Goal: Task Accomplishment & Management: Manage account settings

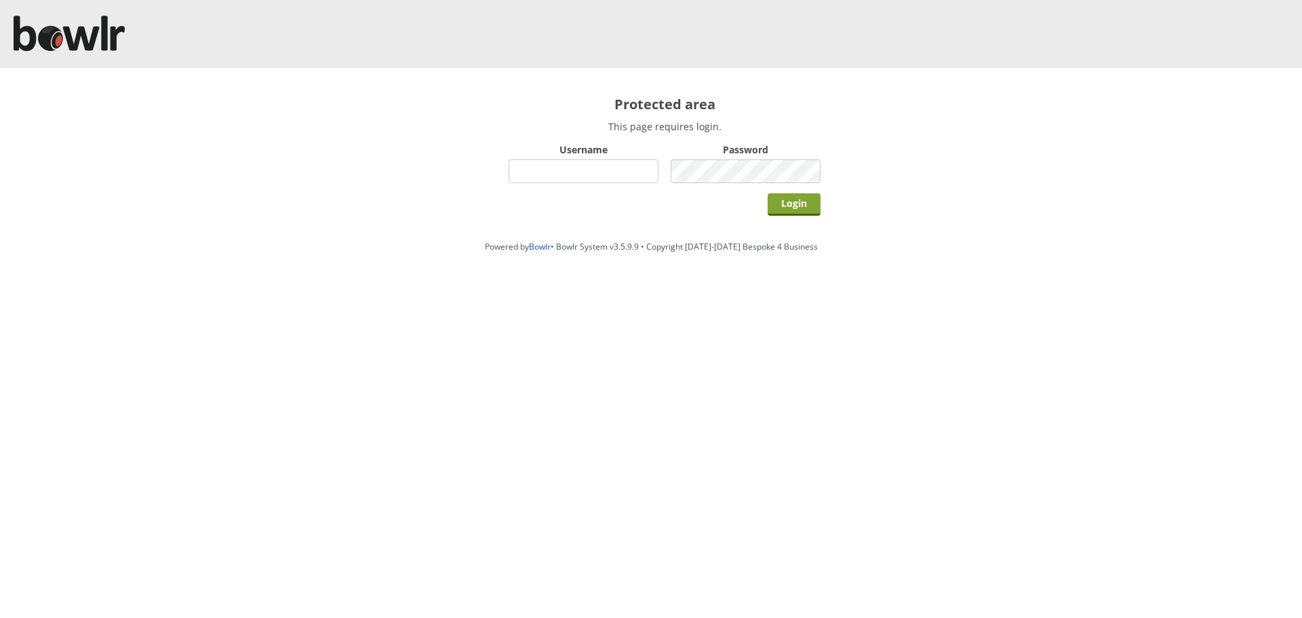
type input "hornseaindoorbowlsclub"
click at [800, 214] on input "Login" at bounding box center [794, 204] width 53 height 22
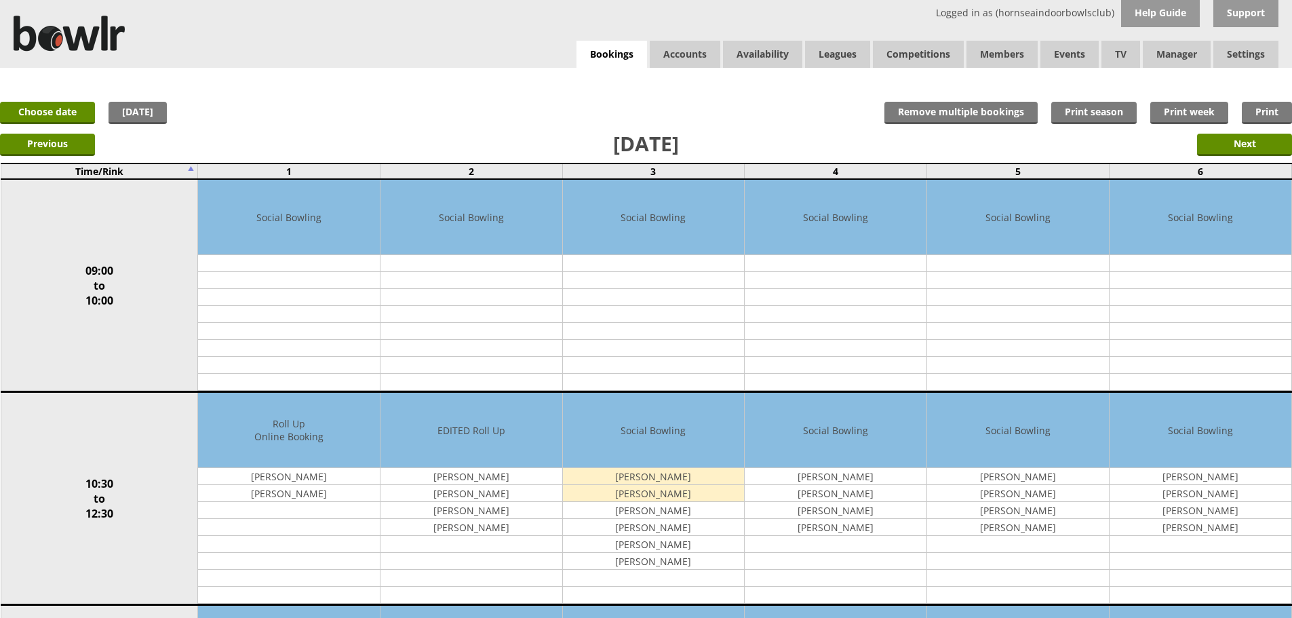
click at [0, 0] on div "Edit Move Copy [GEOGRAPHIC_DATA]" at bounding box center [0, 0] width 0 height 0
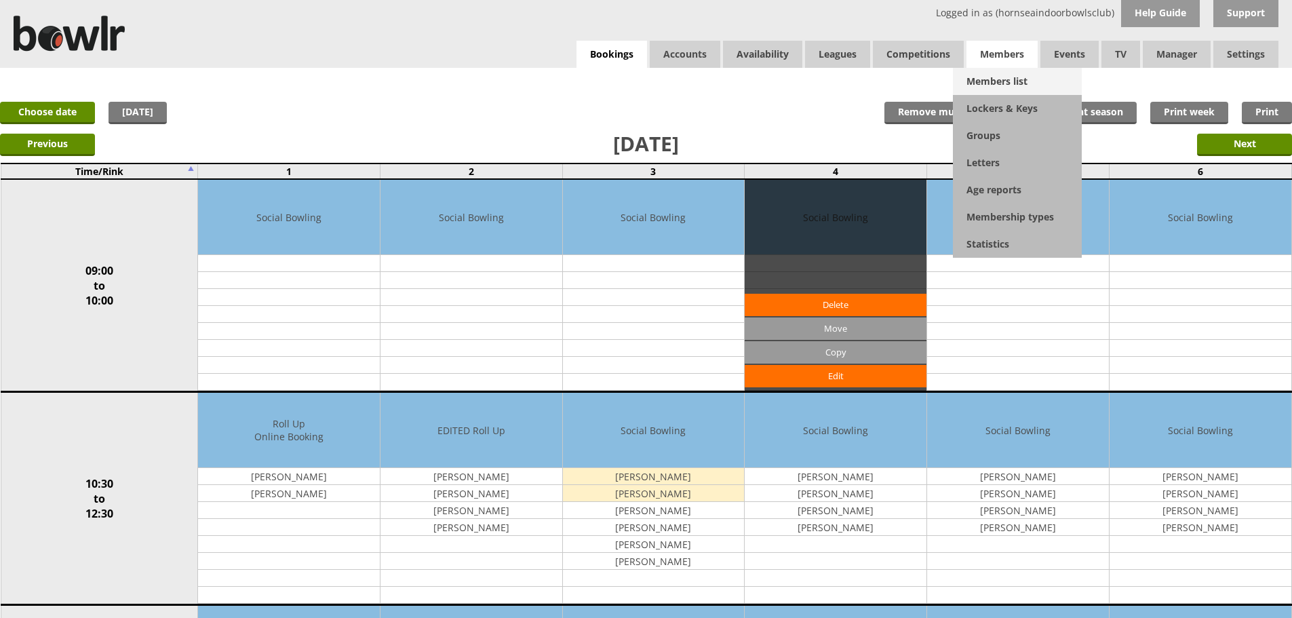
click at [1003, 83] on link "Members list" at bounding box center [1017, 81] width 129 height 27
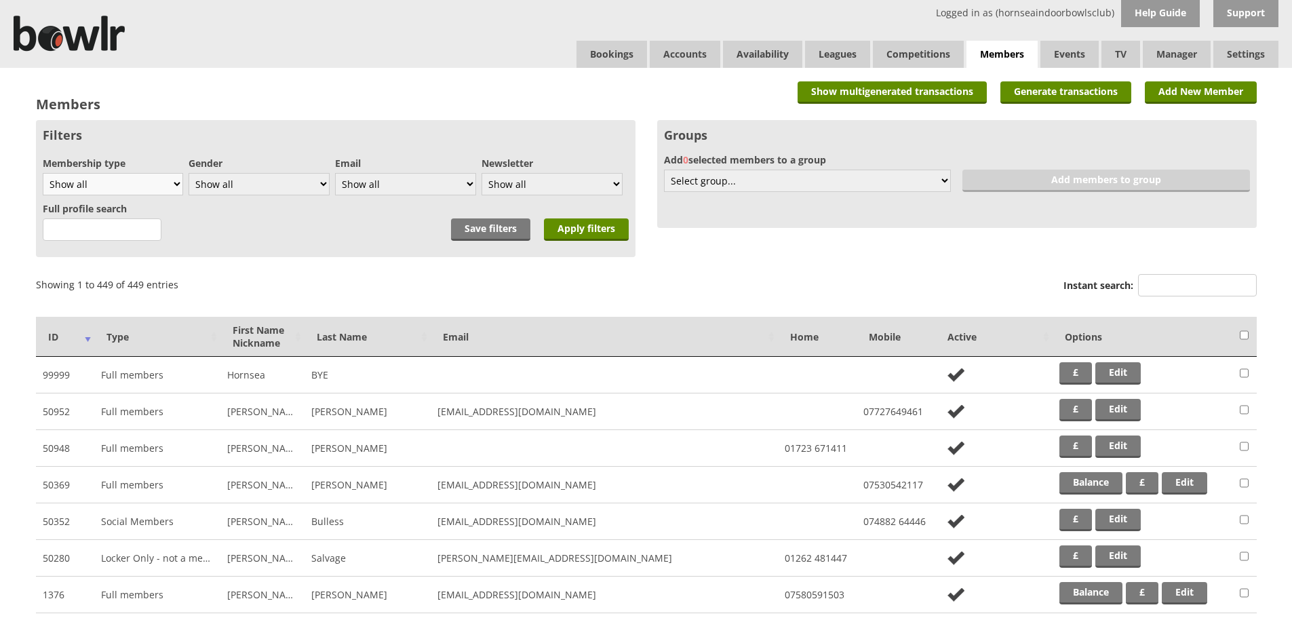
click at [172, 179] on select "Show all Full members Rollabowl Juniors Social Members Student Pending Left R.I…" at bounding box center [113, 184] width 140 height 22
select select "7"
click at [43, 173] on select "Show all Full members Rollabowl Juniors Social Members Student Pending Left R.I…" at bounding box center [113, 184] width 140 height 22
click at [610, 226] on input "Apply filters" at bounding box center [586, 229] width 85 height 22
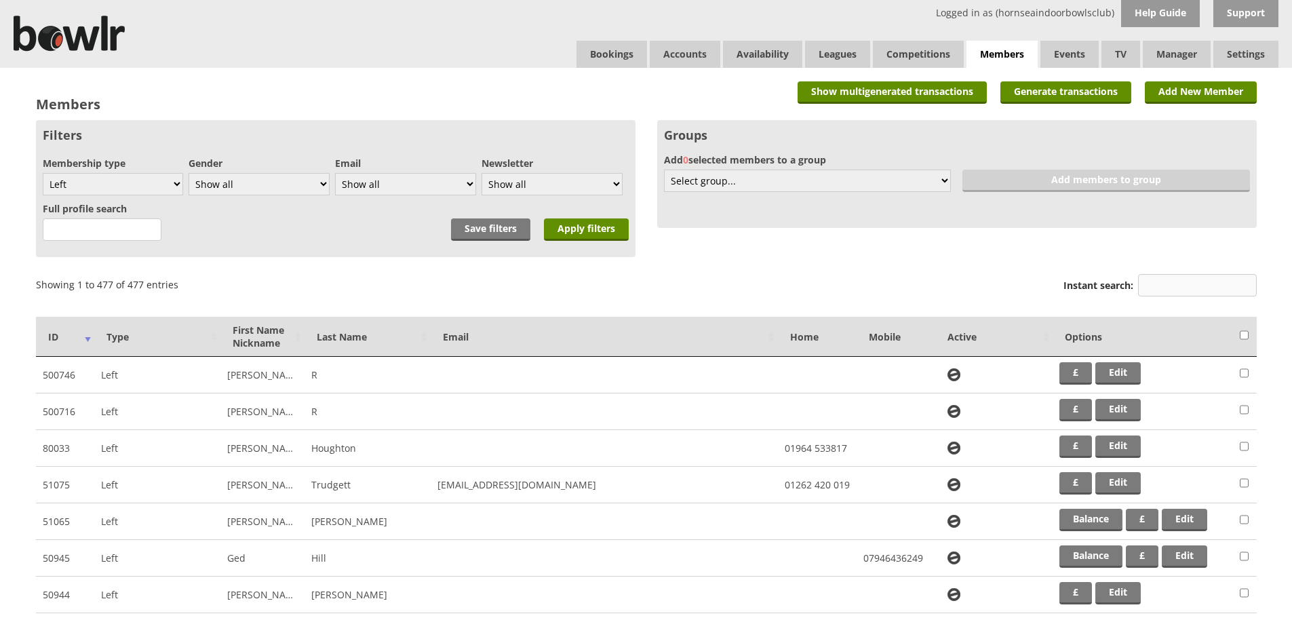
click at [1155, 292] on input "Instant search:" at bounding box center [1197, 285] width 119 height 22
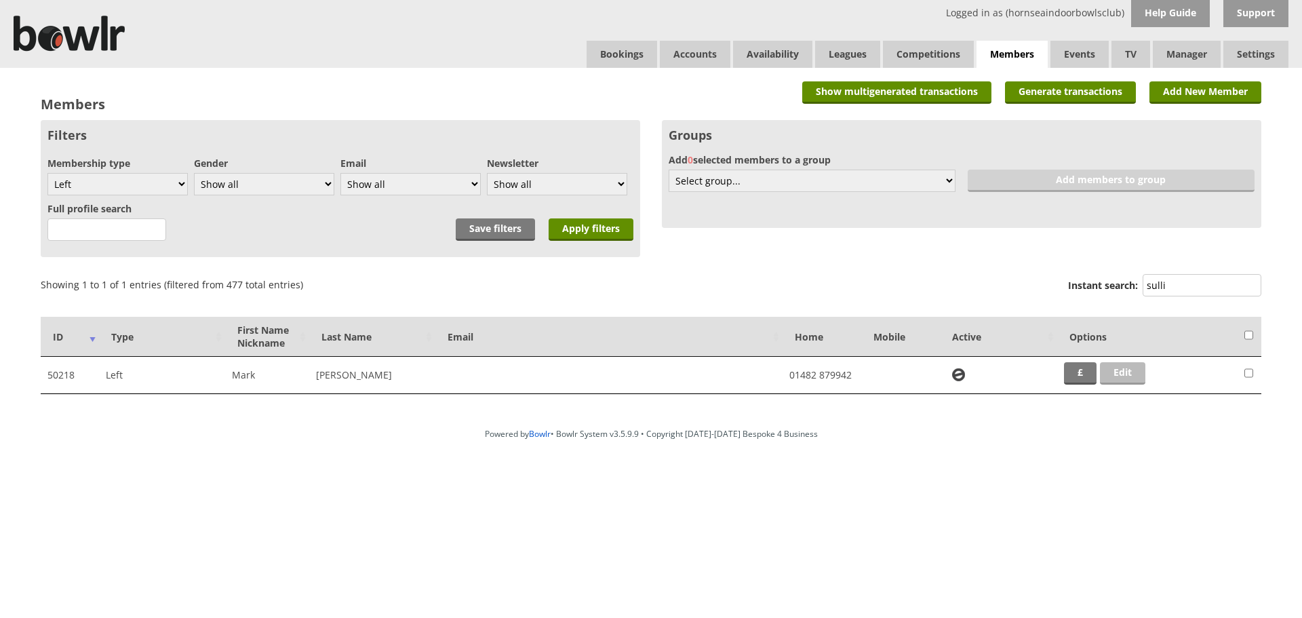
type input "sulli"
click at [1111, 375] on link "Edit" at bounding box center [1122, 373] width 45 height 22
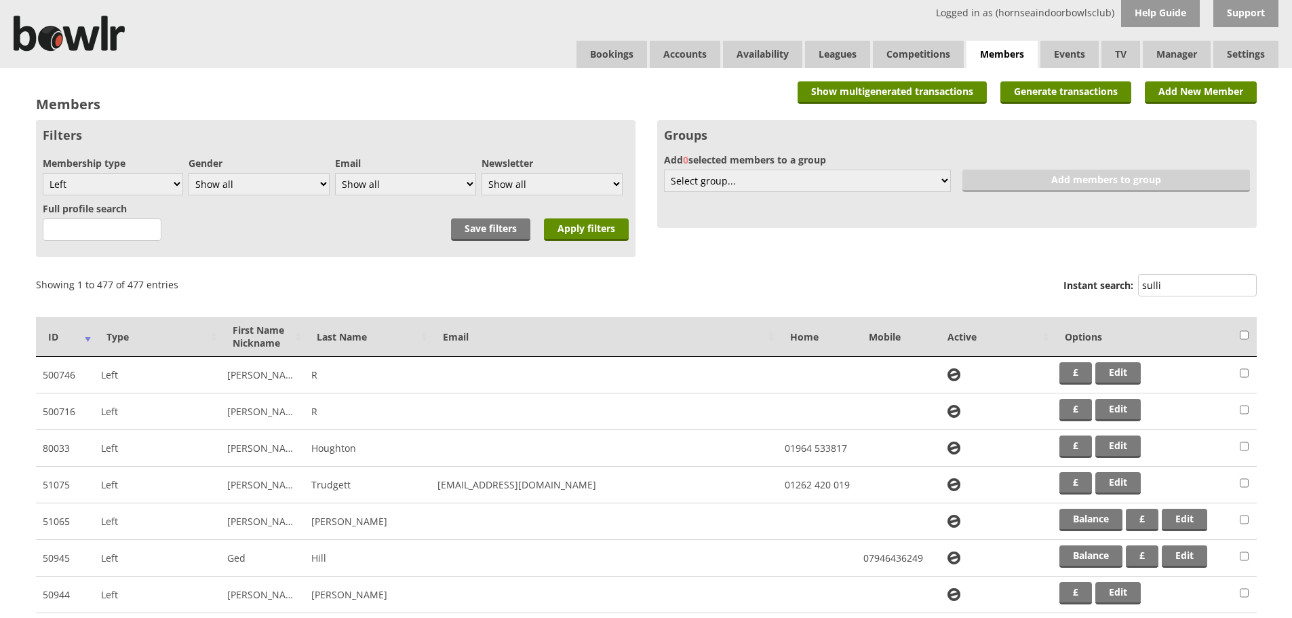
drag, startPoint x: 1177, startPoint y: 287, endPoint x: 1104, endPoint y: 289, distance: 72.6
click at [1104, 289] on label "Instant search: sulli" at bounding box center [1160, 287] width 193 height 26
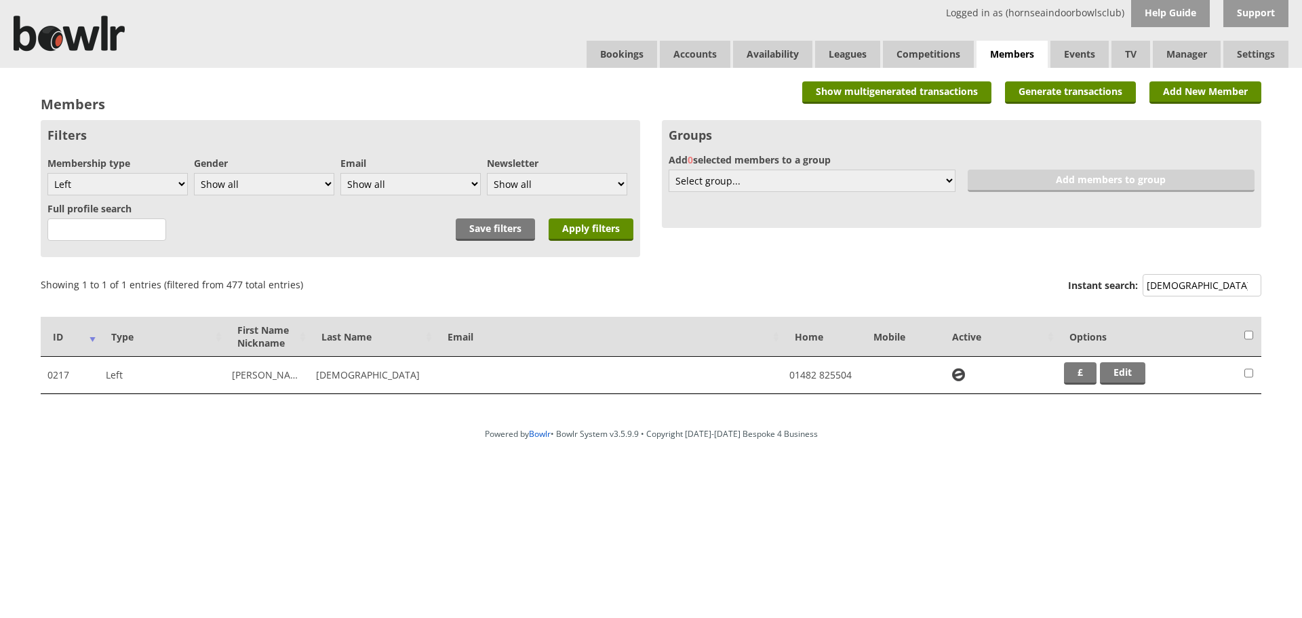
type input "temple"
drag, startPoint x: 896, startPoint y: 539, endPoint x: 686, endPoint y: 517, distance: 210.8
click at [686, 516] on html "Logged in as (hornseaindoorbowlsclub) Help Guide Support Bookings Accounts Rink…" at bounding box center [651, 258] width 1302 height 516
click at [802, 317] on th "Home" at bounding box center [822, 337] width 79 height 40
click at [804, 317] on th "Home" at bounding box center [822, 337] width 79 height 40
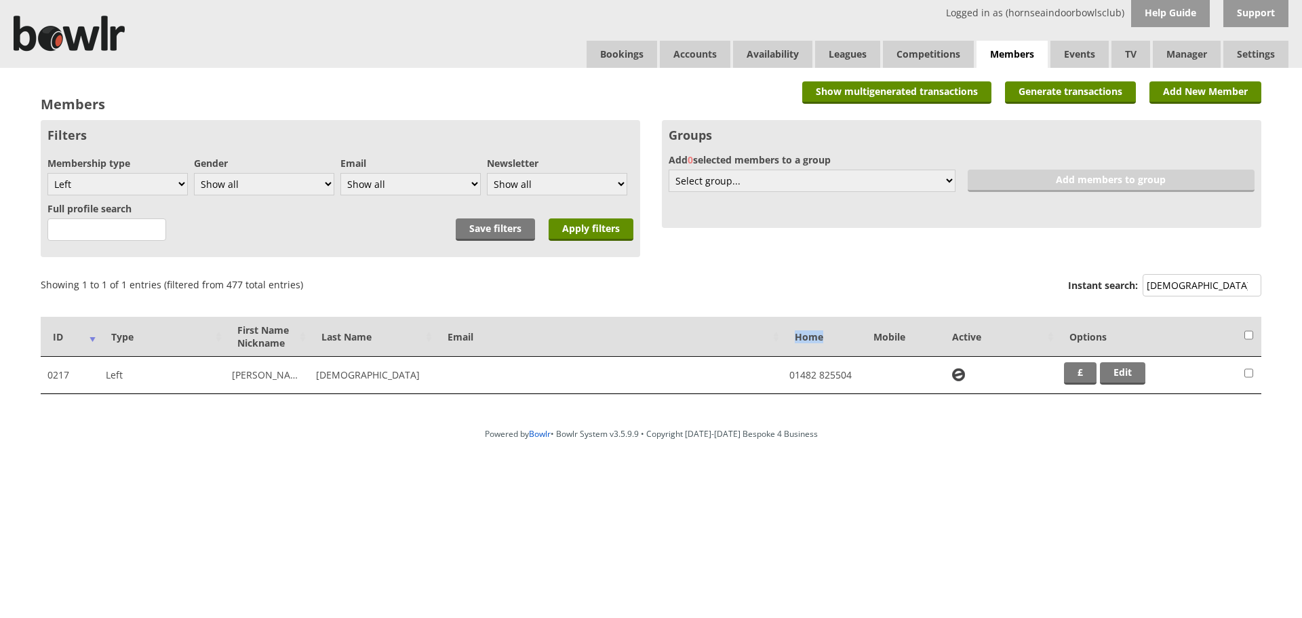
click at [804, 317] on th "Home" at bounding box center [822, 337] width 79 height 40
click at [617, 50] on link "Bookings" at bounding box center [622, 54] width 71 height 27
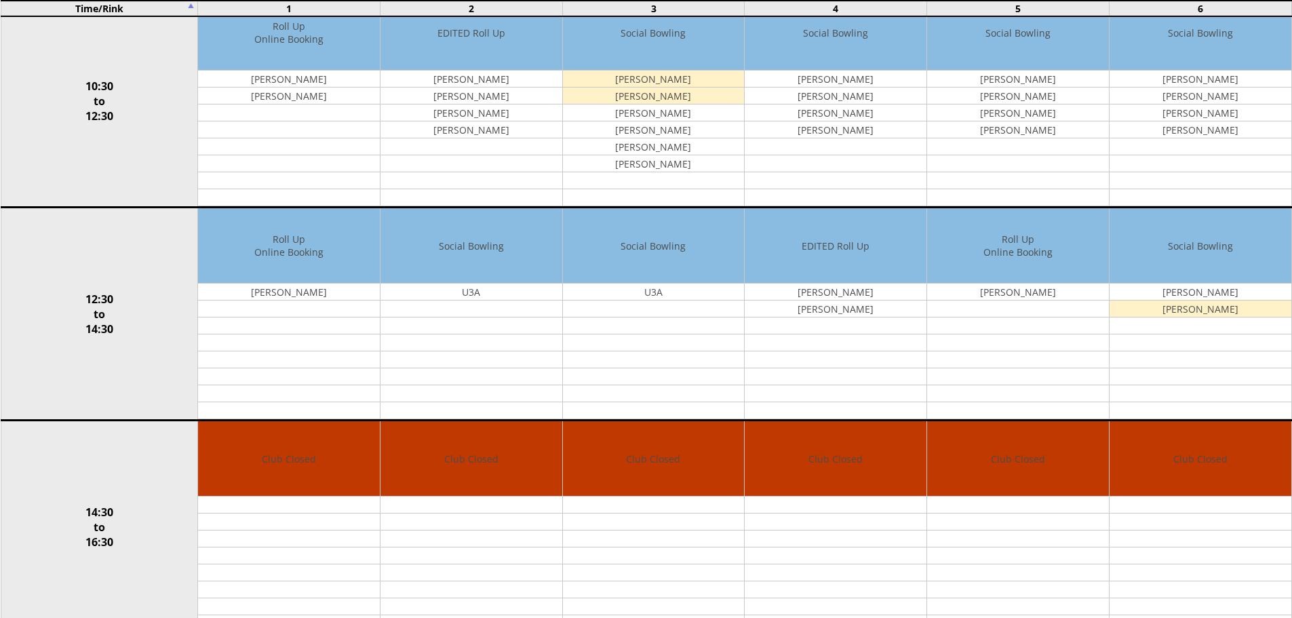
scroll to position [417, 0]
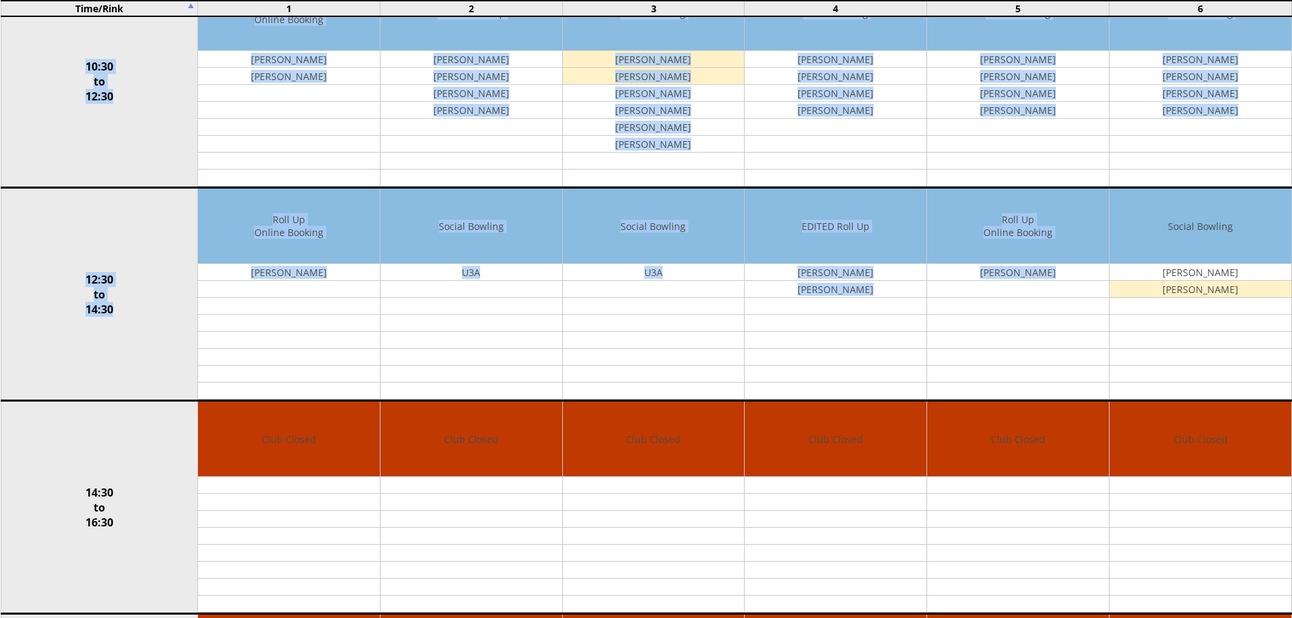
click at [1292, 203] on html "Logged in as (hornseaindoorbowlsclub) Help Guide Support Bookings Accounts Rink…" at bounding box center [646, 377] width 1292 height 1589
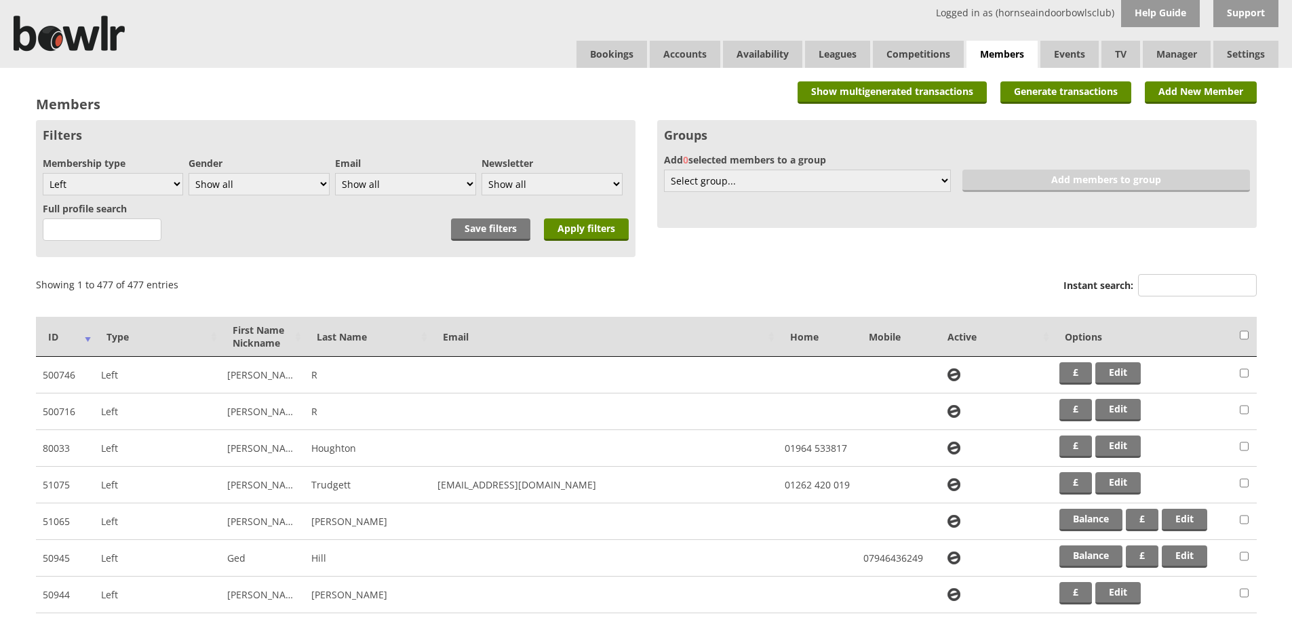
scroll to position [123, 0]
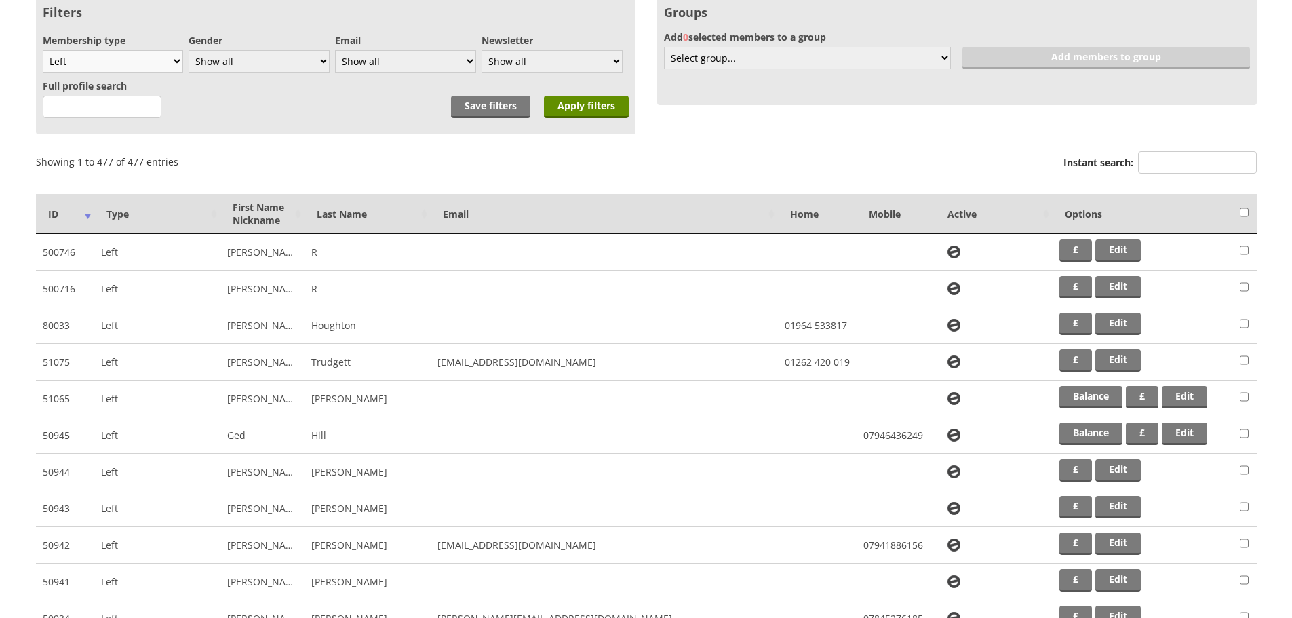
click at [175, 59] on select "Show all Full members Rollabowl Juniors Social Members Student Pending Left R.I…" at bounding box center [113, 61] width 140 height 22
select select "1"
click at [43, 50] on select "Show all Full members Rollabowl Juniors Social Members Student Pending Left R.I…" at bounding box center [113, 61] width 140 height 22
click at [613, 109] on input "Apply filters" at bounding box center [586, 107] width 85 height 22
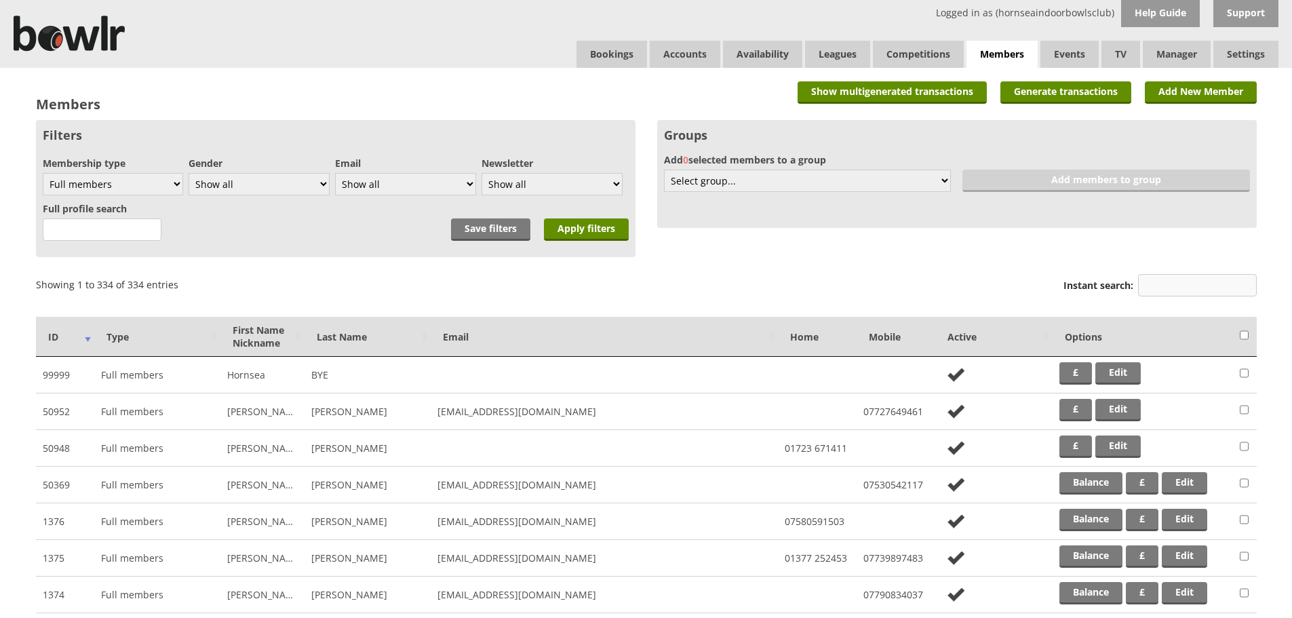
click at [1142, 289] on input "Instant search:" at bounding box center [1197, 285] width 119 height 22
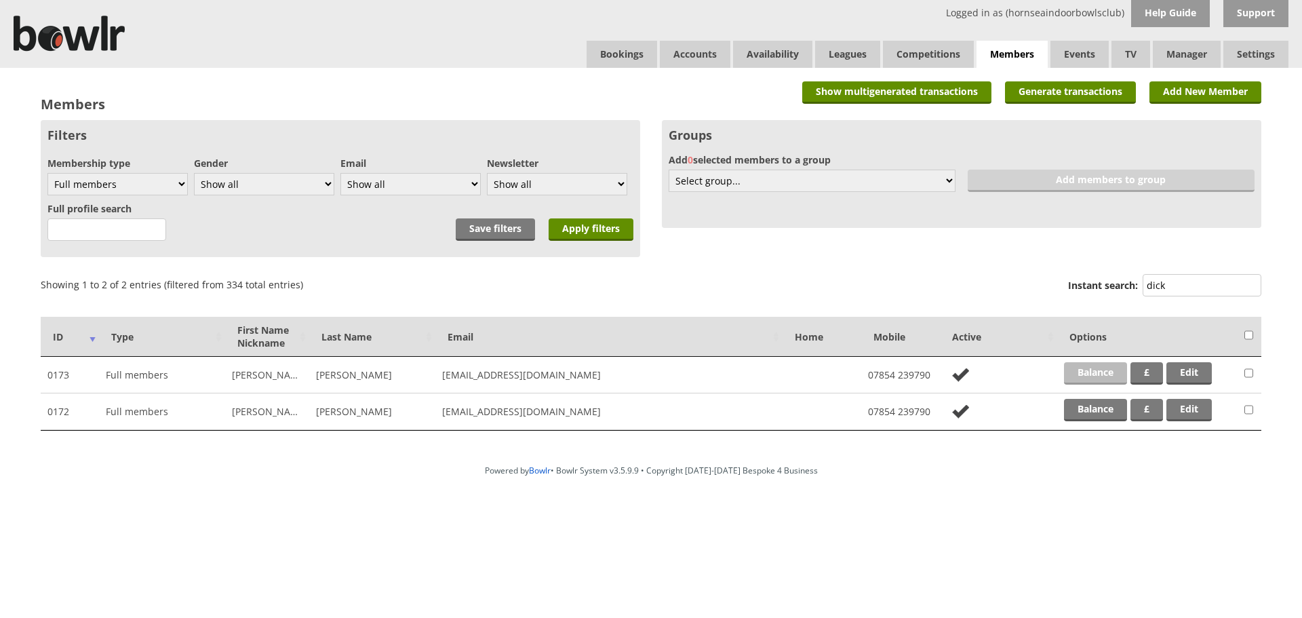
type input "dick"
click at [1100, 373] on link "Balance" at bounding box center [1095, 373] width 63 height 22
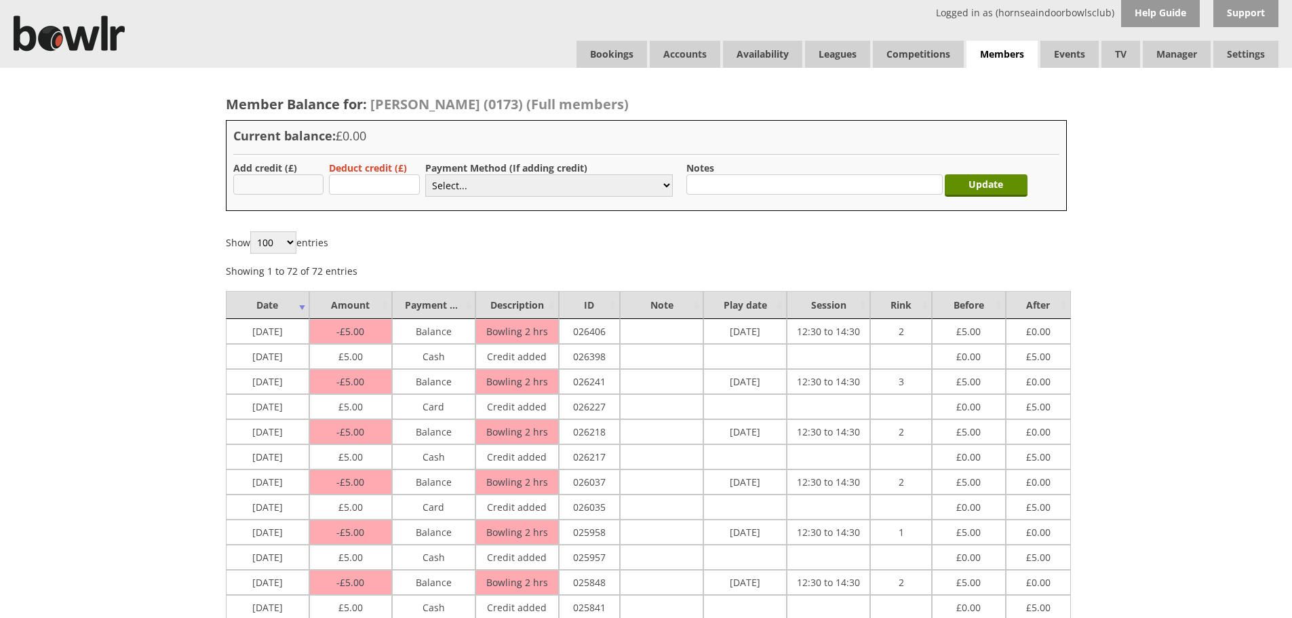
click at [268, 185] on input "text" at bounding box center [278, 184] width 91 height 20
type input "5.00"
click at [464, 188] on select "Select... Cash Card Cheque Bank Transfer Other Member Card Gift Voucher Balance" at bounding box center [549, 185] width 248 height 22
select select "2"
click at [425, 174] on select "Select... Cash Card Cheque Bank Transfer Other Member Card Gift Voucher Balance" at bounding box center [549, 185] width 248 height 22
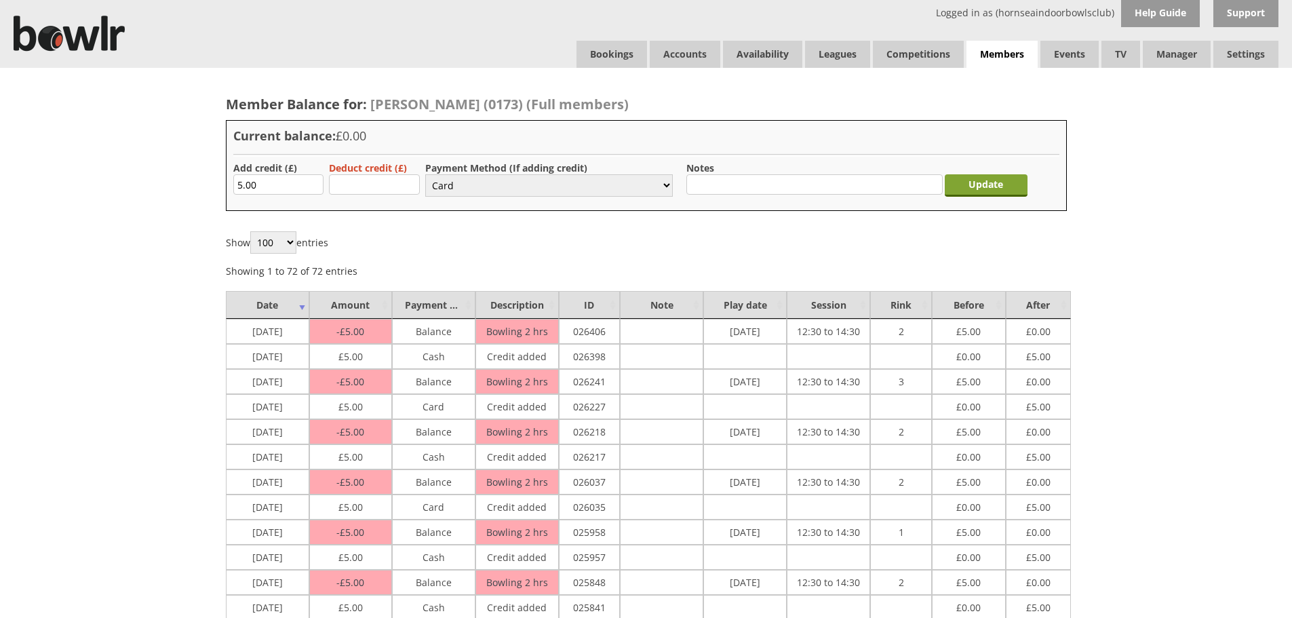
click at [997, 184] on input "Update" at bounding box center [986, 185] width 83 height 22
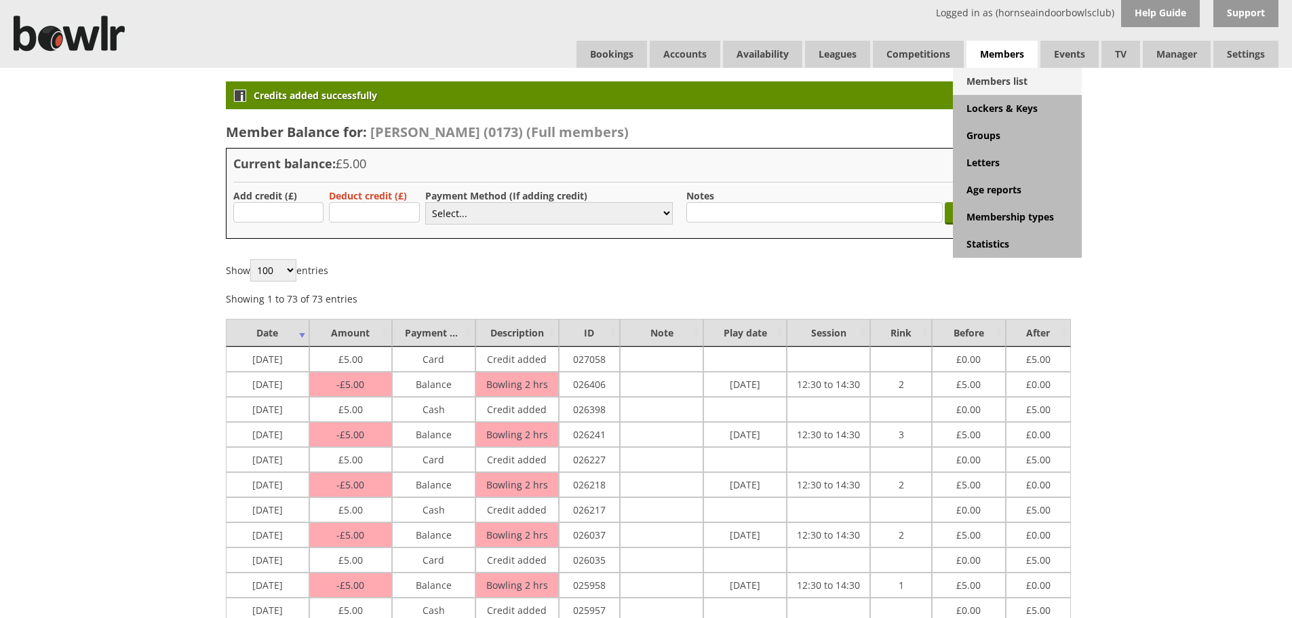
click at [993, 81] on link "Members list" at bounding box center [1017, 81] width 129 height 27
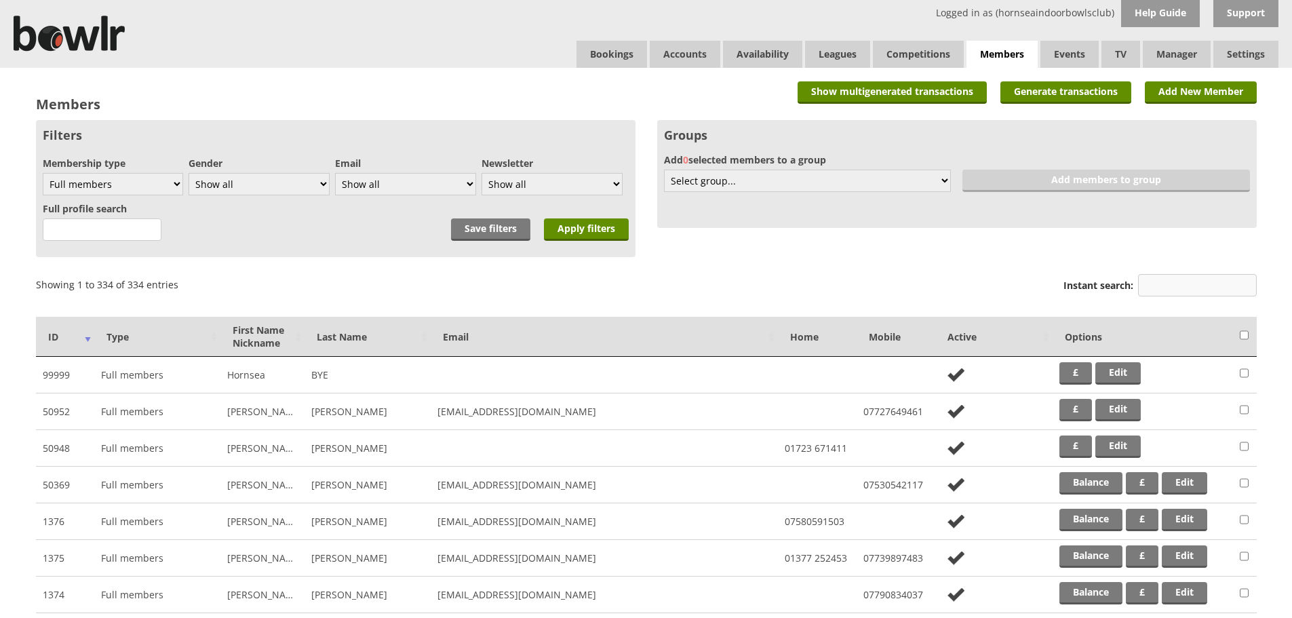
click at [1160, 285] on input "Instant search:" at bounding box center [1197, 285] width 119 height 22
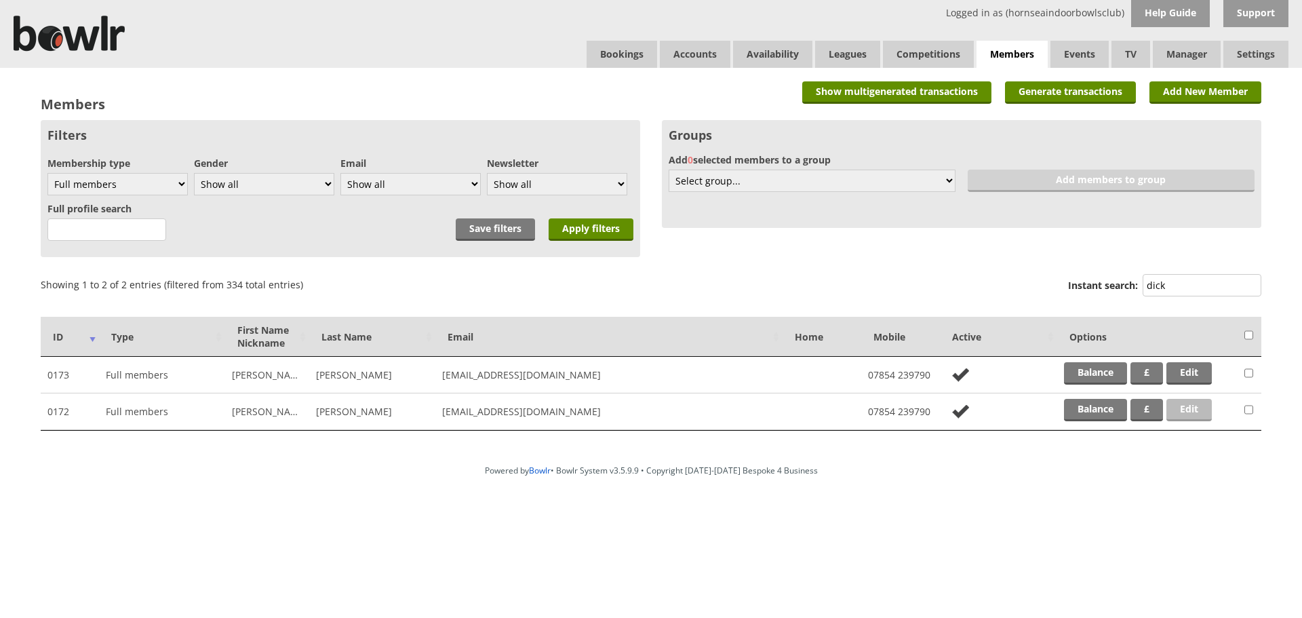
type input "dick"
click at [1195, 412] on link "Edit" at bounding box center [1189, 410] width 45 height 22
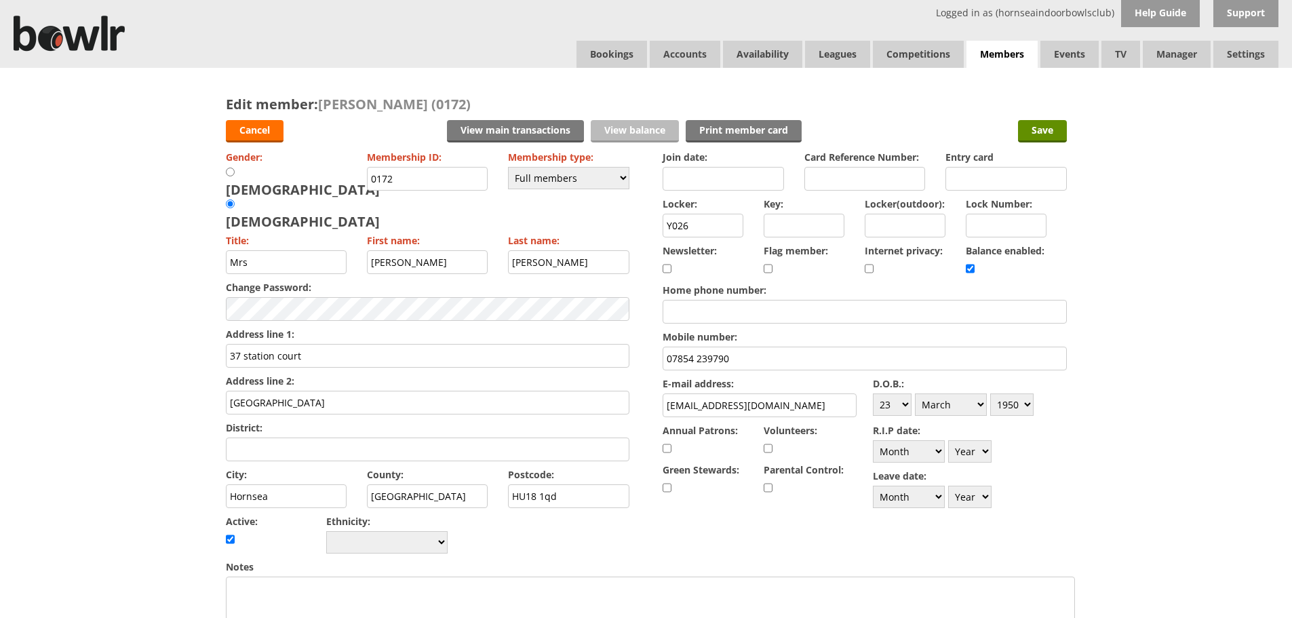
click at [618, 130] on link "View balance" at bounding box center [635, 131] width 88 height 22
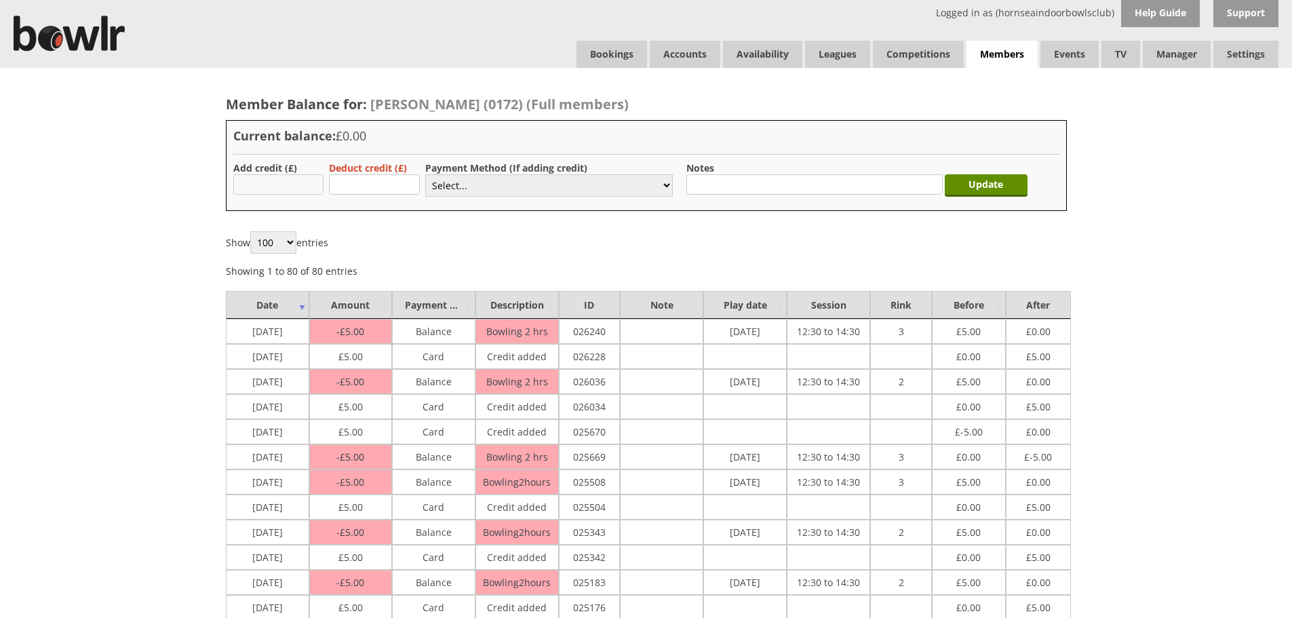
click at [271, 187] on input "text" at bounding box center [278, 184] width 91 height 20
type input "5.00"
click at [463, 182] on select "Select... Cash Card Cheque Bank Transfer Other Member Card Gift Voucher Balance" at bounding box center [549, 185] width 248 height 22
select select "2"
click at [425, 174] on select "Select... Cash Card Cheque Bank Transfer Other Member Card Gift Voucher Balance" at bounding box center [549, 185] width 248 height 22
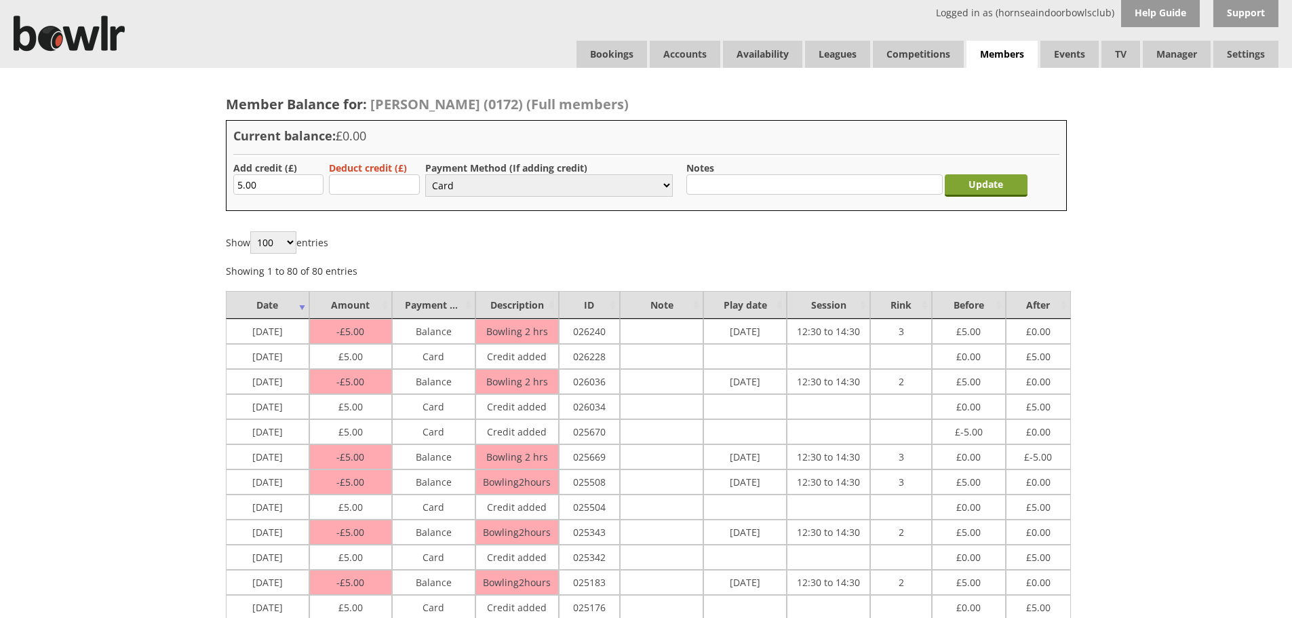
click at [995, 186] on input "Update" at bounding box center [986, 185] width 83 height 22
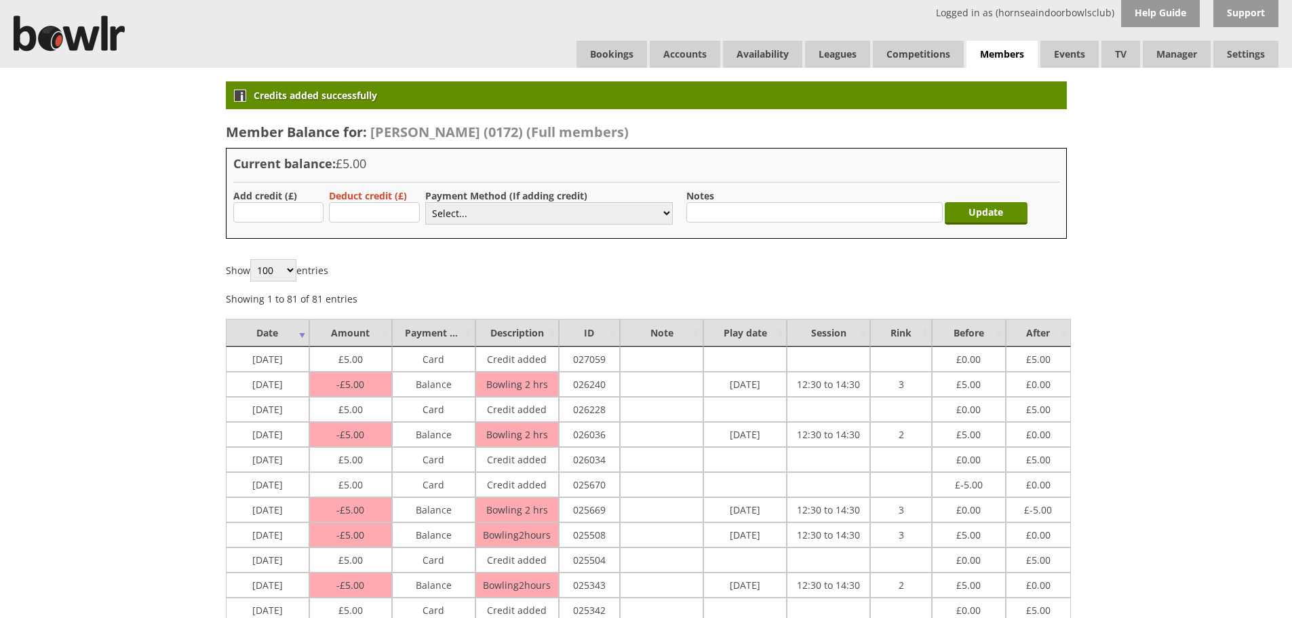
drag, startPoint x: 963, startPoint y: 237, endPoint x: 1102, endPoint y: 147, distance: 165.6
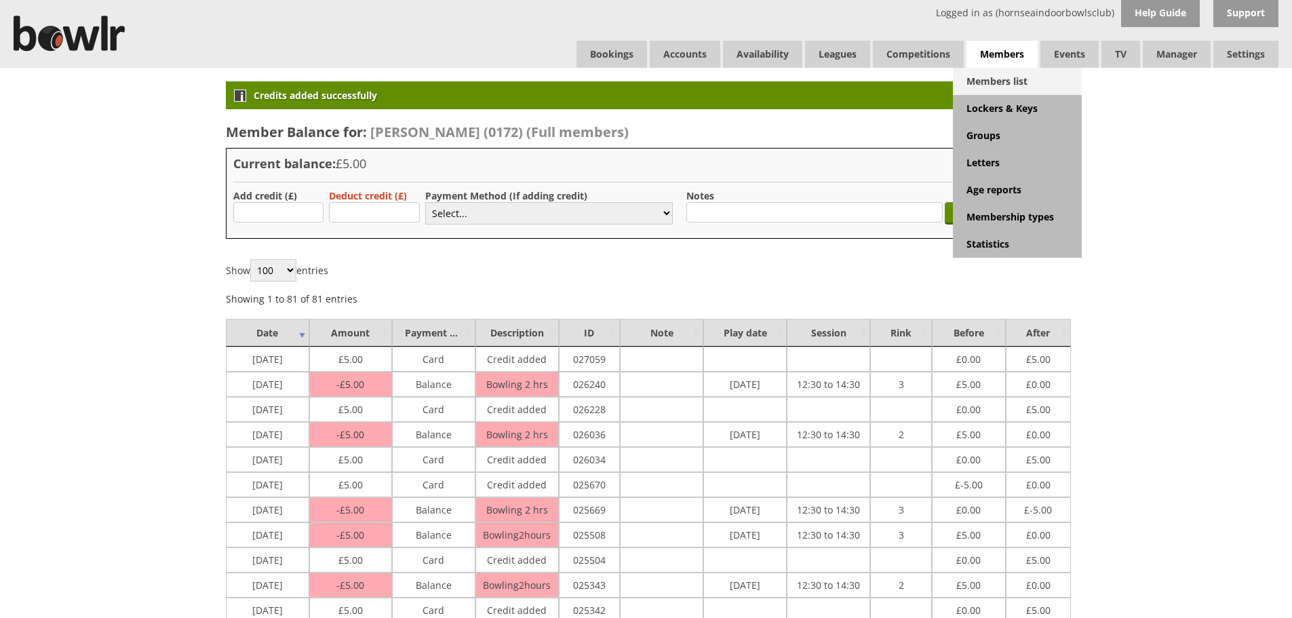
drag, startPoint x: 984, startPoint y: 52, endPoint x: 992, endPoint y: 83, distance: 32.4
click at [984, 54] on span "Members" at bounding box center [1002, 55] width 71 height 28
click at [993, 86] on link "Members list" at bounding box center [1017, 81] width 129 height 27
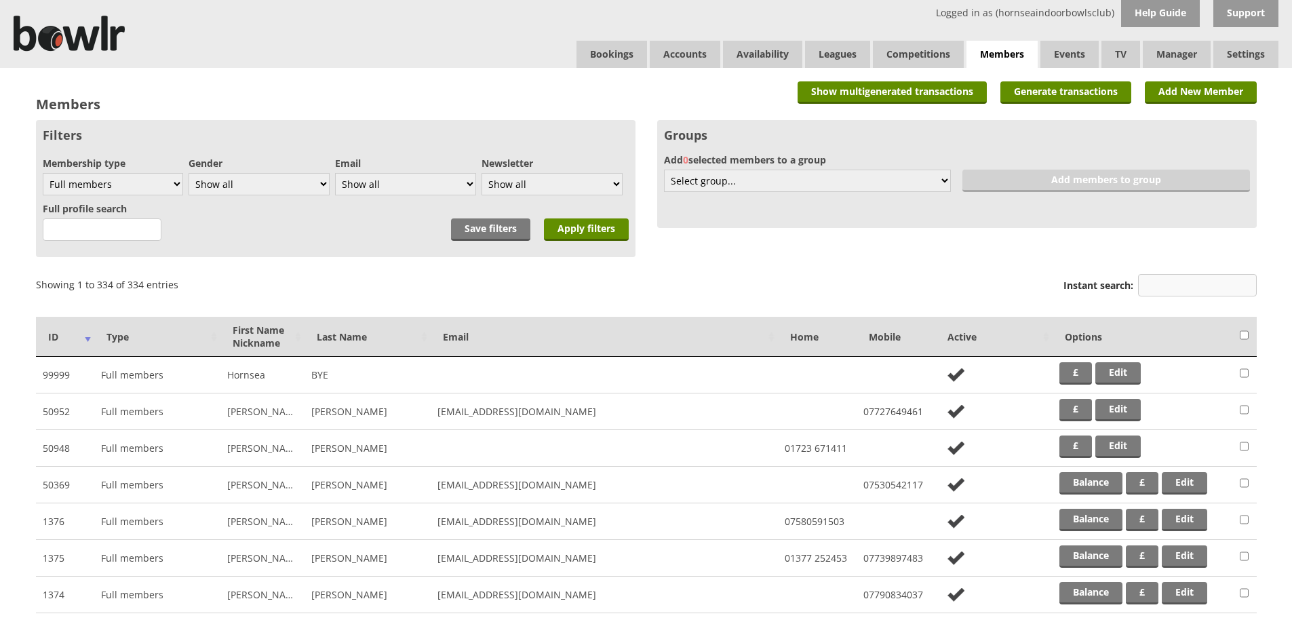
click at [1173, 288] on input "Instant search:" at bounding box center [1197, 285] width 119 height 22
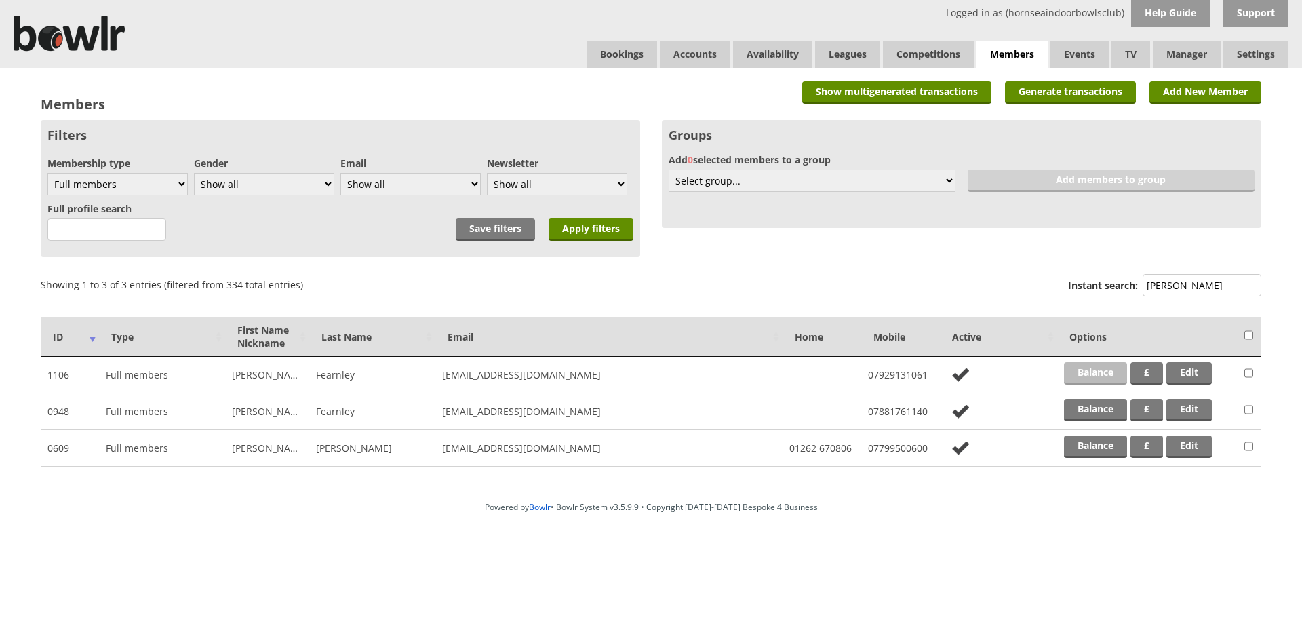
type input "[PERSON_NAME]"
click at [1109, 374] on link "Balance" at bounding box center [1095, 373] width 63 height 22
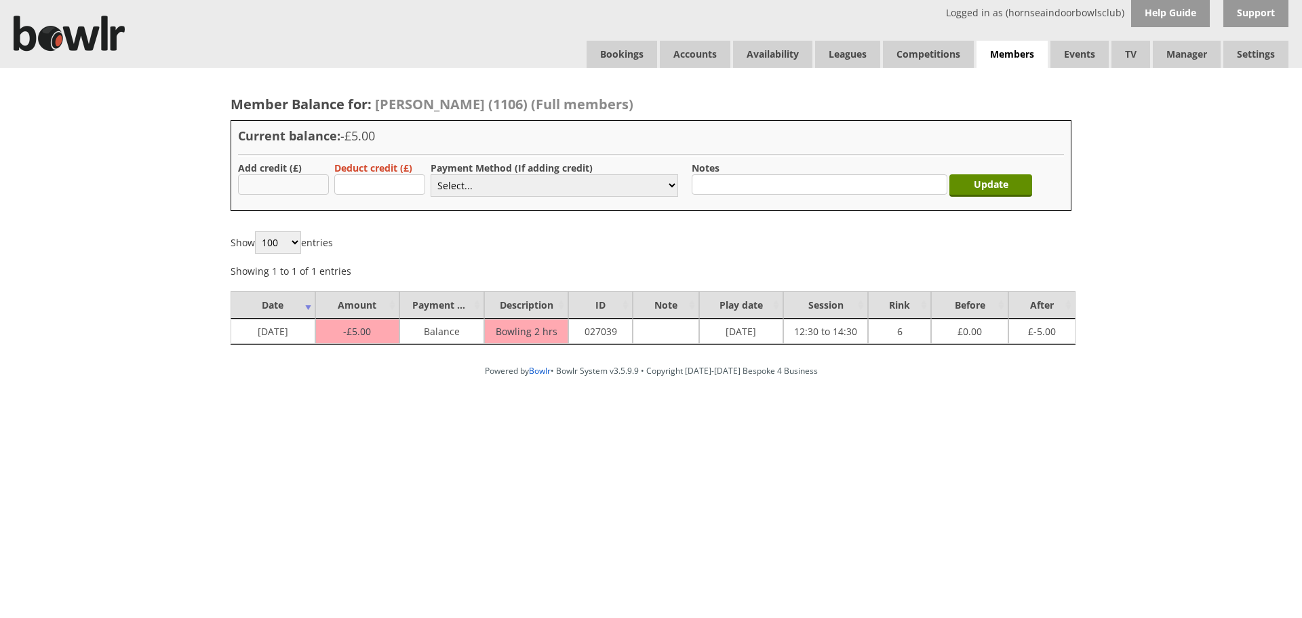
click at [292, 180] on input "text" at bounding box center [283, 184] width 91 height 20
type input "40.00"
click at [478, 182] on select "Select... Cash Card Cheque Bank Transfer Other Member Card Gift Voucher Balance" at bounding box center [555, 185] width 248 height 22
select select "2"
click at [431, 174] on select "Select... Cash Card Cheque Bank Transfer Other Member Card Gift Voucher Balance" at bounding box center [555, 185] width 248 height 22
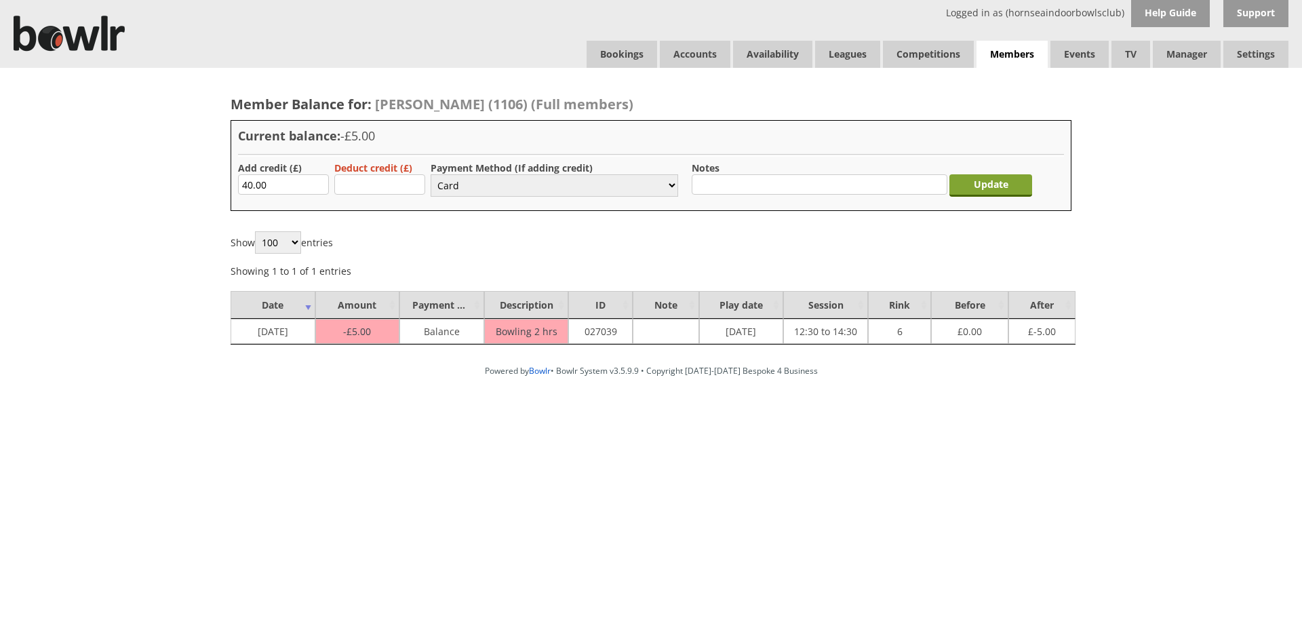
click at [975, 185] on input "Update" at bounding box center [991, 185] width 83 height 22
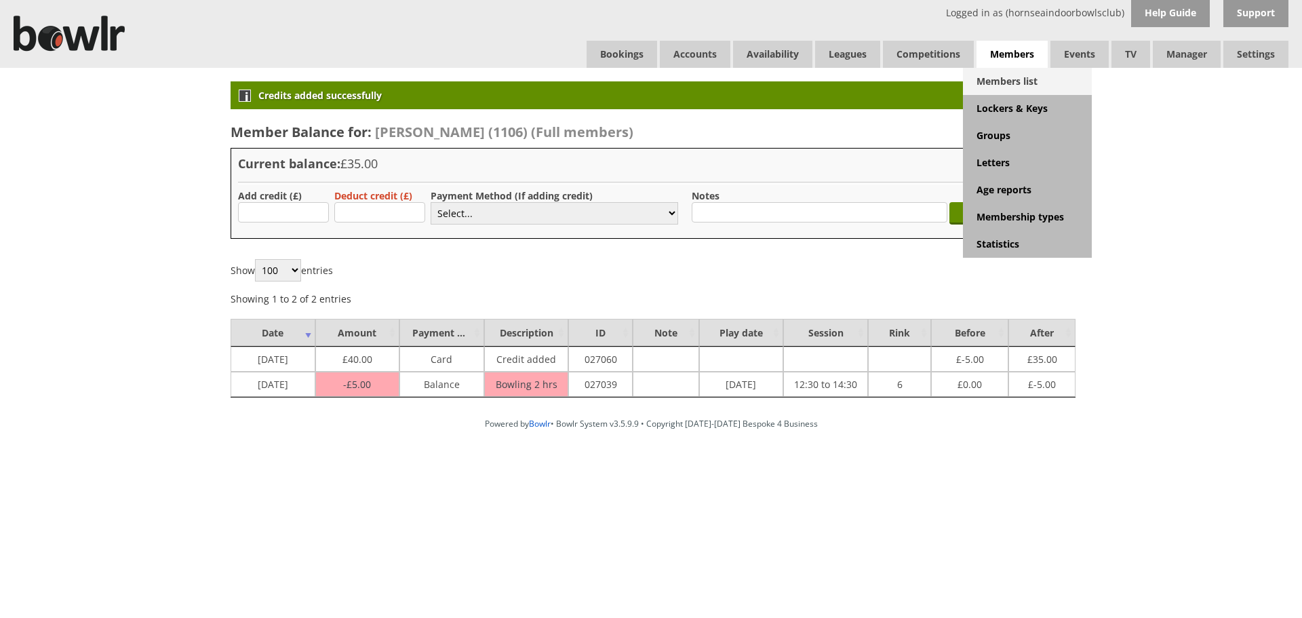
click at [1014, 88] on link "Members list" at bounding box center [1027, 81] width 129 height 27
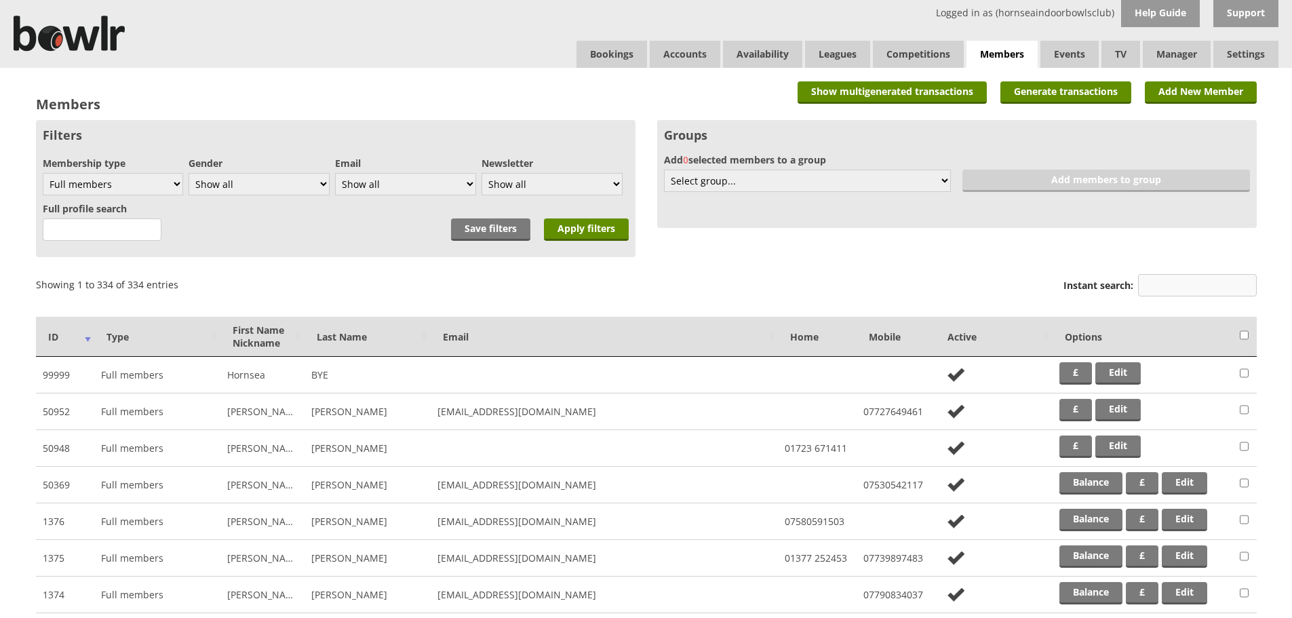
click at [1191, 279] on input "Instant search:" at bounding box center [1197, 285] width 119 height 22
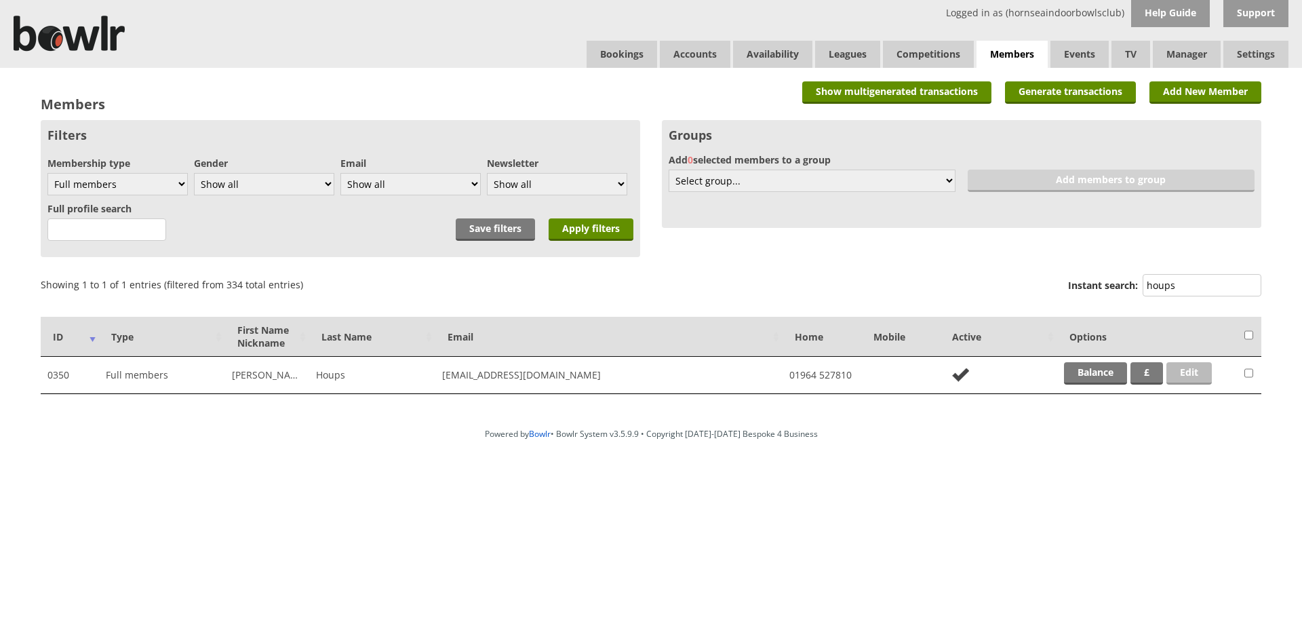
type input "houps"
click at [1182, 372] on link "Edit" at bounding box center [1189, 373] width 45 height 22
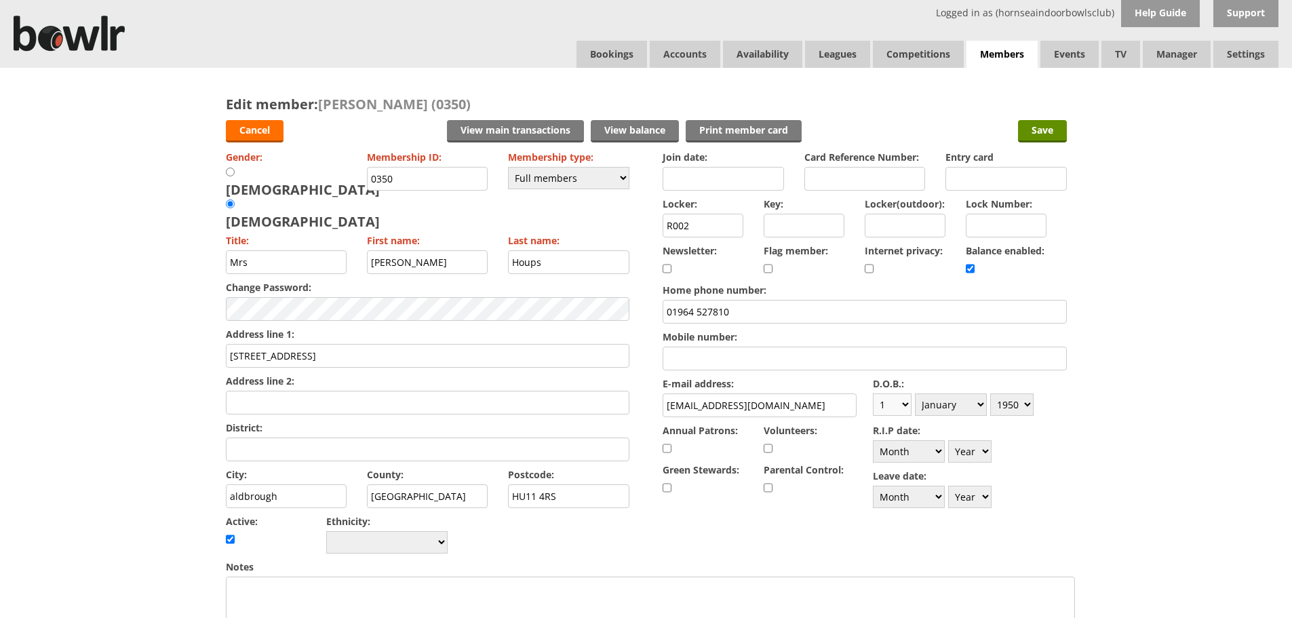
click at [908, 404] on select "Day 1 2 3 4 5 6 7 8 9 10 11 12 13 14 15 16 17 18 19 20 21 22 23 24 25 26 27 28 …" at bounding box center [892, 404] width 39 height 22
select select "21"
click at [873, 393] on select "Day 1 2 3 4 5 6 7 8 9 10 11 12 13 14 15 16 17 18 19 20 21 22 23 24 25 26 27 28 …" at bounding box center [892, 404] width 39 height 22
click at [982, 408] on select "Month January February March April May June July August September October Novem…" at bounding box center [951, 404] width 72 height 22
select select "6"
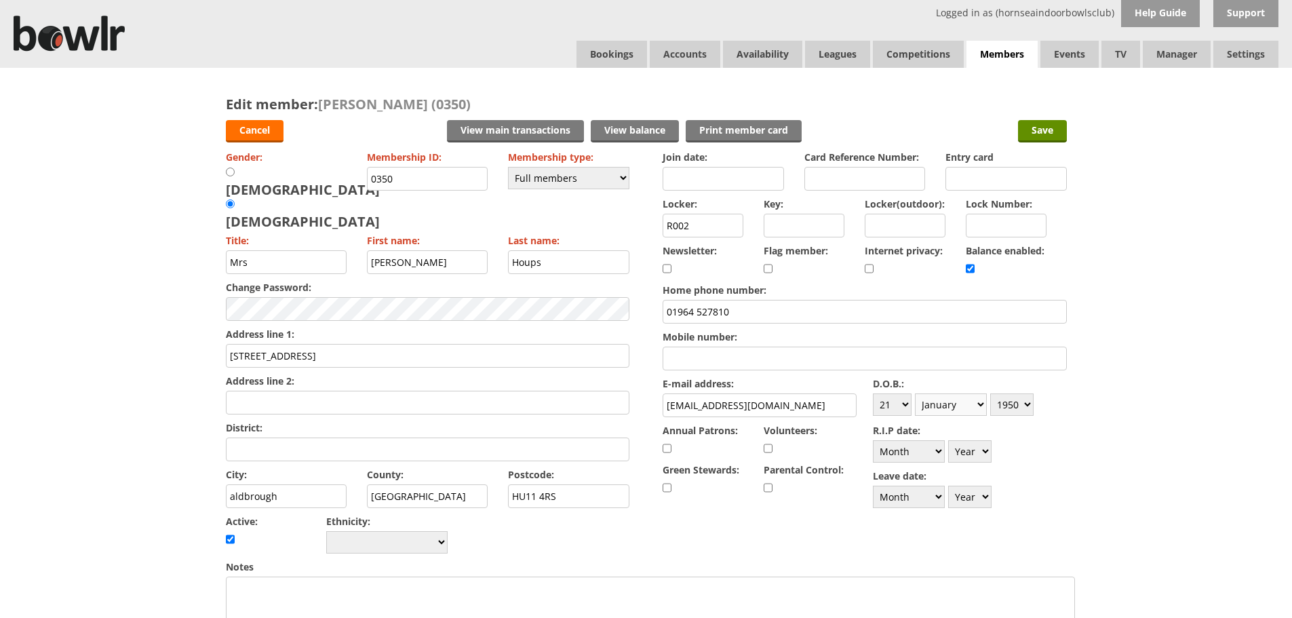
click at [915, 393] on select "Month January February March April May June July August September October Novem…" at bounding box center [951, 404] width 72 height 22
click at [1031, 406] on select "Year [DATE] 1901 1902 1903 1904 1905 1906 1907 1908 1909 1910 1911 1912 1913 19…" at bounding box center [1011, 404] width 43 height 22
select select "1948"
click at [990, 393] on select "Year [DATE] 1901 1902 1903 1904 1905 1906 1907 1908 1909 1910 1911 1912 1913 19…" at bounding box center [1011, 404] width 43 height 22
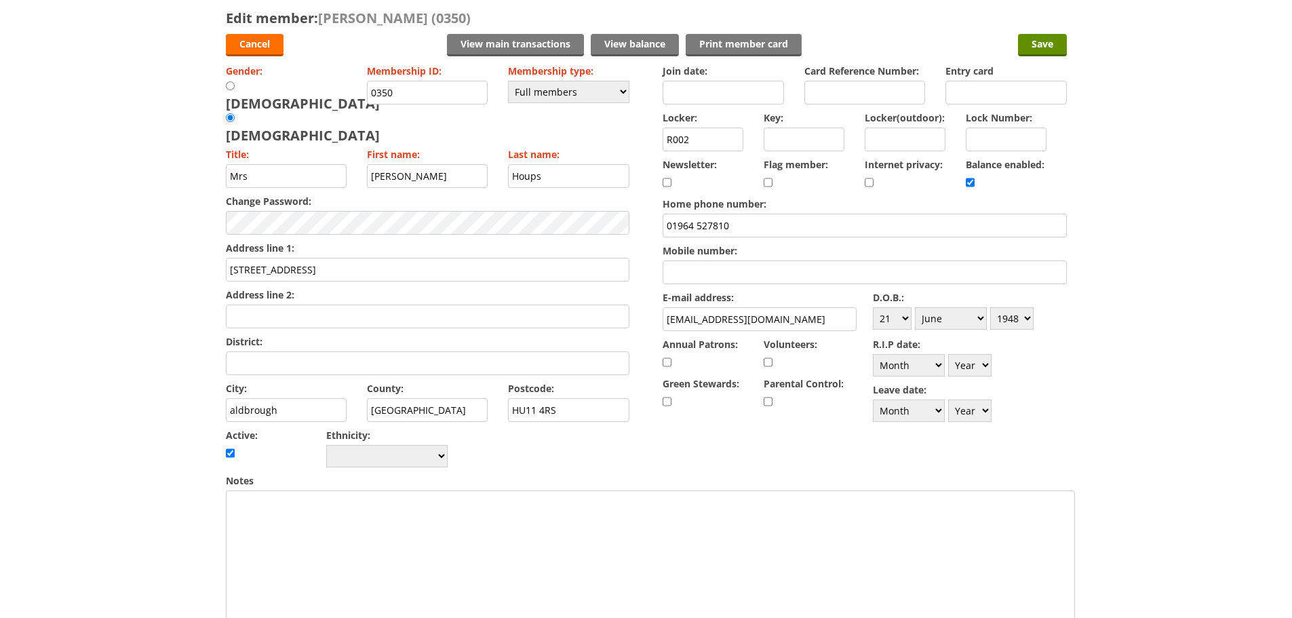
scroll to position [73, 0]
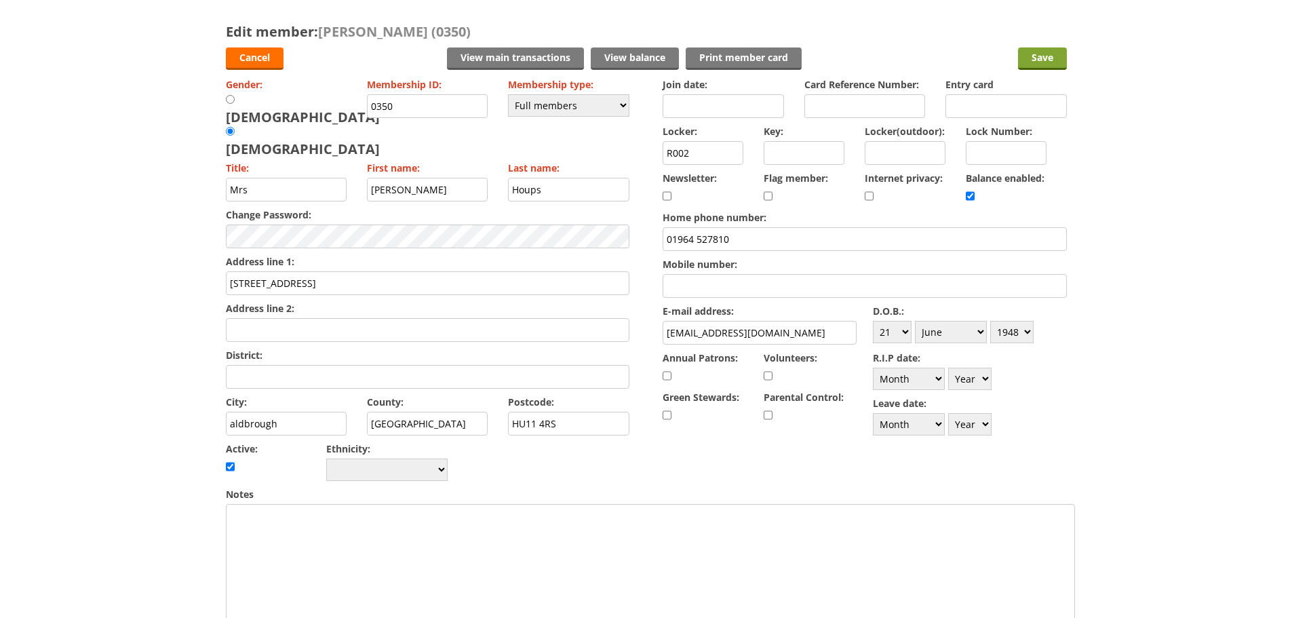
click at [1039, 55] on input "Save" at bounding box center [1042, 58] width 49 height 22
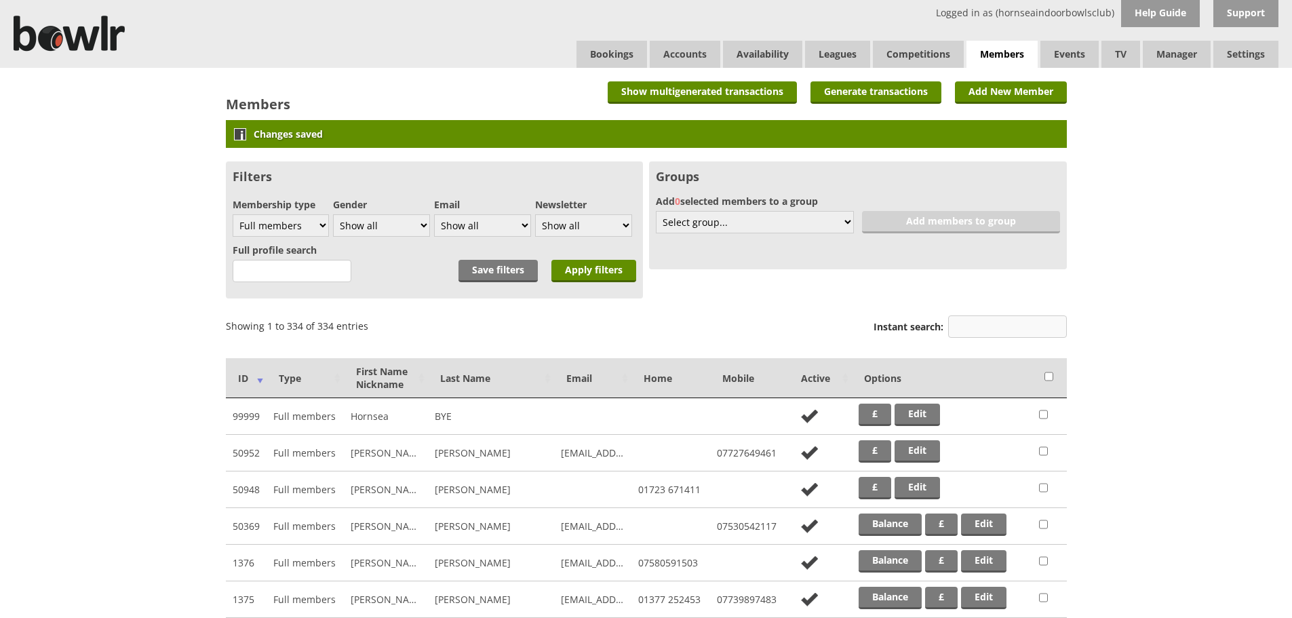
click at [976, 329] on input "Instant search:" at bounding box center [1007, 326] width 119 height 22
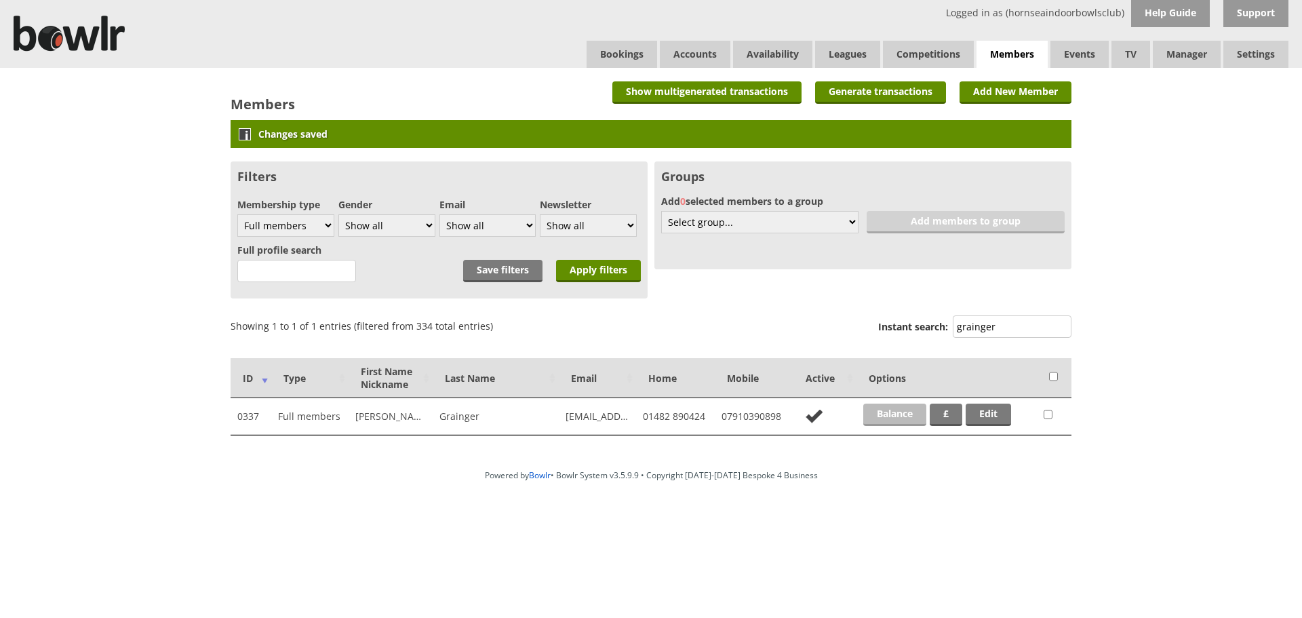
type input "grainger"
click at [897, 412] on link "Balance" at bounding box center [895, 415] width 63 height 22
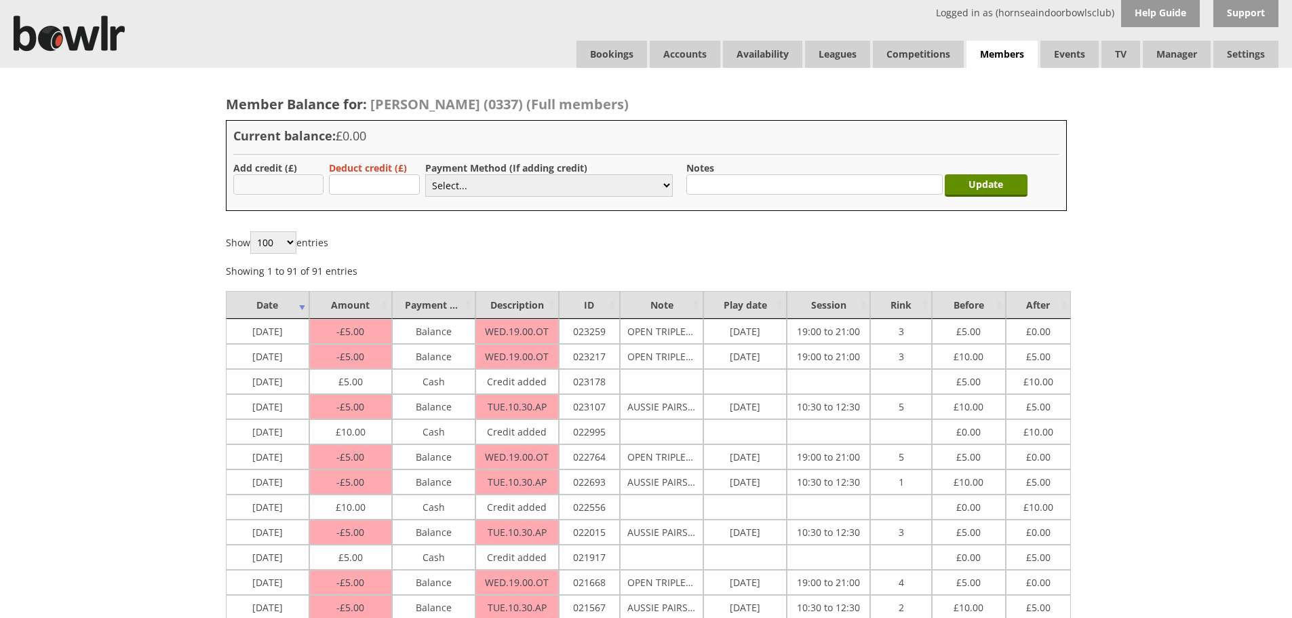
click at [298, 188] on input "text" at bounding box center [278, 184] width 91 height 20
type input "23.00"
click at [467, 189] on select "Select... Cash Card Cheque Bank Transfer Other Member Card Gift Voucher Balance" at bounding box center [549, 185] width 248 height 22
select select "2"
click at [425, 174] on select "Select... Cash Card Cheque Bank Transfer Other Member Card Gift Voucher Balance" at bounding box center [549, 185] width 248 height 22
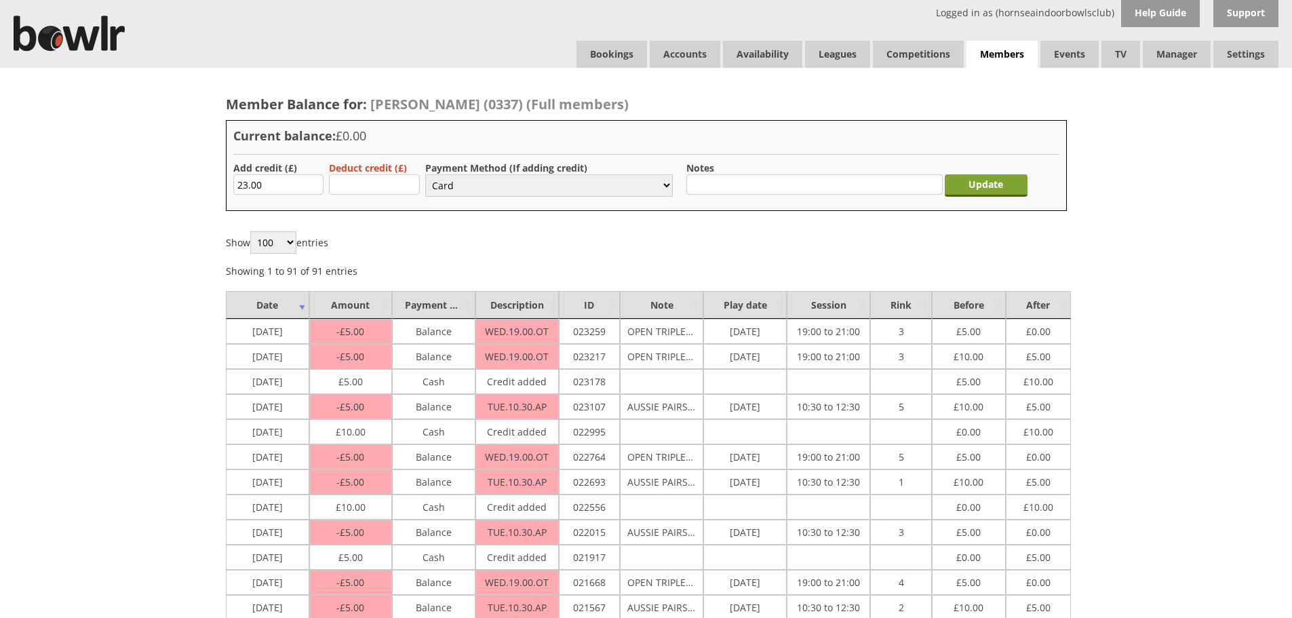
click at [979, 184] on input "Update" at bounding box center [986, 185] width 83 height 22
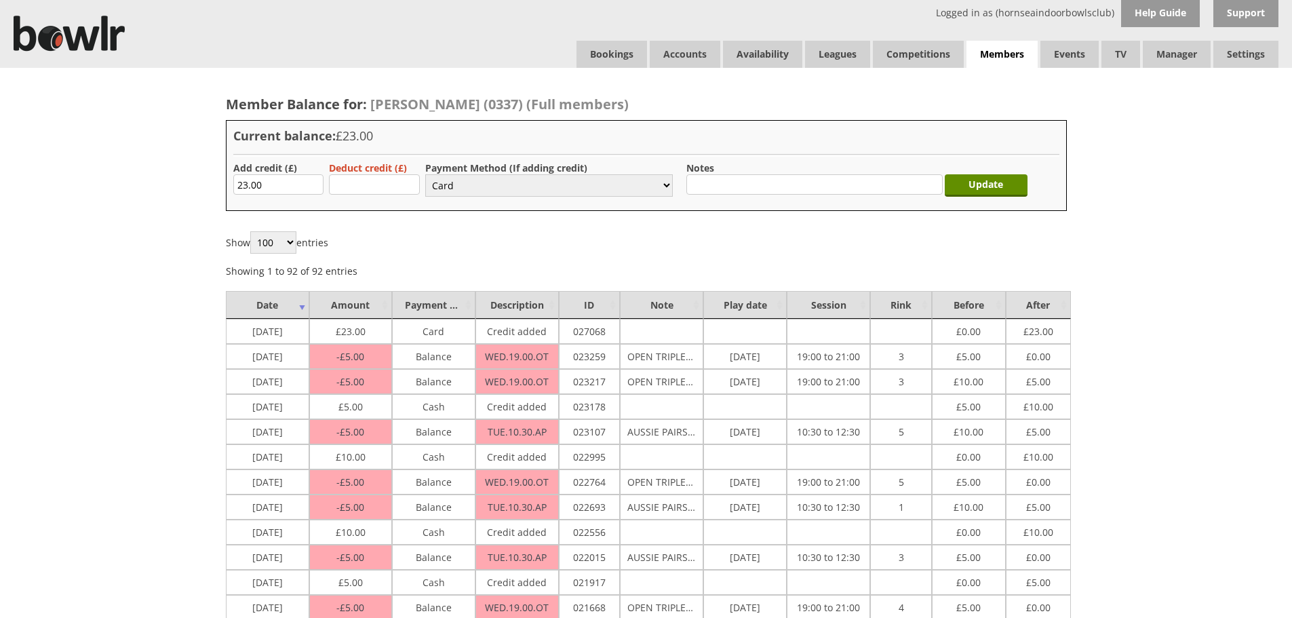
select select "2"
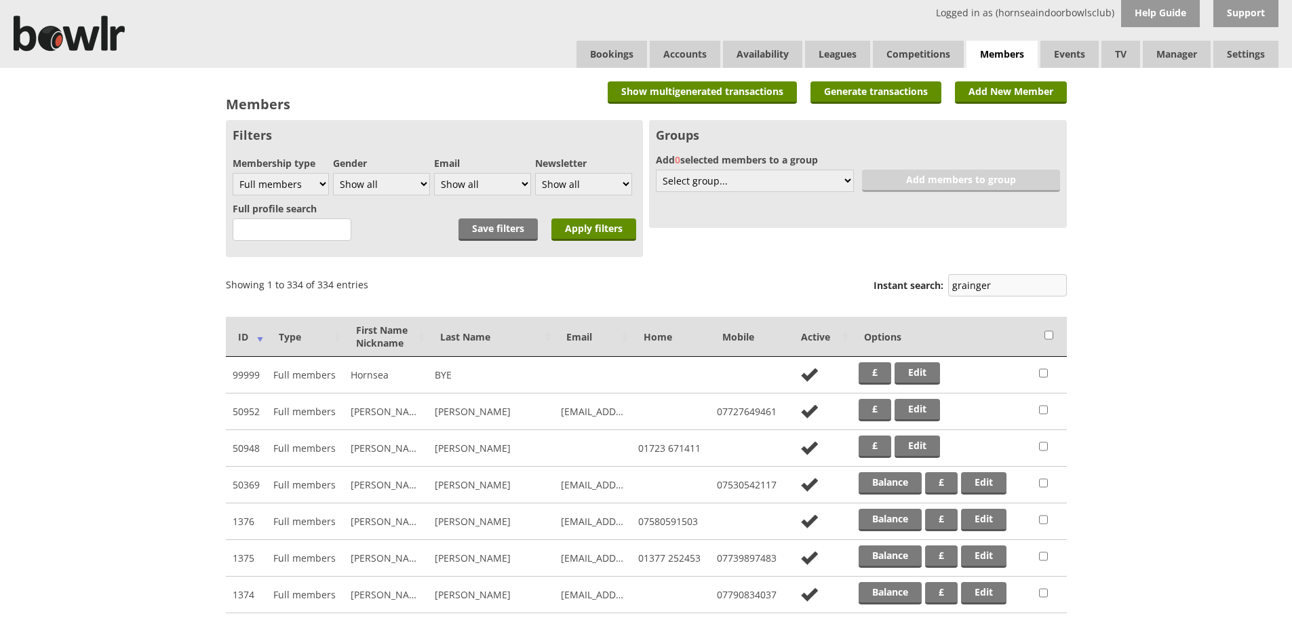
click at [1004, 290] on input "grainger" at bounding box center [1007, 285] width 119 height 22
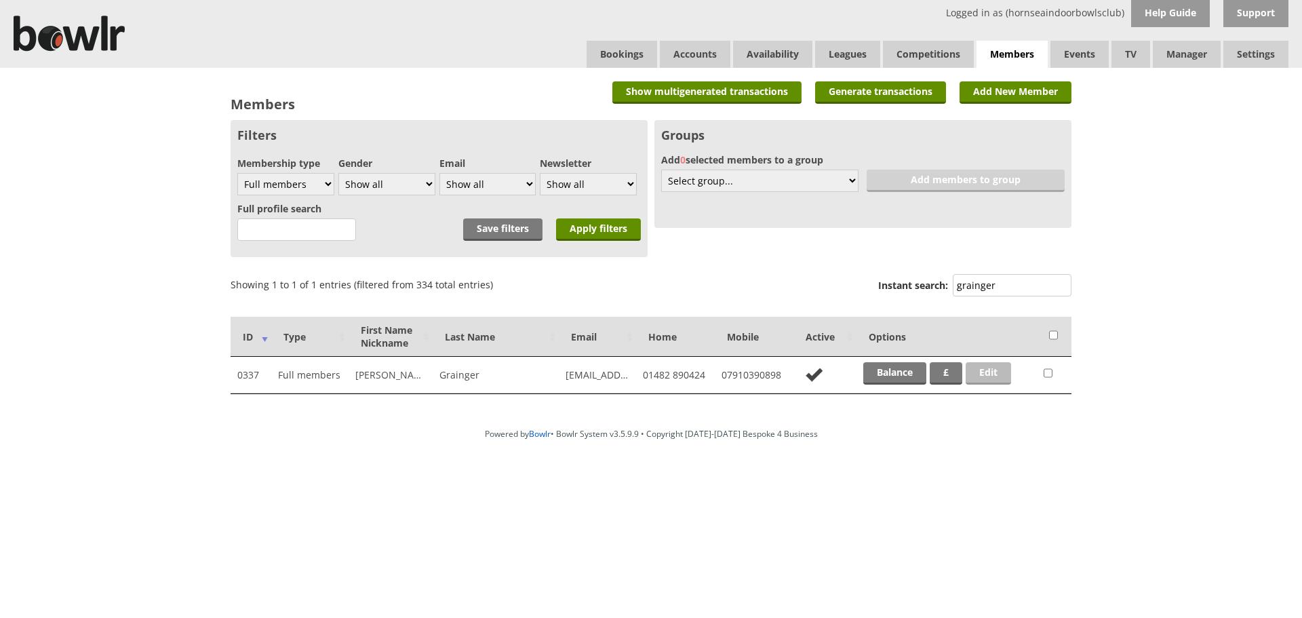
click at [996, 378] on link "Edit" at bounding box center [988, 373] width 45 height 22
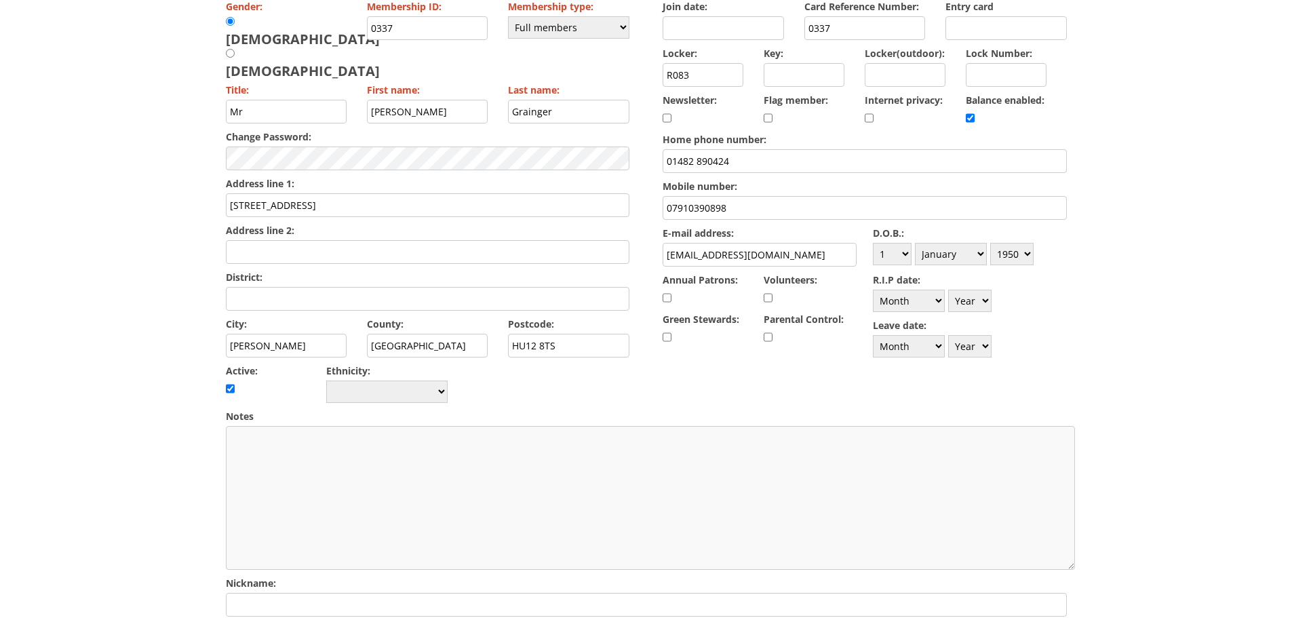
scroll to position [149, 0]
click at [980, 256] on select "Month January February March April May June July August September October Novem…" at bounding box center [951, 255] width 72 height 22
select select "8"
click at [915, 244] on select "Month January February March April May June July August September October Novem…" at bounding box center [951, 255] width 72 height 22
click at [1026, 252] on select "Year 1900 1901 1902 1903 1904 1905 1906 1907 1908 1909 1910 1911 1912 1913 1914…" at bounding box center [1011, 255] width 43 height 22
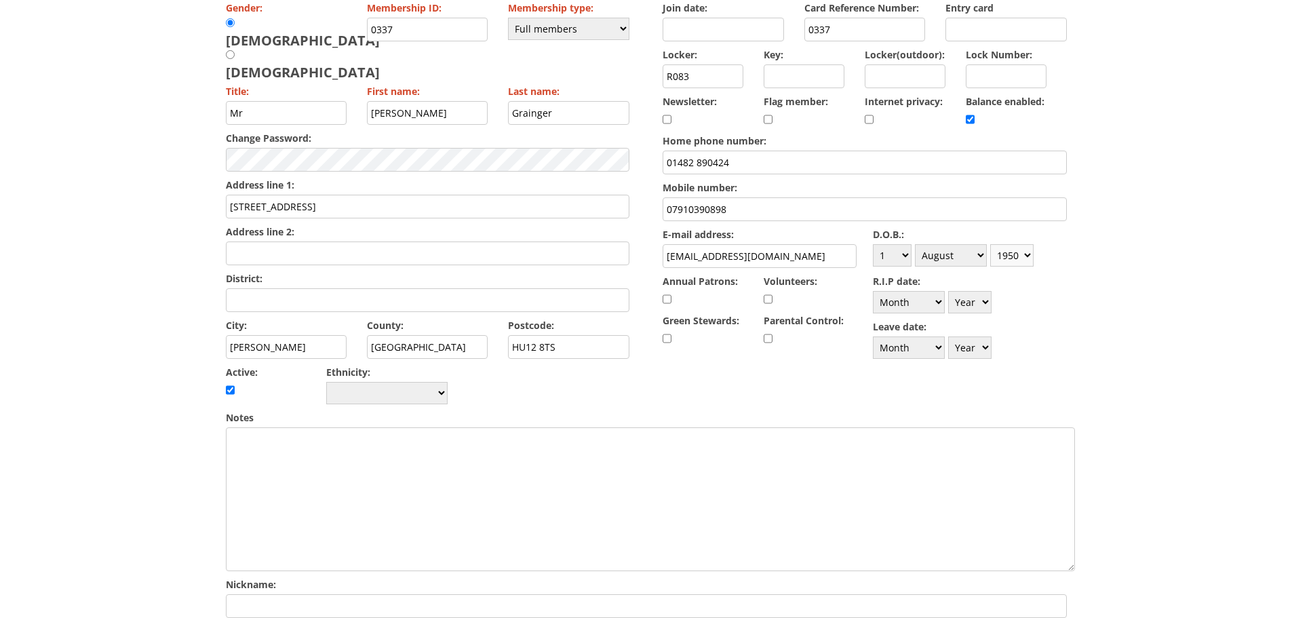
select select "1948"
click at [990, 244] on select "Year 1900 1901 1902 1903 1904 1905 1906 1907 1908 1909 1910 1911 1912 1913 1914…" at bounding box center [1011, 255] width 43 height 22
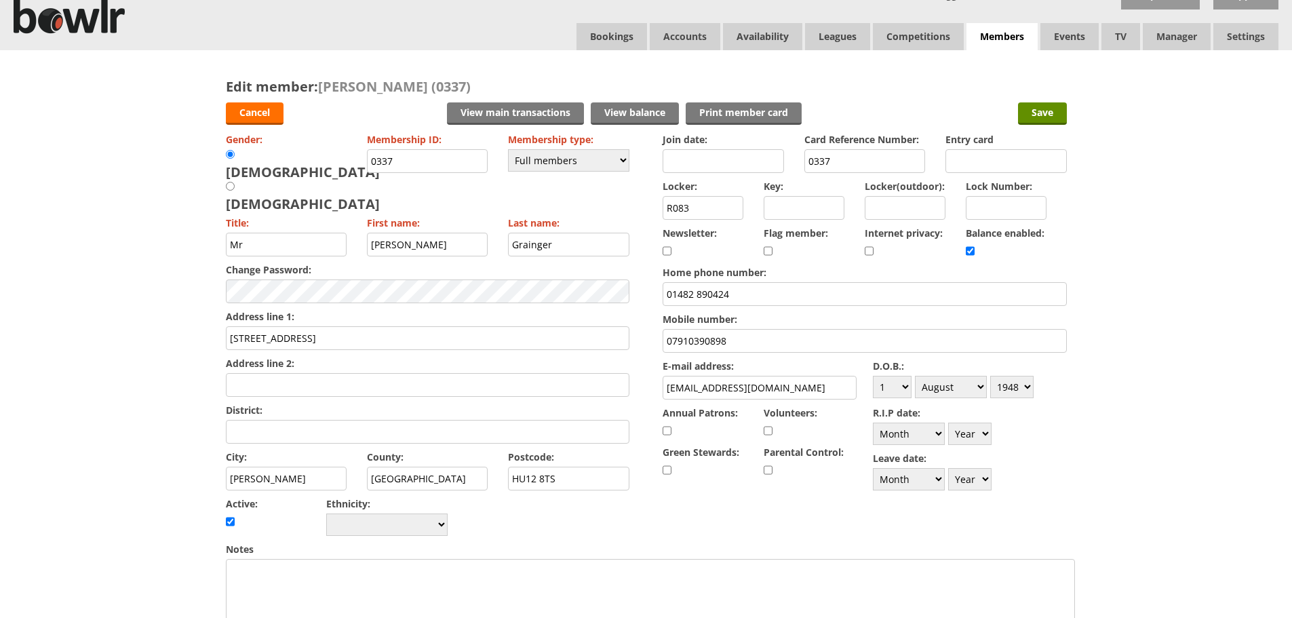
scroll to position [0, 0]
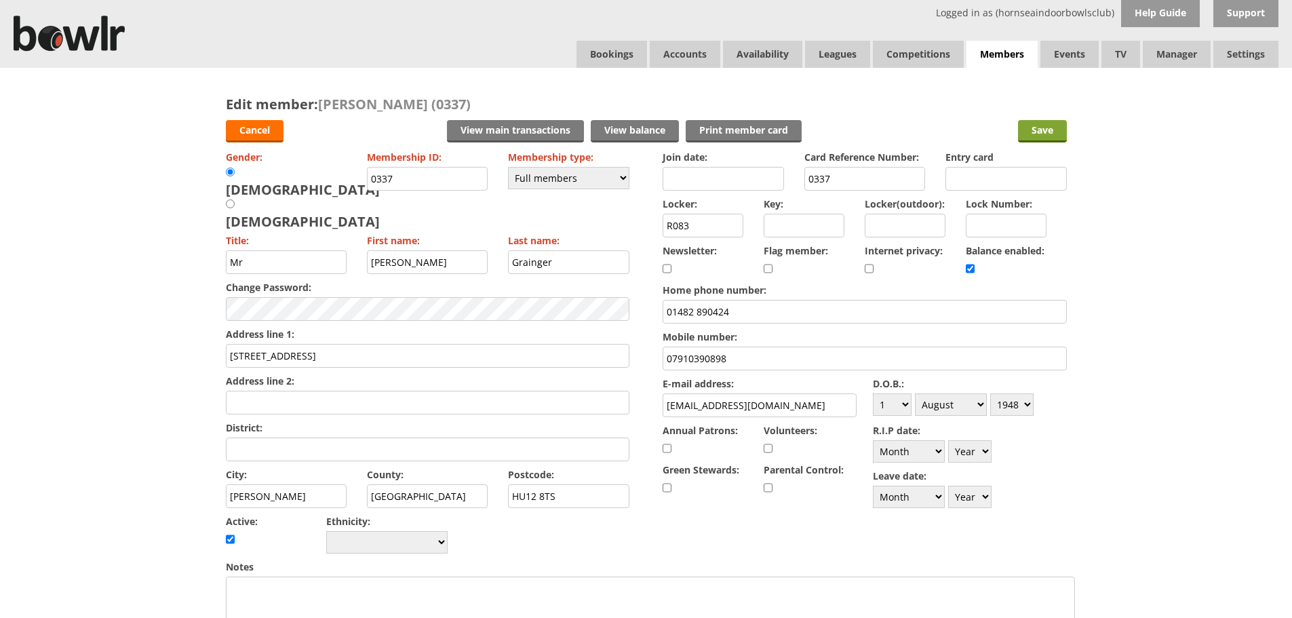
click at [1039, 130] on input "Save" at bounding box center [1042, 131] width 49 height 22
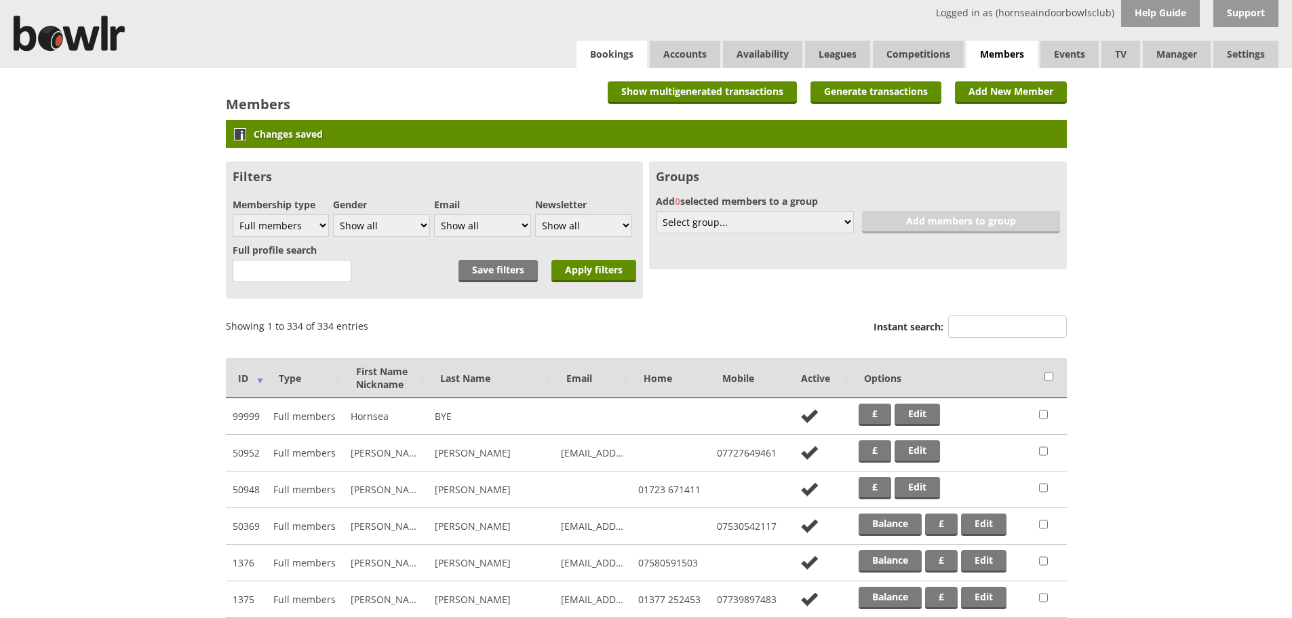
click at [607, 58] on link "Bookings" at bounding box center [612, 54] width 71 height 27
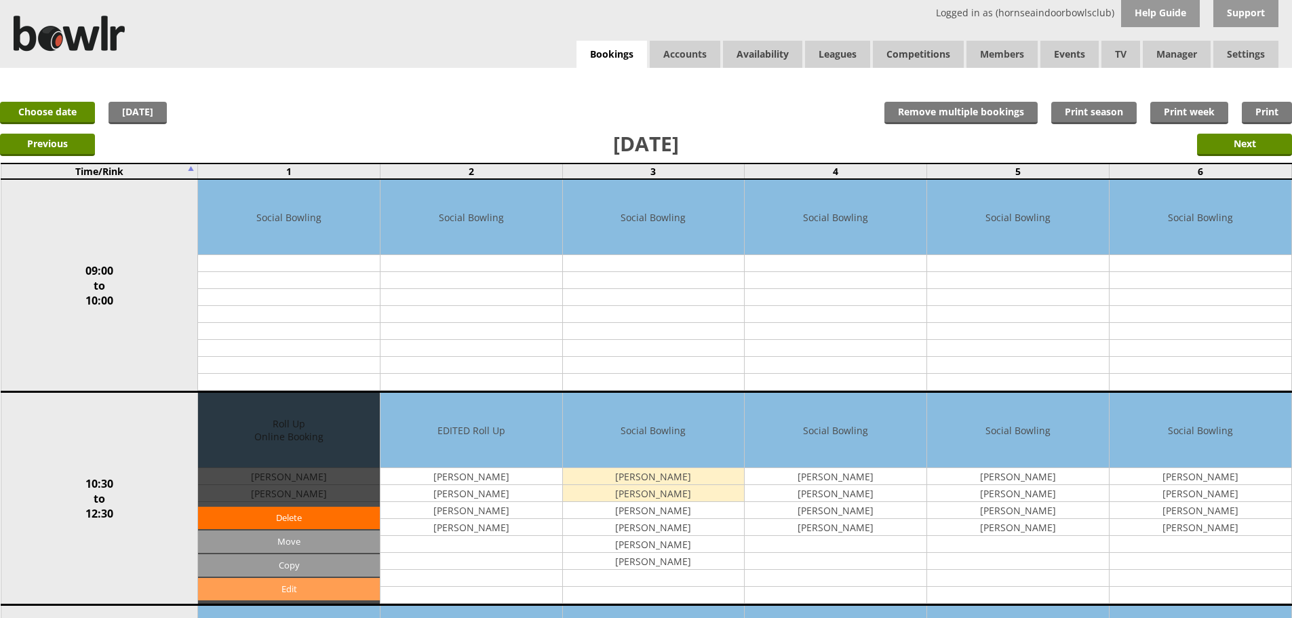
click at [303, 588] on link "Edit" at bounding box center [289, 589] width 182 height 22
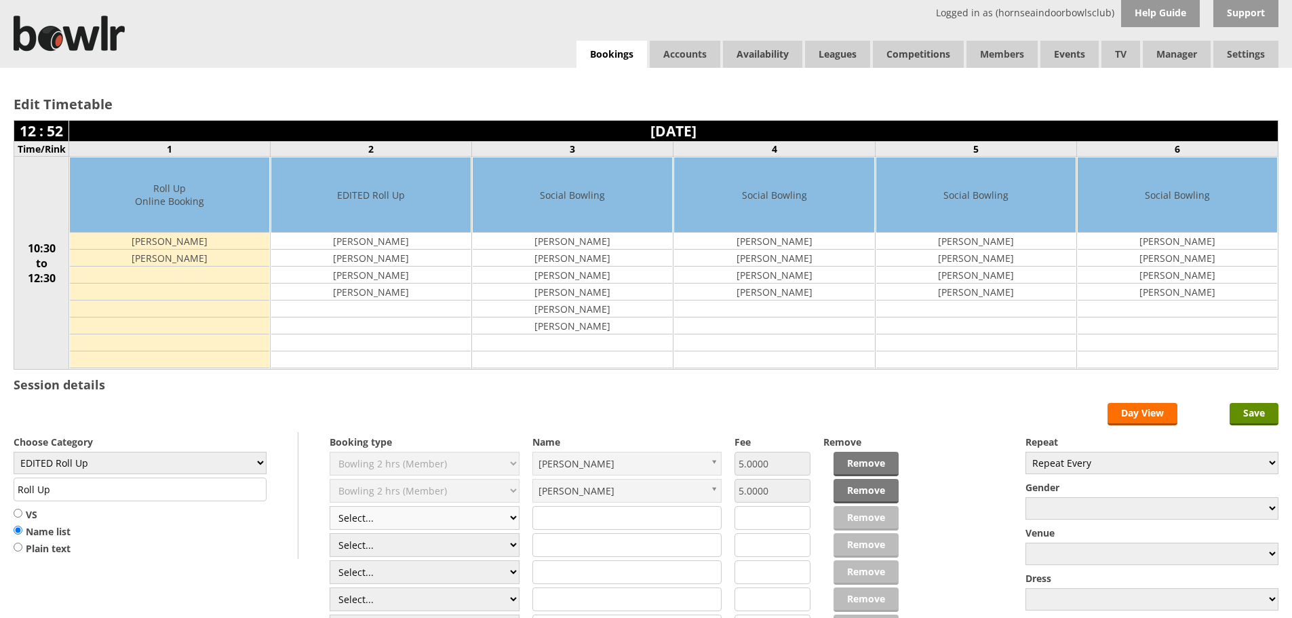
click at [507, 514] on select "Select... Club Competition (Member) Club Competition (Visitor) National (Member…" at bounding box center [425, 518] width 190 height 24
select select "1_54"
click at [330, 506] on select "Select... Club Competition (Member) Club Competition (Visitor) National (Member…" at bounding box center [425, 518] width 190 height 24
type input "EDITED Roll Up"
type input "3.0000"
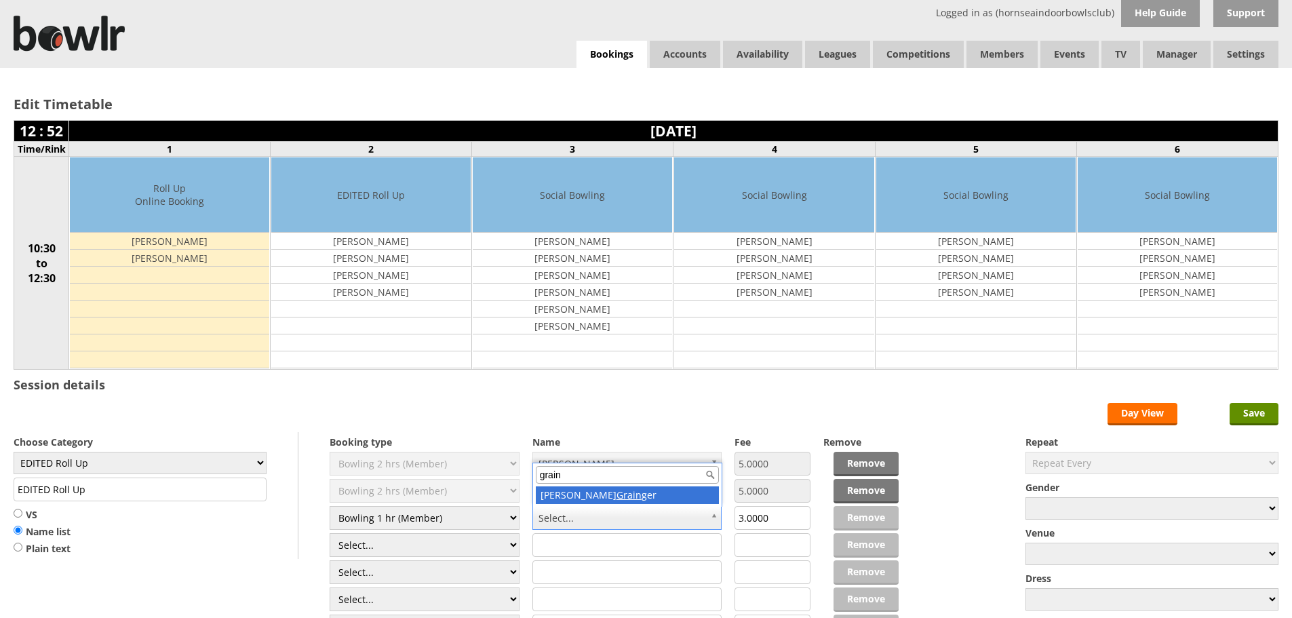
type input "grain"
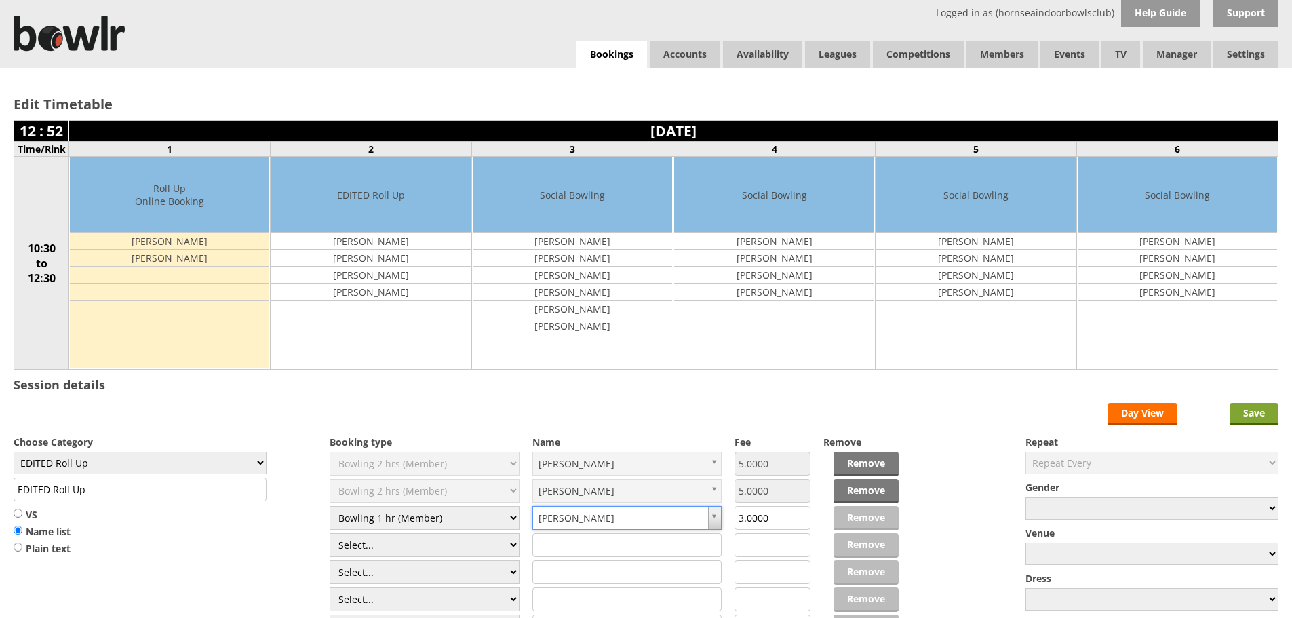
click at [1249, 414] on input "Save" at bounding box center [1254, 414] width 49 height 22
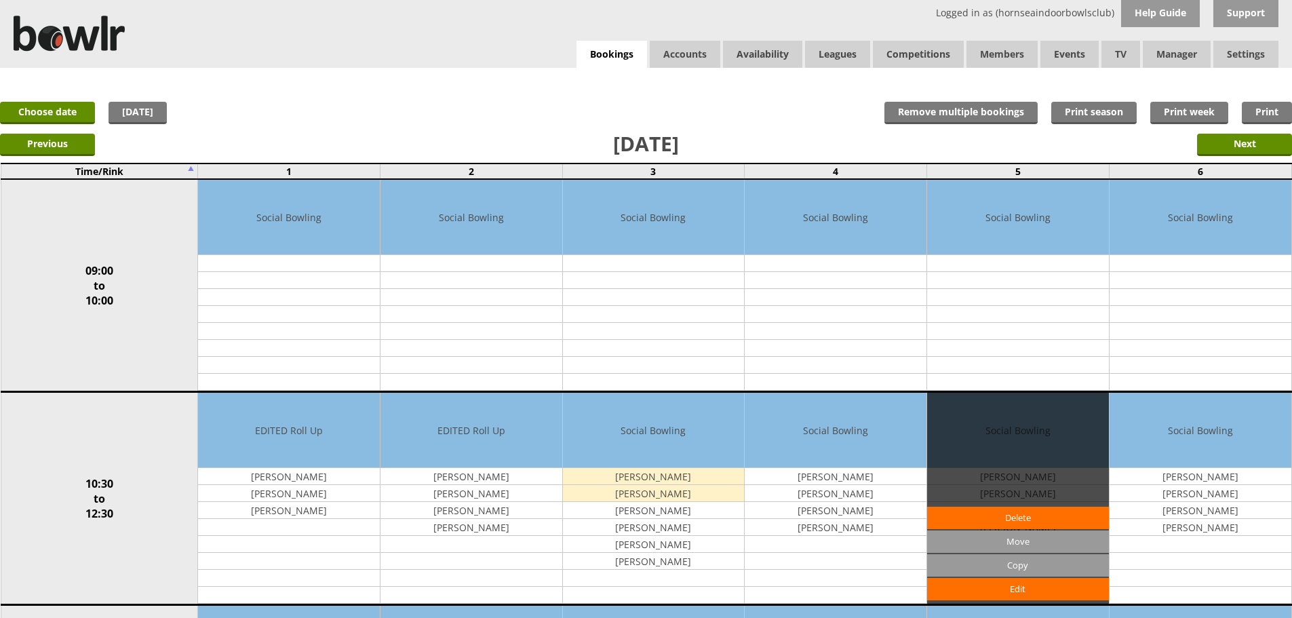
drag, startPoint x: 986, startPoint y: 505, endPoint x: 996, endPoint y: 493, distance: 15.4
click at [992, 496] on div "Edit Move Copy Delete" at bounding box center [1018, 498] width 182 height 211
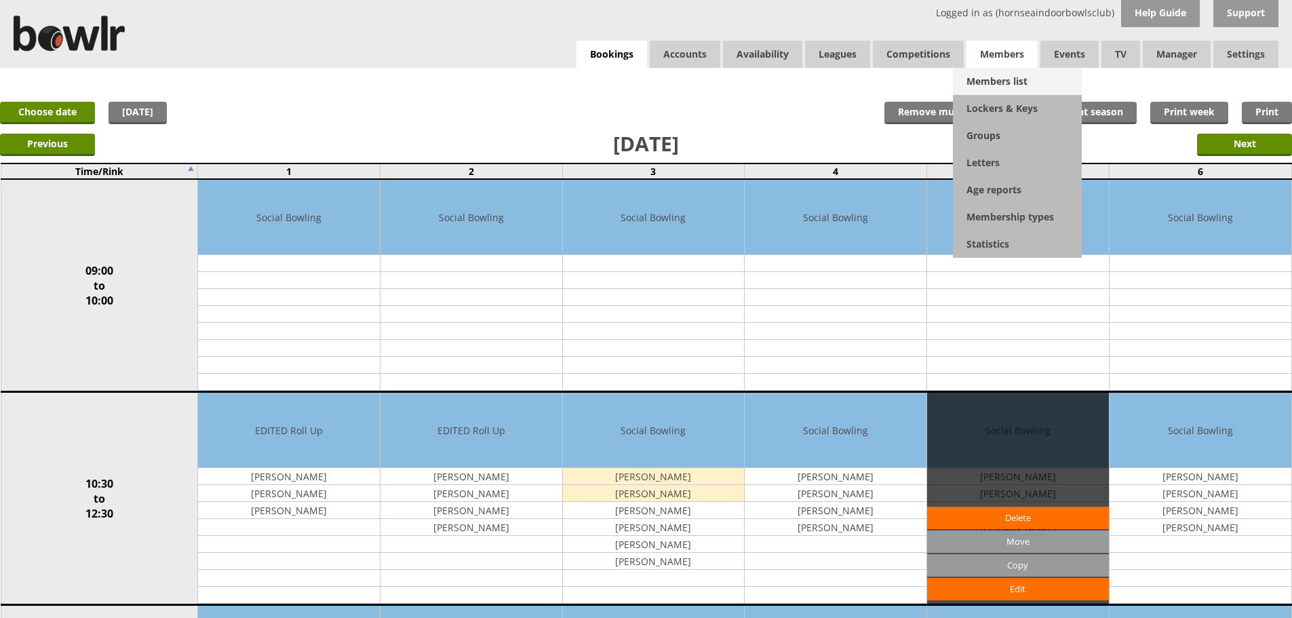
click at [995, 78] on link "Members list" at bounding box center [1017, 81] width 129 height 27
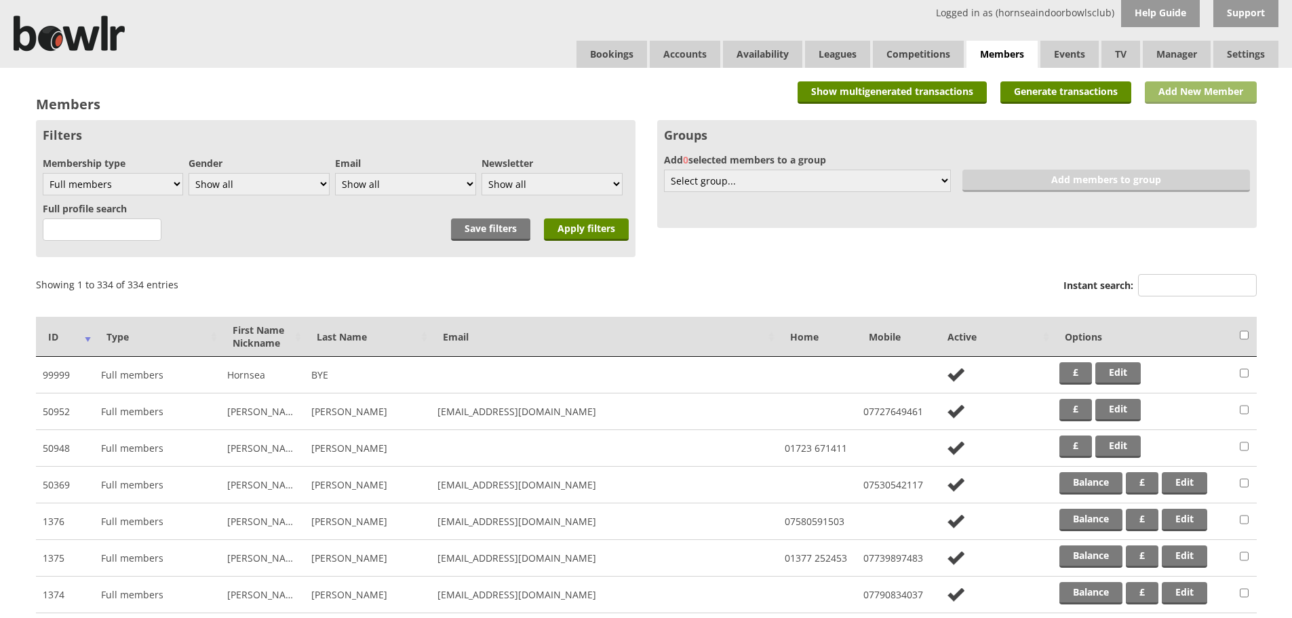
click at [1164, 89] on link "Add New Member" at bounding box center [1201, 92] width 112 height 22
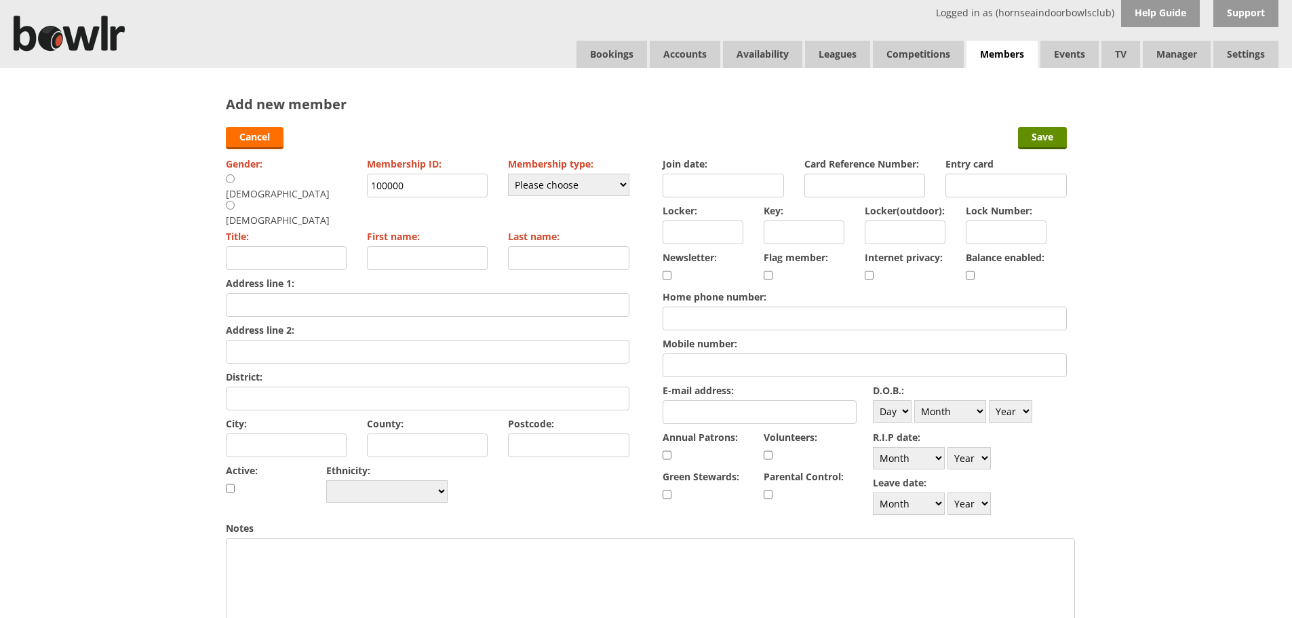
drag, startPoint x: 423, startPoint y: 184, endPoint x: 313, endPoint y: 184, distance: 109.9
click at [313, 184] on div "Gender: [DEMOGRAPHIC_DATA] [DEMOGRAPHIC_DATA] Membership ID: 100000 Membership …" at bounding box center [428, 330] width 404 height 352
type input "1108"
click at [231, 179] on input "radio" at bounding box center [230, 179] width 9 height 10
radio input "true"
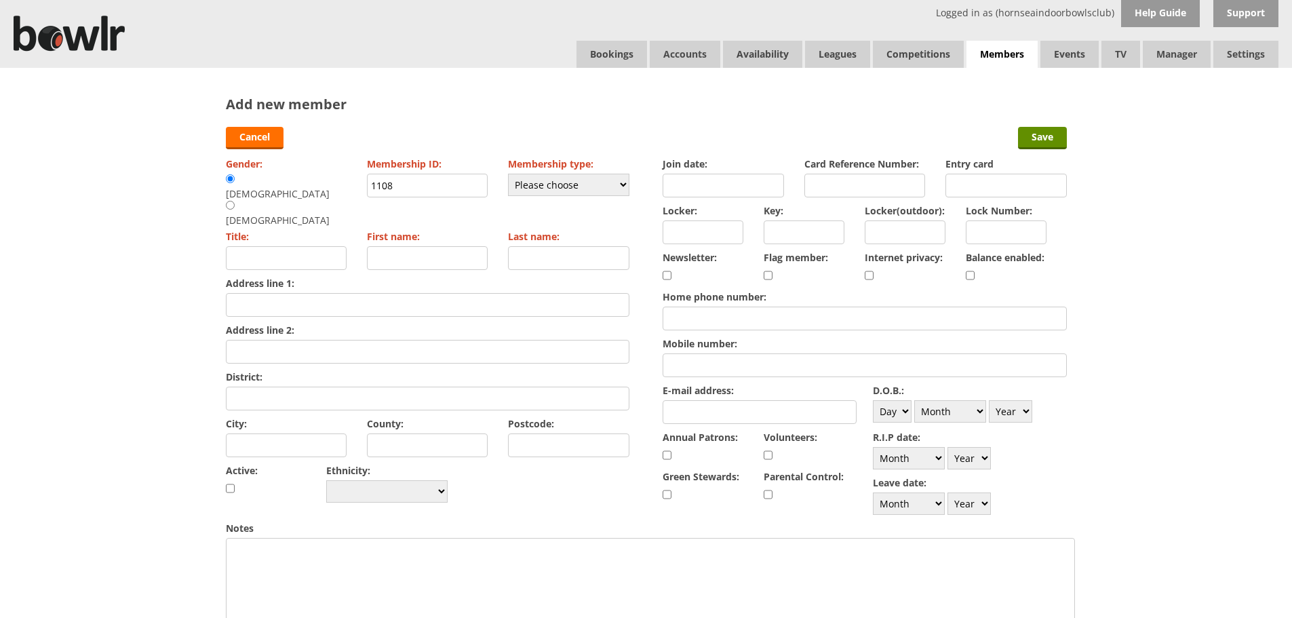
type input "Mr"
click at [438, 246] on input "First name:" at bounding box center [427, 258] width 121 height 24
type input "[PERSON_NAME]"
click at [543, 246] on input "Last name:" at bounding box center [568, 258] width 121 height 24
type input "[PERSON_NAME]"
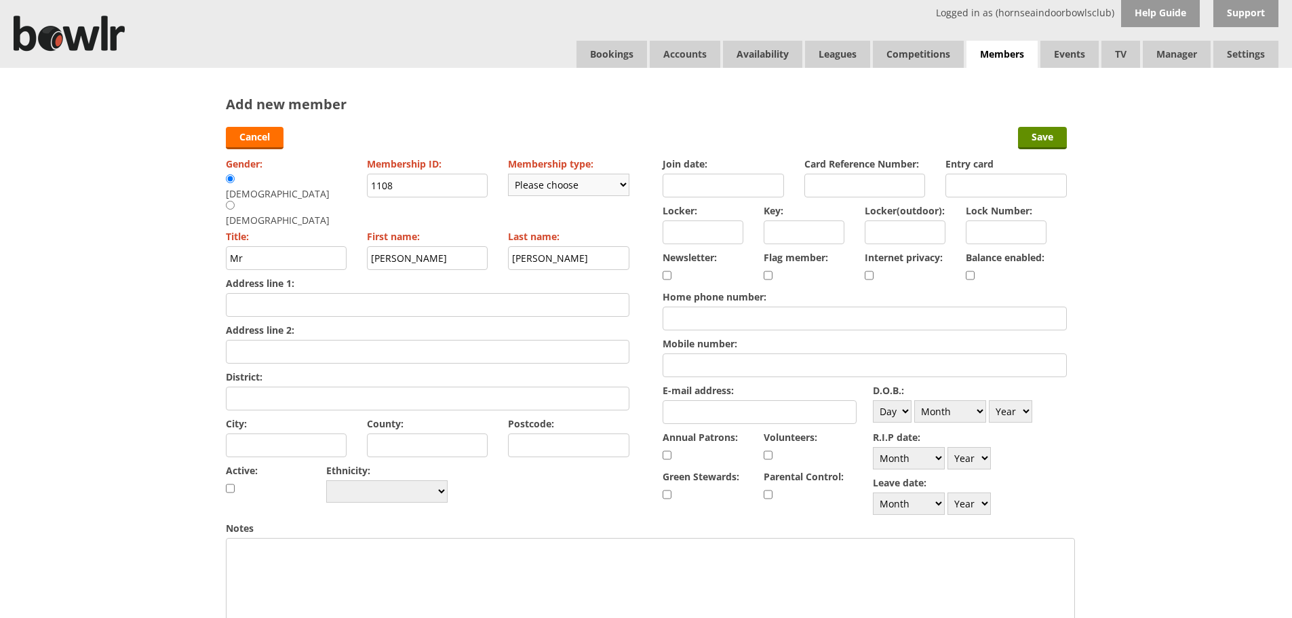
click at [600, 187] on select "Please choose Full members Rollabowl Juniors Social Members Student Pending Lef…" at bounding box center [568, 185] width 121 height 22
select select "1"
click at [508, 174] on select "Please choose Full members Rollabowl Juniors Social Members Student Pending Lef…" at bounding box center [568, 185] width 121 height 22
checkbox input "true"
click at [720, 187] on input "Join date:" at bounding box center [723, 186] width 121 height 24
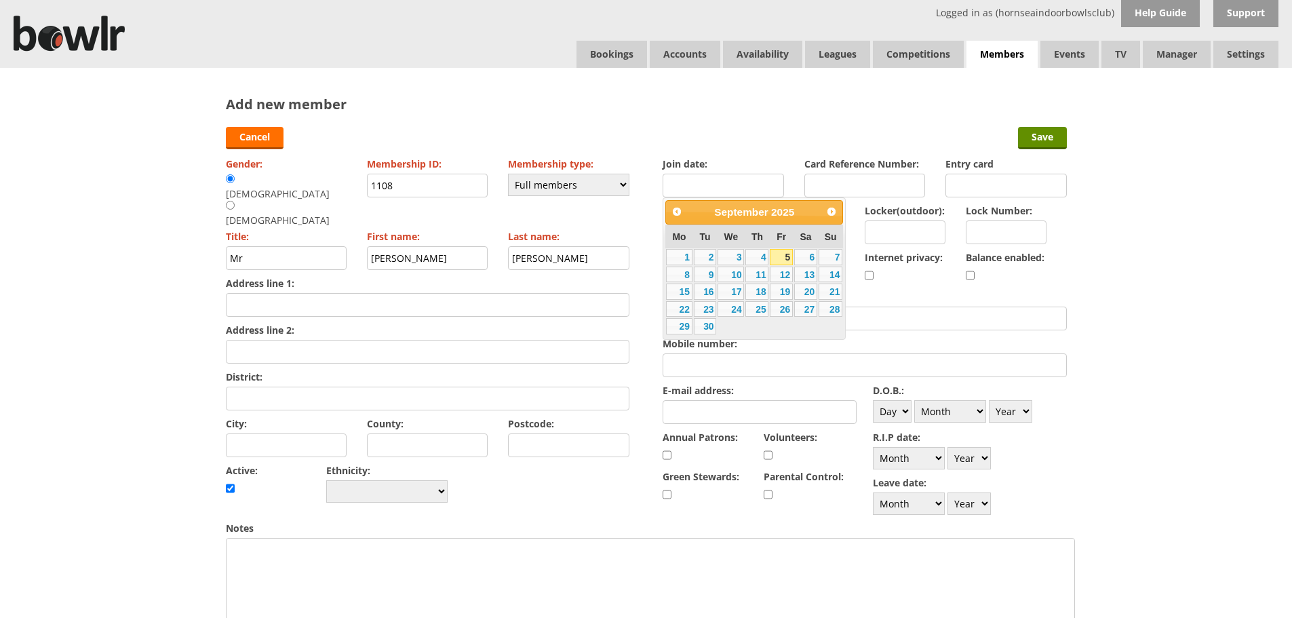
click at [781, 254] on link "5" at bounding box center [781, 257] width 23 height 16
type input "[DATE]"
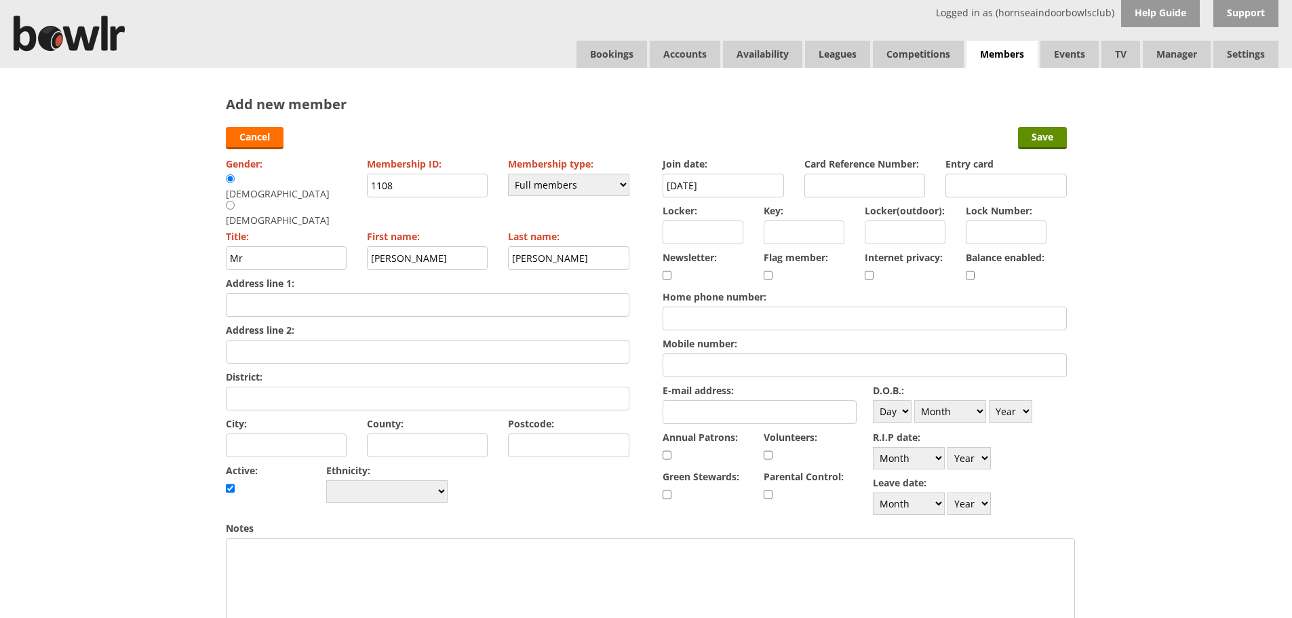
click at [712, 235] on input "Locker:" at bounding box center [703, 232] width 81 height 24
type input "Y017"
click at [732, 315] on input "Home phone number:" at bounding box center [865, 319] width 404 height 24
click at [703, 369] on input "Mobile number:" at bounding box center [865, 365] width 404 height 24
type input "07944040688"
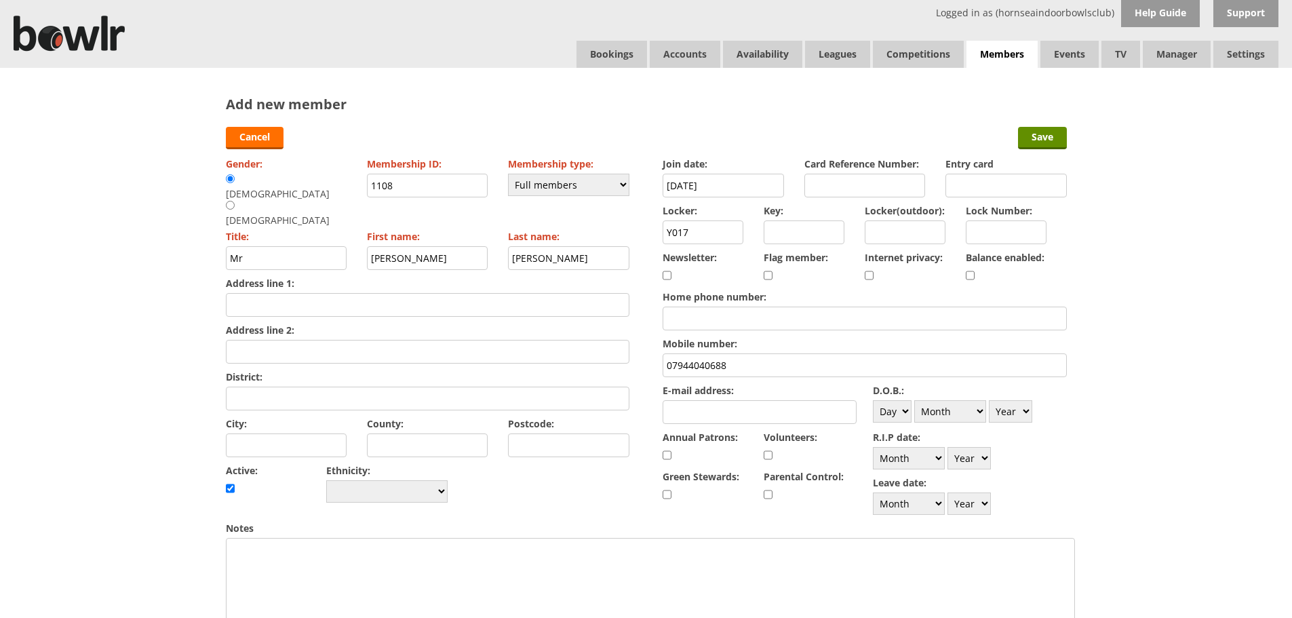
click at [722, 417] on input "E-mail address:" at bounding box center [760, 412] width 194 height 24
type input "[PERSON_NAME][EMAIL_ADDRESS][DOMAIN_NAME]"
click at [905, 411] on select "Day 1 2 3 4 5 6 7 8 9 10 11 12 13 14 15 16 17 18 19 20 21 22 23 24 25 26 27 28 …" at bounding box center [892, 411] width 39 height 22
select select "15"
click at [873, 400] on select "Day 1 2 3 4 5 6 7 8 9 10 11 12 13 14 15 16 17 18 19 20 21 22 23 24 25 26 27 28 …" at bounding box center [892, 411] width 39 height 22
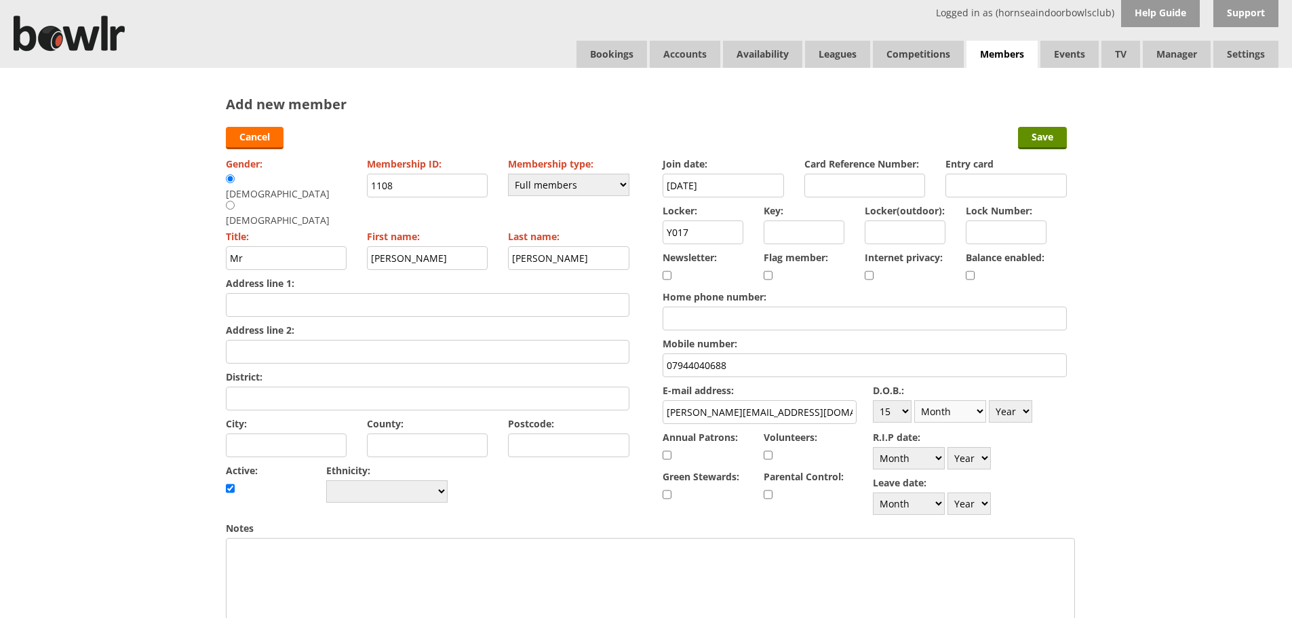
click at [980, 414] on select "Month January February March April May June July August September October Novem…" at bounding box center [950, 411] width 72 height 22
select select "4"
click at [914, 400] on select "Month January February March April May June July August September October Novem…" at bounding box center [950, 411] width 72 height 22
click at [1025, 408] on select "Year 1900 1901 1902 1903 1904 1905 1906 1907 1908 1909 1910 1911 1912 1913 1914…" at bounding box center [1010, 411] width 43 height 22
select select "1948"
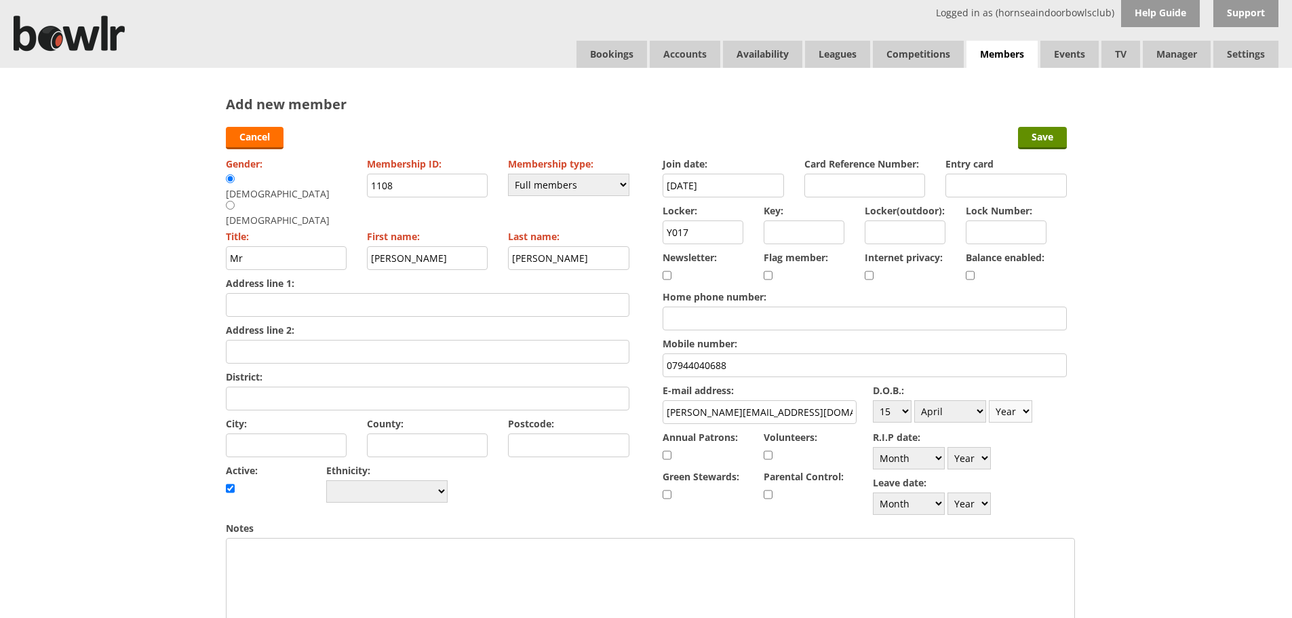
click at [989, 400] on select "Year 1900 1901 1902 1903 1904 1905 1906 1907 1908 1909 1910 1911 1912 1913 1914…" at bounding box center [1010, 411] width 43 height 22
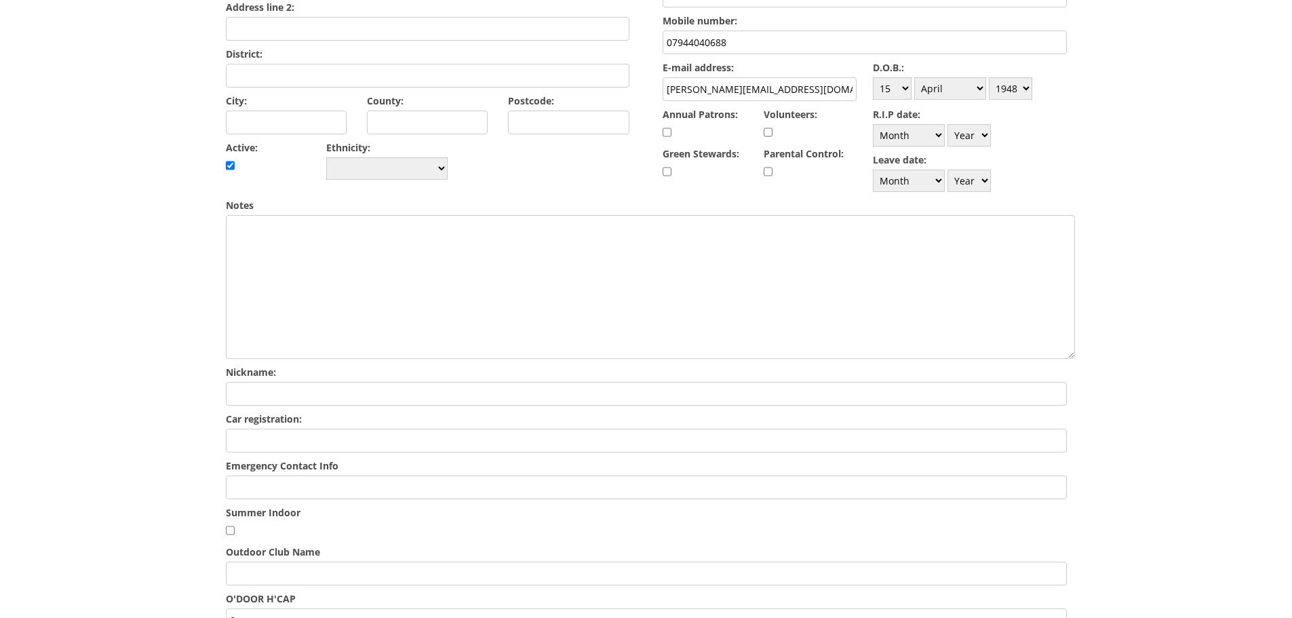
scroll to position [326, 0]
click at [290, 485] on input "Emergency Contact Info" at bounding box center [646, 485] width 841 height 24
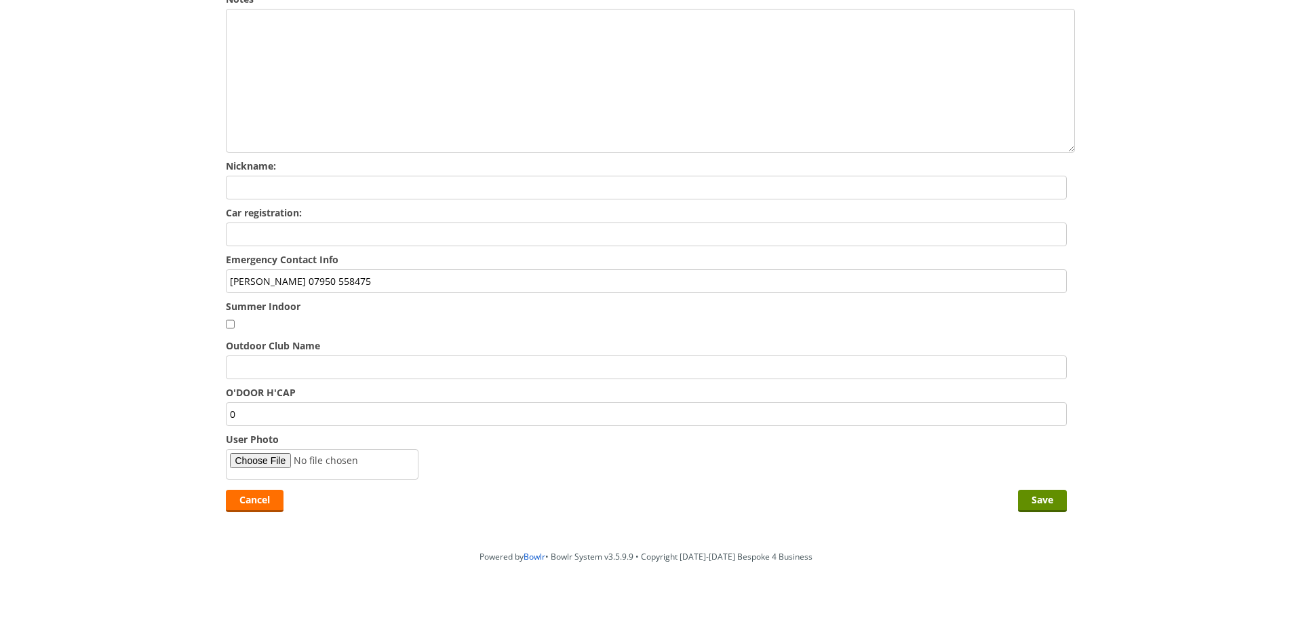
scroll to position [534, 0]
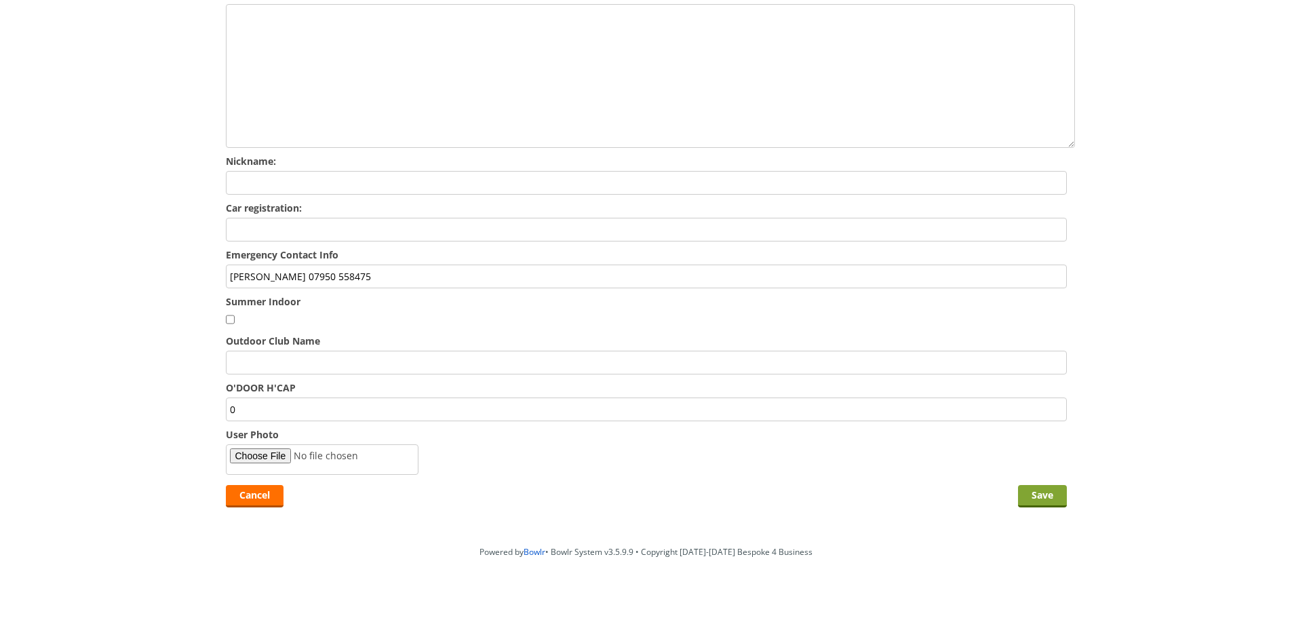
type input "[PERSON_NAME] 07950 558475"
click at [1045, 495] on input "Save" at bounding box center [1042, 496] width 49 height 22
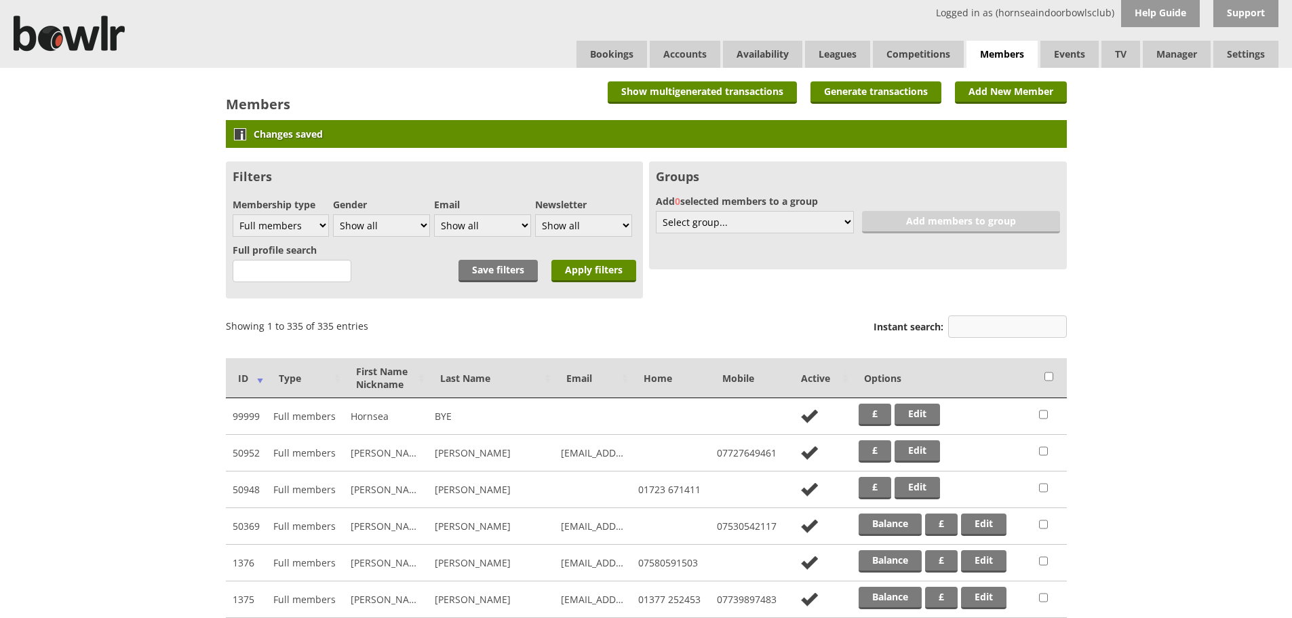
click at [971, 327] on input "Instant search:" at bounding box center [1007, 326] width 119 height 22
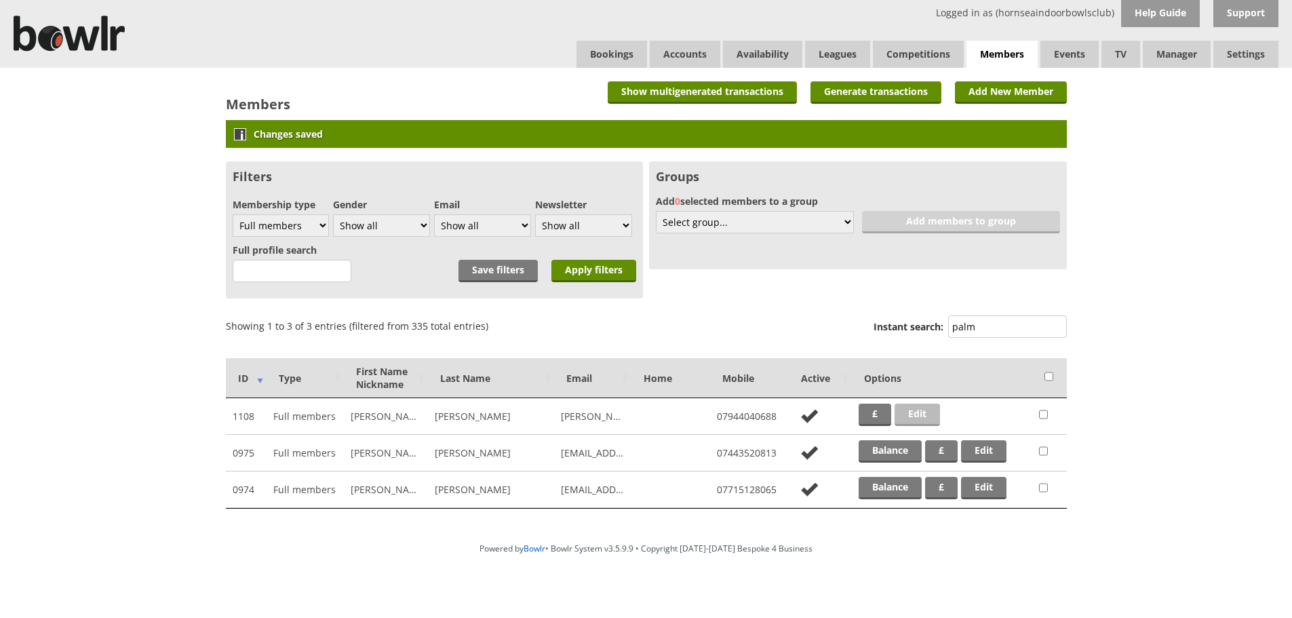
type input "palm"
click at [922, 413] on link "Edit" at bounding box center [917, 415] width 45 height 22
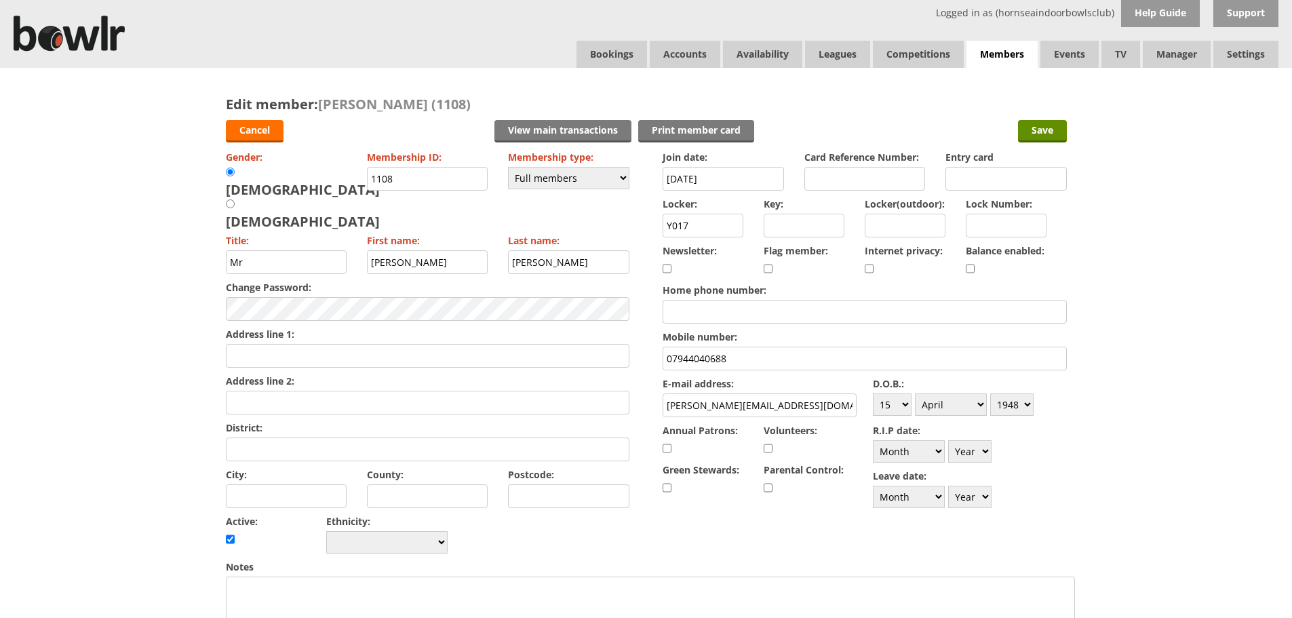
click at [969, 271] on input "checkbox" at bounding box center [970, 268] width 9 height 16
checkbox input "true"
click at [1056, 129] on input "Save" at bounding box center [1042, 131] width 49 height 22
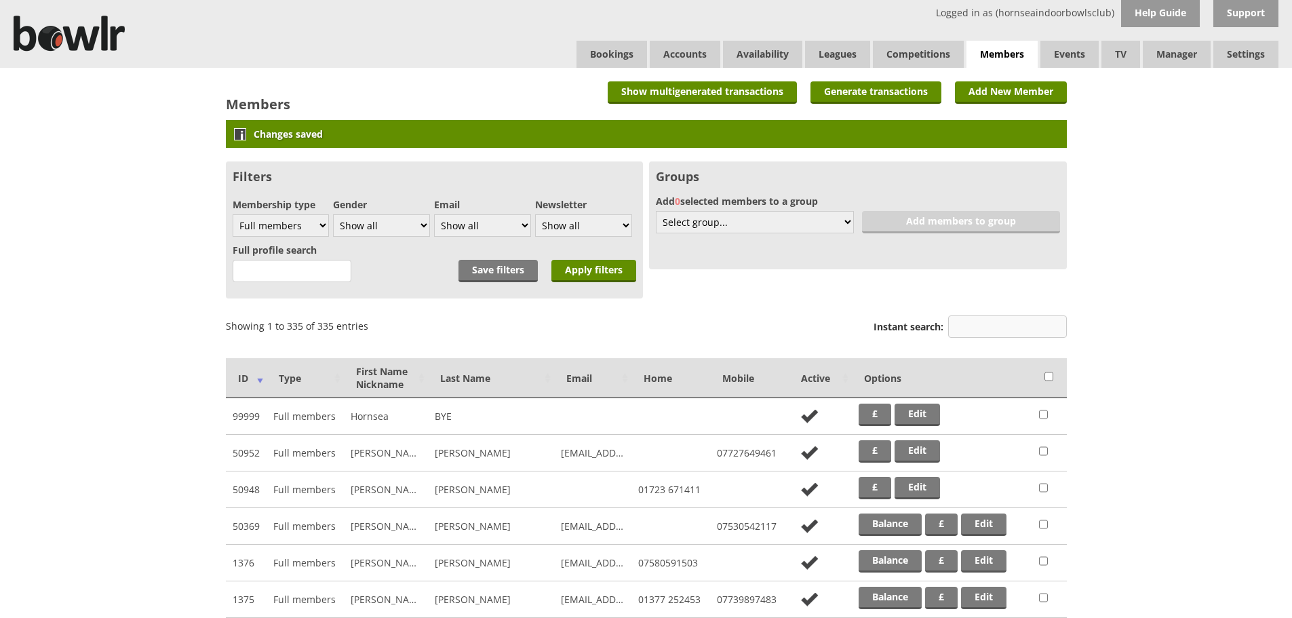
click at [1051, 330] on input "Instant search:" at bounding box center [1007, 326] width 119 height 22
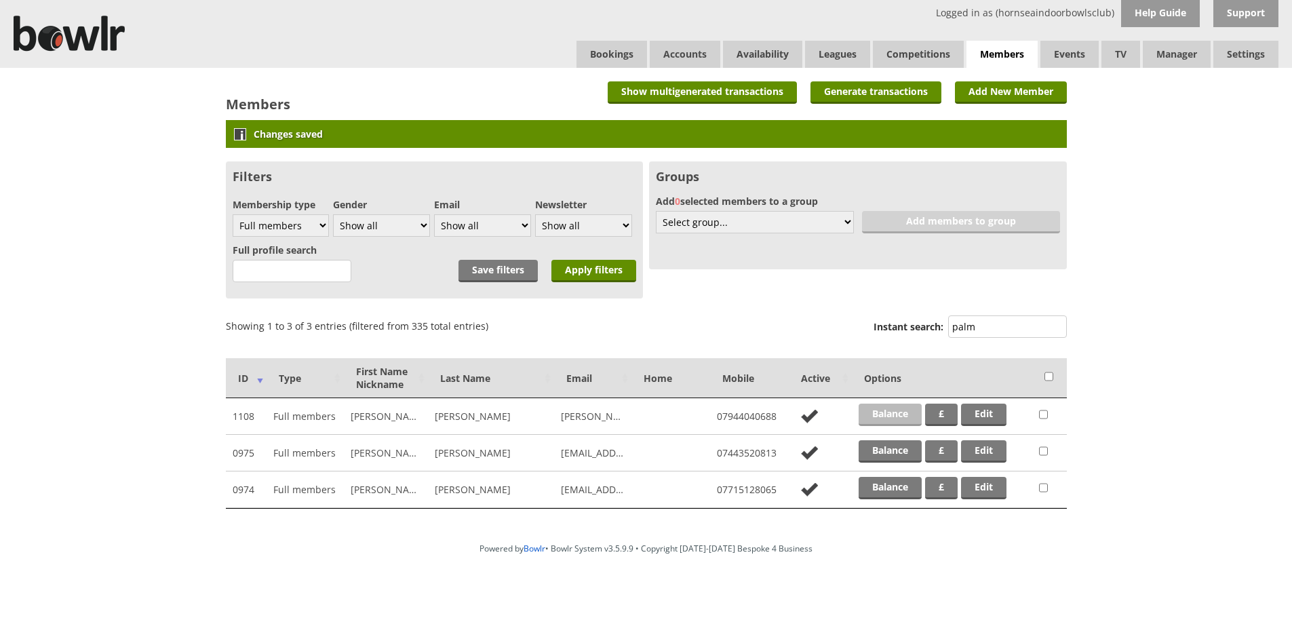
type input "palm"
click at [895, 413] on link "Balance" at bounding box center [890, 415] width 63 height 22
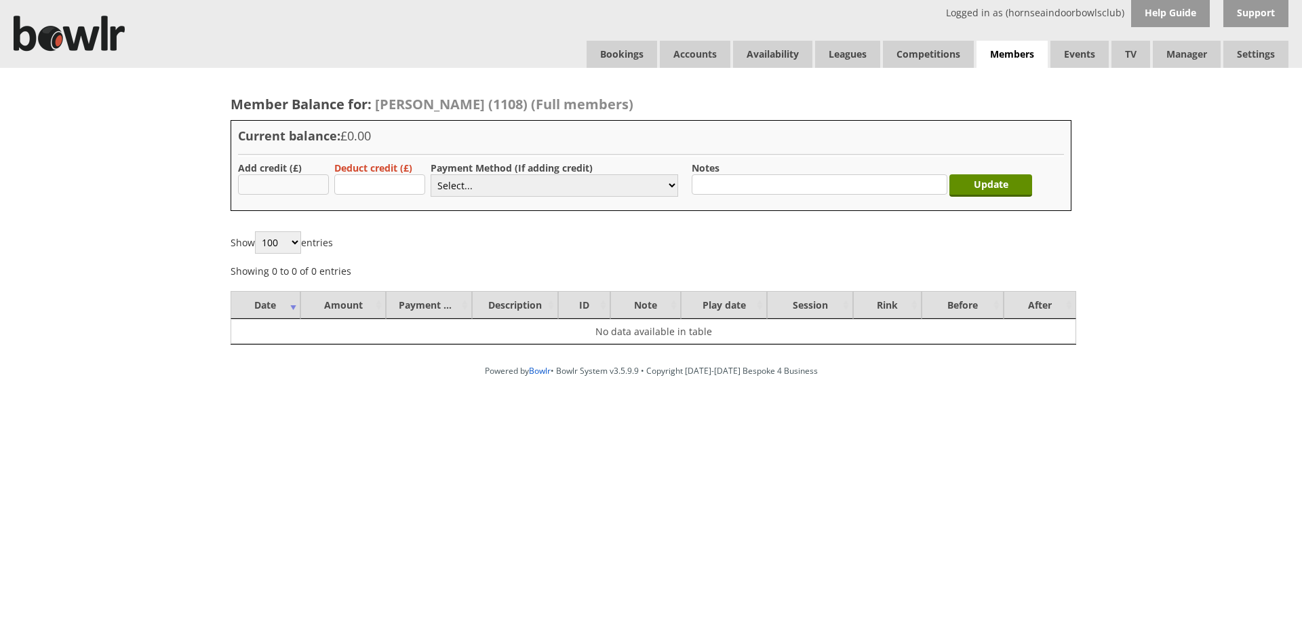
click at [303, 178] on input "text" at bounding box center [283, 184] width 91 height 20
type input "35.00"
click at [496, 181] on select "Select... Cash Card Cheque Bank Transfer Other Member Card Gift Voucher Balance" at bounding box center [555, 185] width 248 height 22
select select "2"
click at [431, 174] on select "Select... Cash Card Cheque Bank Transfer Other Member Card Gift Voucher Balance" at bounding box center [555, 185] width 248 height 22
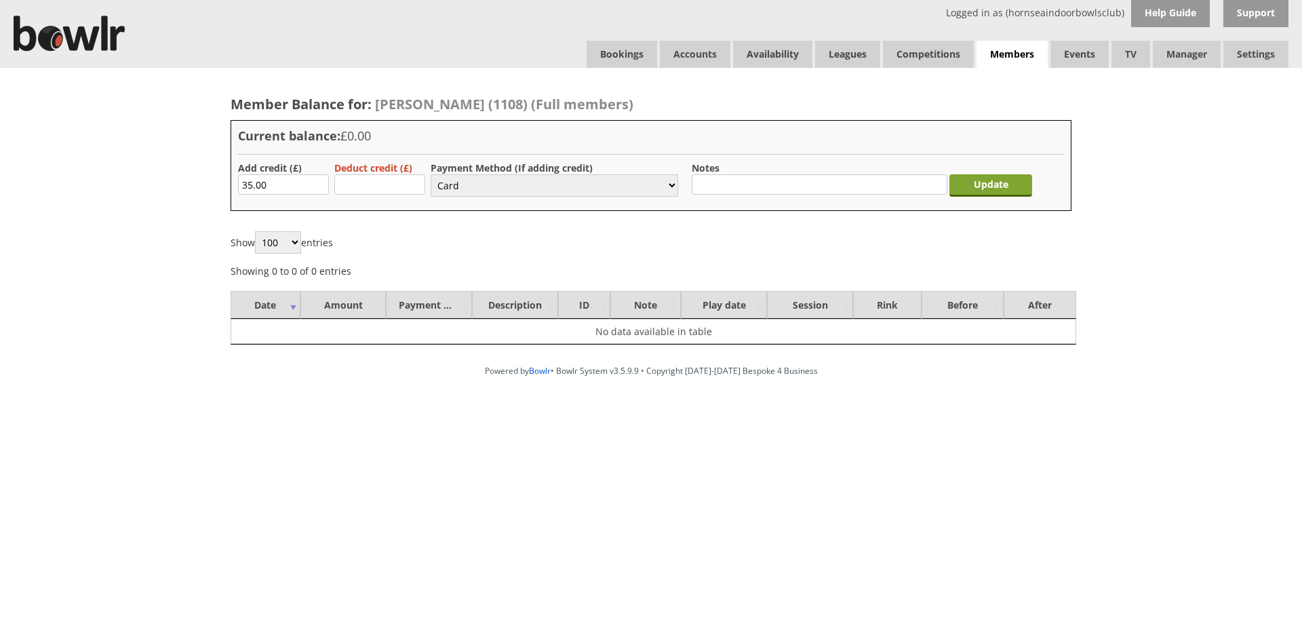
click at [978, 184] on input "Update" at bounding box center [991, 185] width 83 height 22
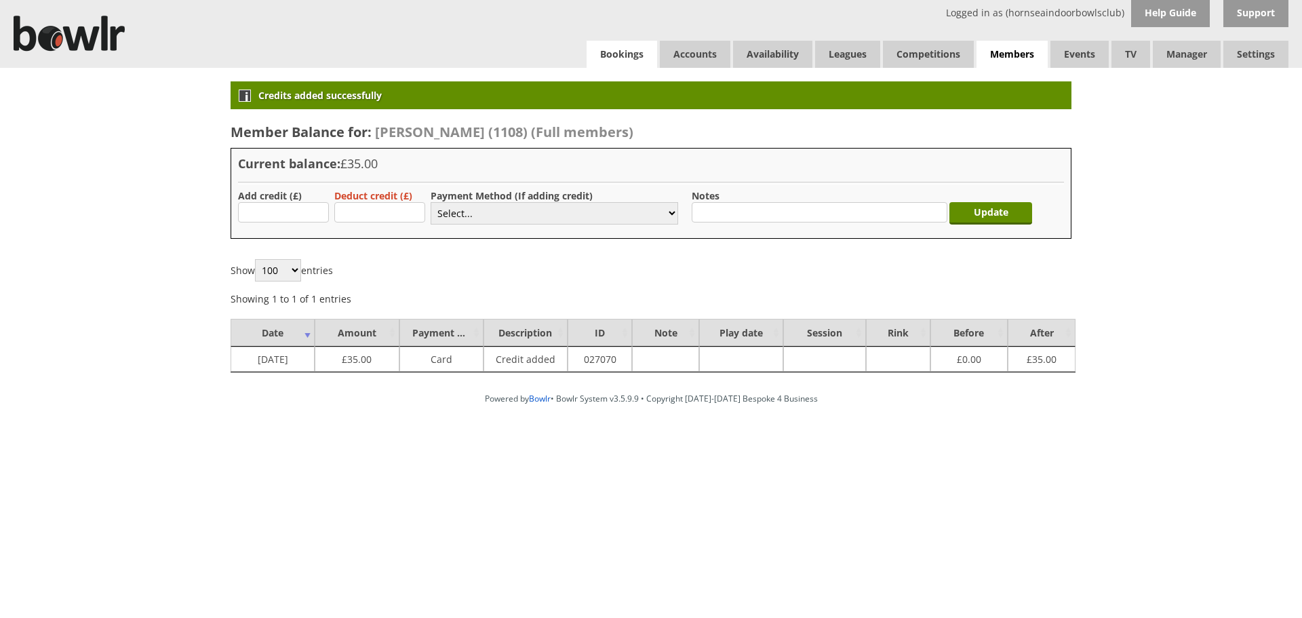
click at [604, 55] on link "Bookings" at bounding box center [622, 54] width 71 height 27
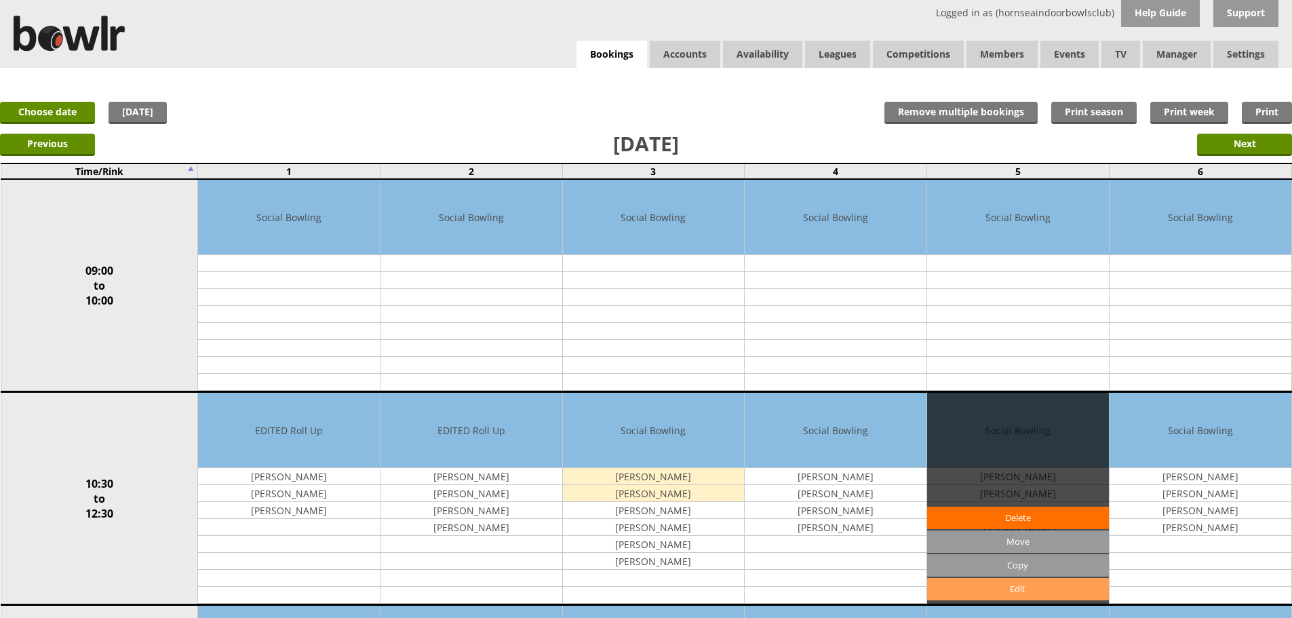
click at [1007, 592] on link "Edit" at bounding box center [1018, 589] width 182 height 22
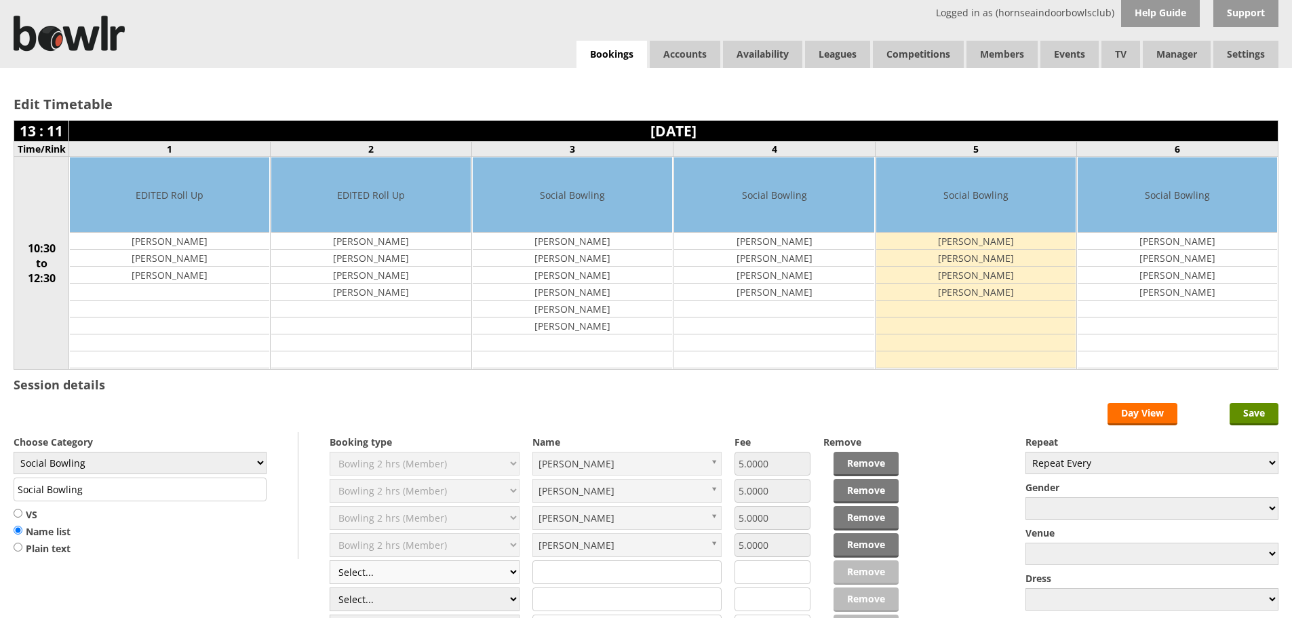
click at [416, 573] on select "Select... Club Competition (Member) Club Competition (Visitor) National (Member…" at bounding box center [425, 572] width 190 height 24
select select "1_50"
click at [330, 560] on select "Select... Club Competition (Member) Club Competition (Visitor) National (Member…" at bounding box center [425, 572] width 190 height 24
type input "5.0000"
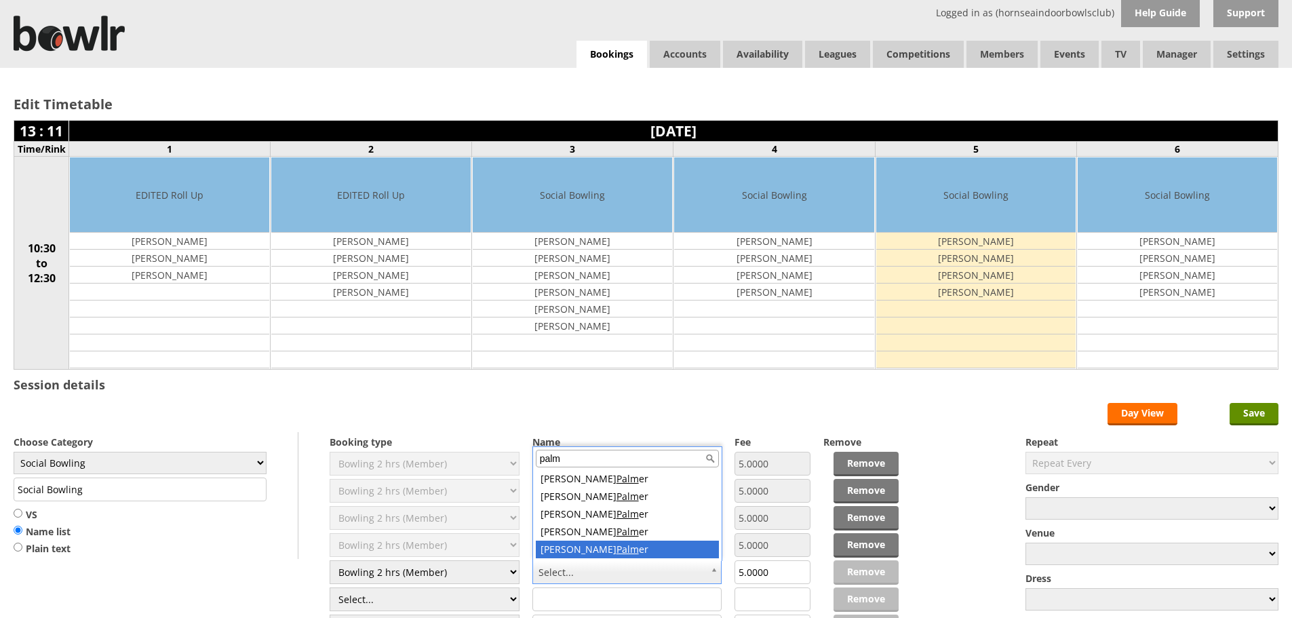
type input "palm"
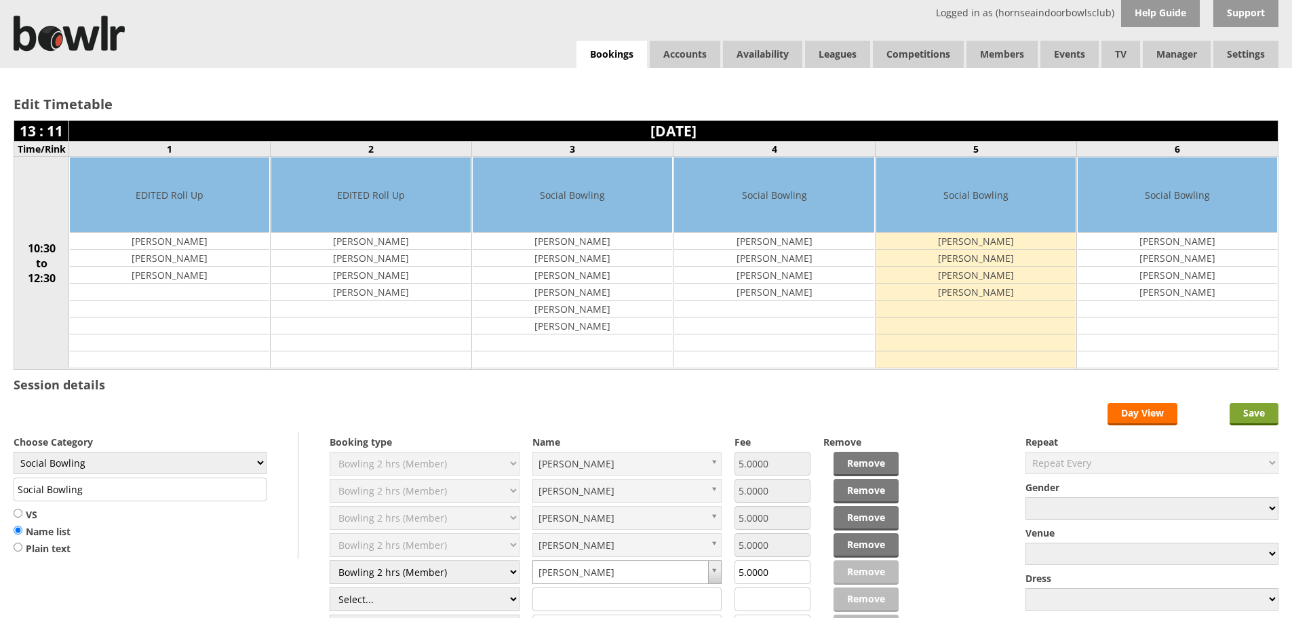
click at [1262, 416] on input "Save" at bounding box center [1254, 414] width 49 height 22
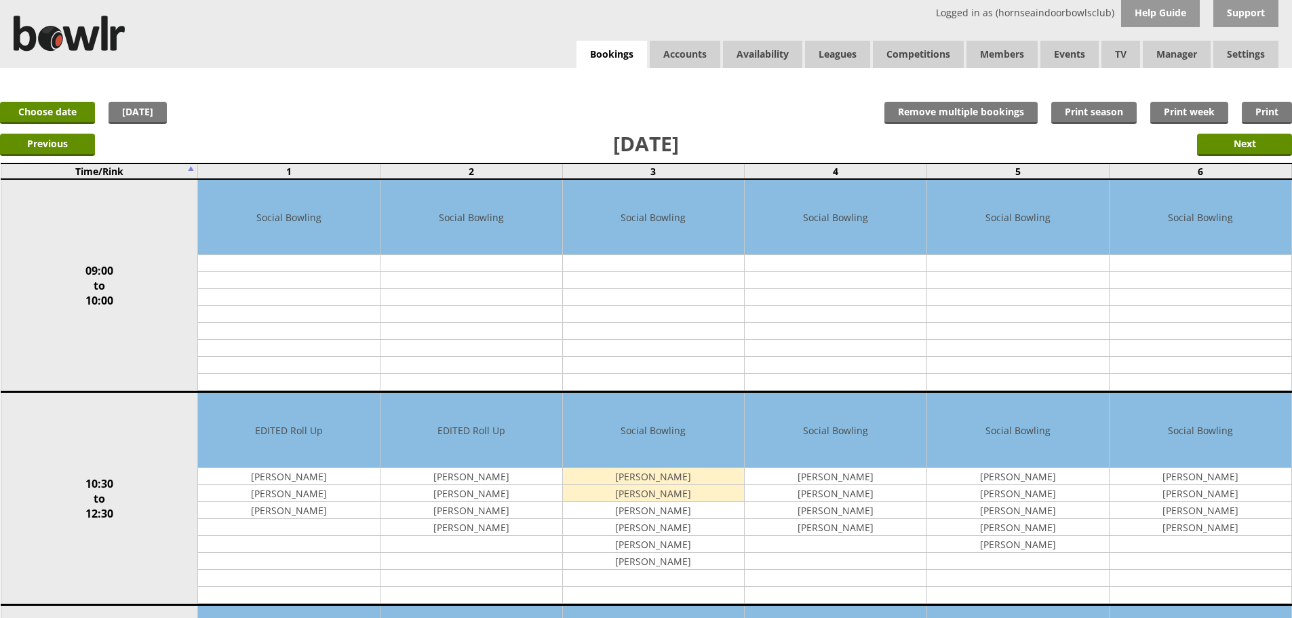
click at [0, 0] on div "Edit Move Copy Delete" at bounding box center [0, 0] width 0 height 0
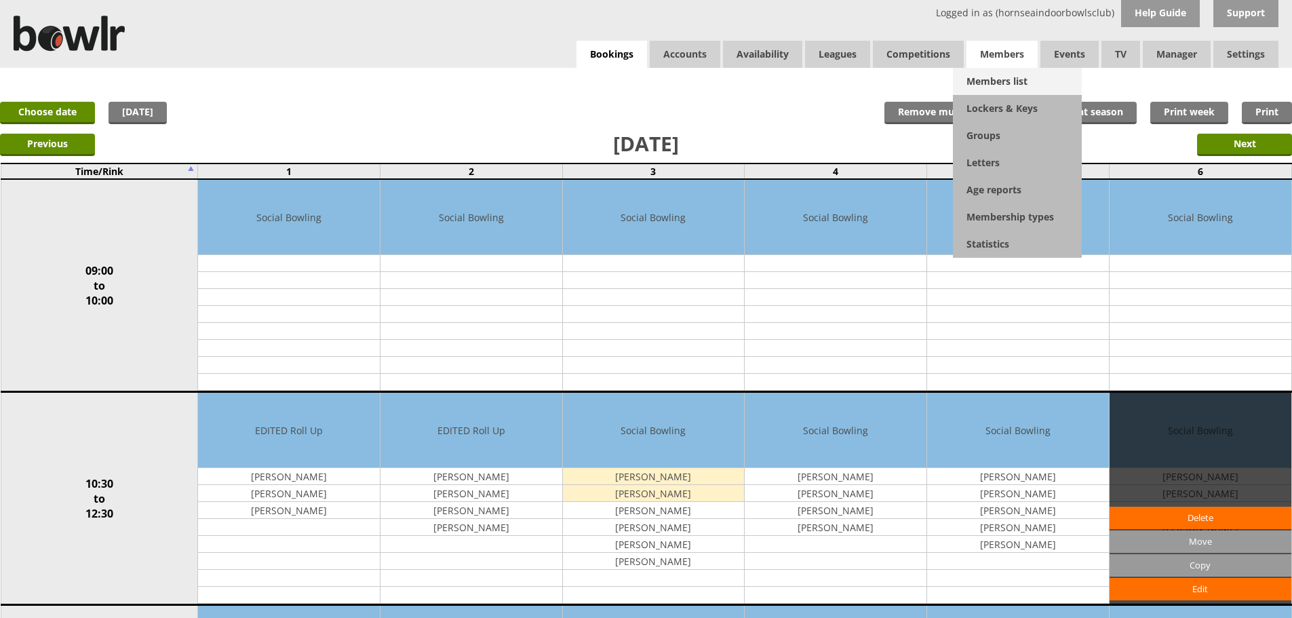
click at [1000, 76] on link "Members list" at bounding box center [1017, 81] width 129 height 27
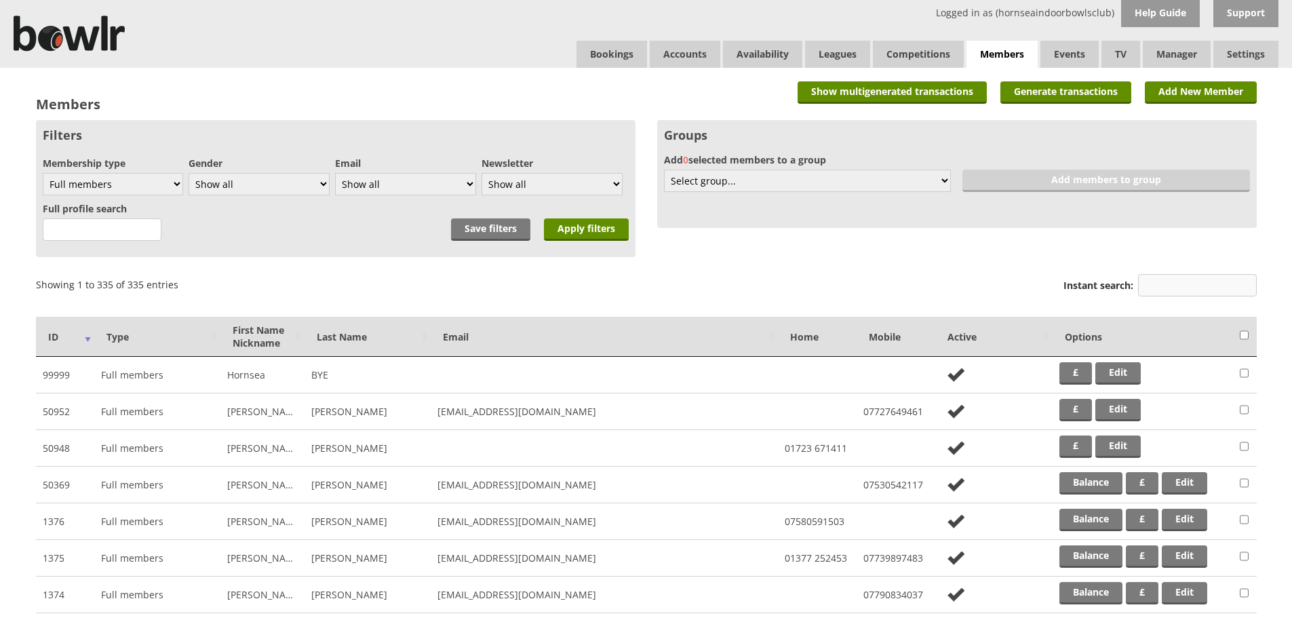
click at [1159, 286] on input "Instant search:" at bounding box center [1197, 285] width 119 height 22
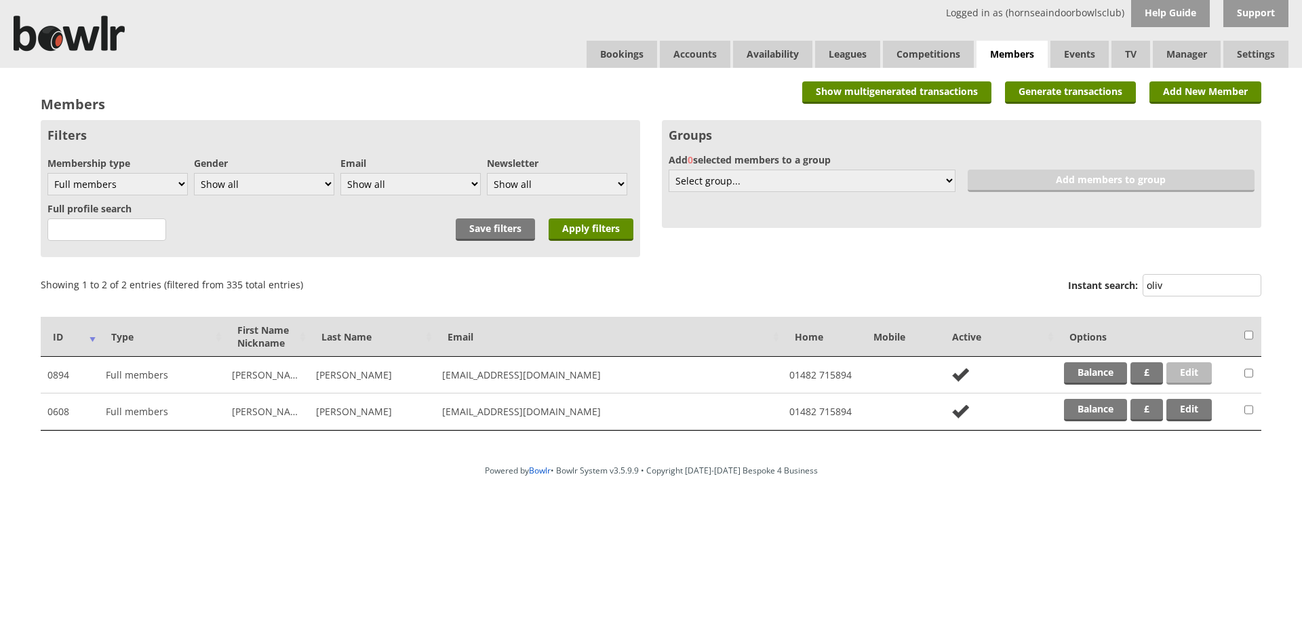
type input "oliv"
click at [1190, 368] on link "Edit" at bounding box center [1189, 373] width 45 height 22
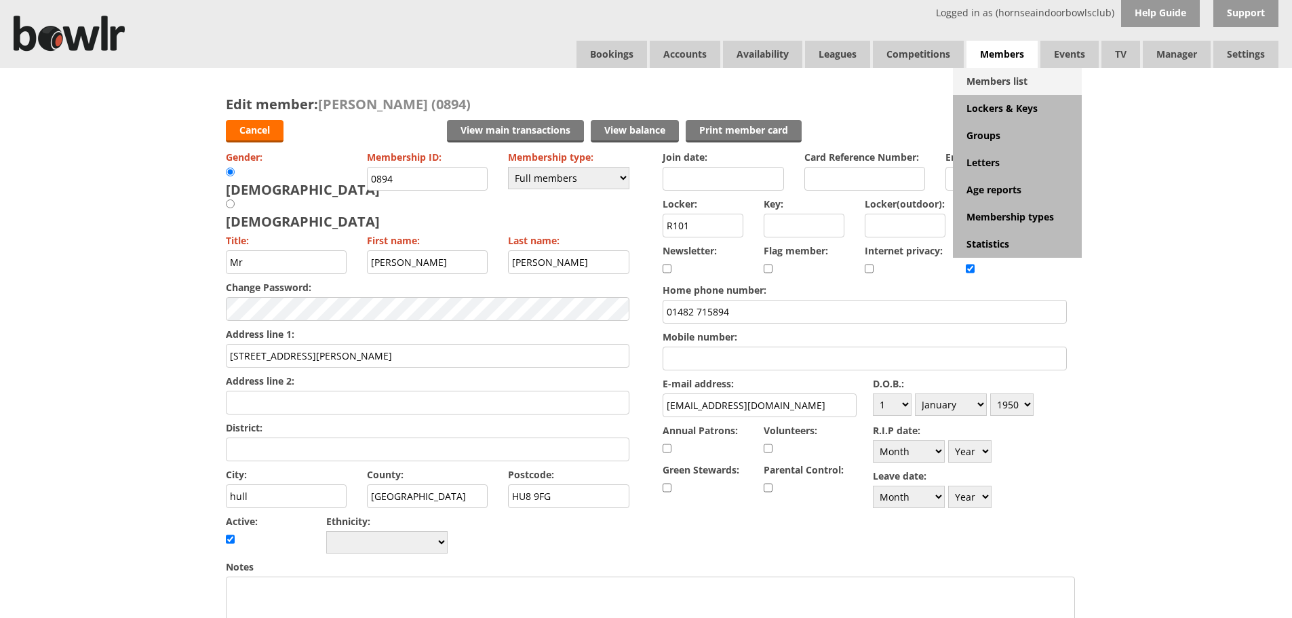
click at [1007, 75] on link "Members list" at bounding box center [1017, 81] width 129 height 27
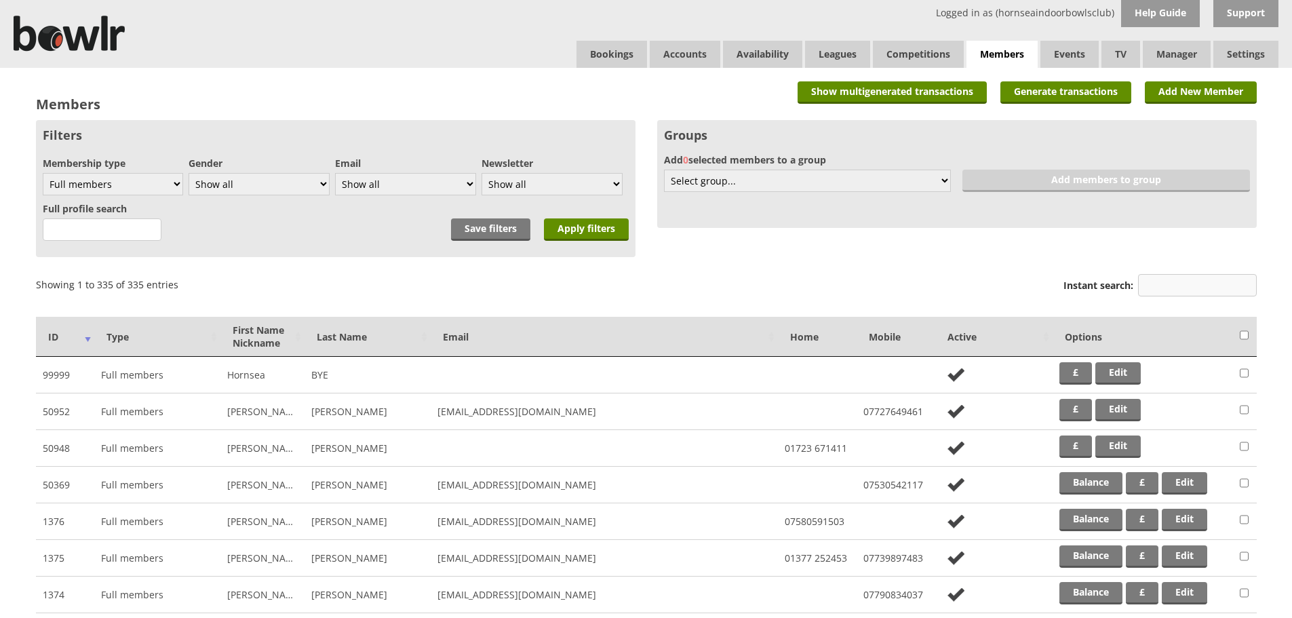
click at [1187, 286] on input "Instant search:" at bounding box center [1197, 285] width 119 height 22
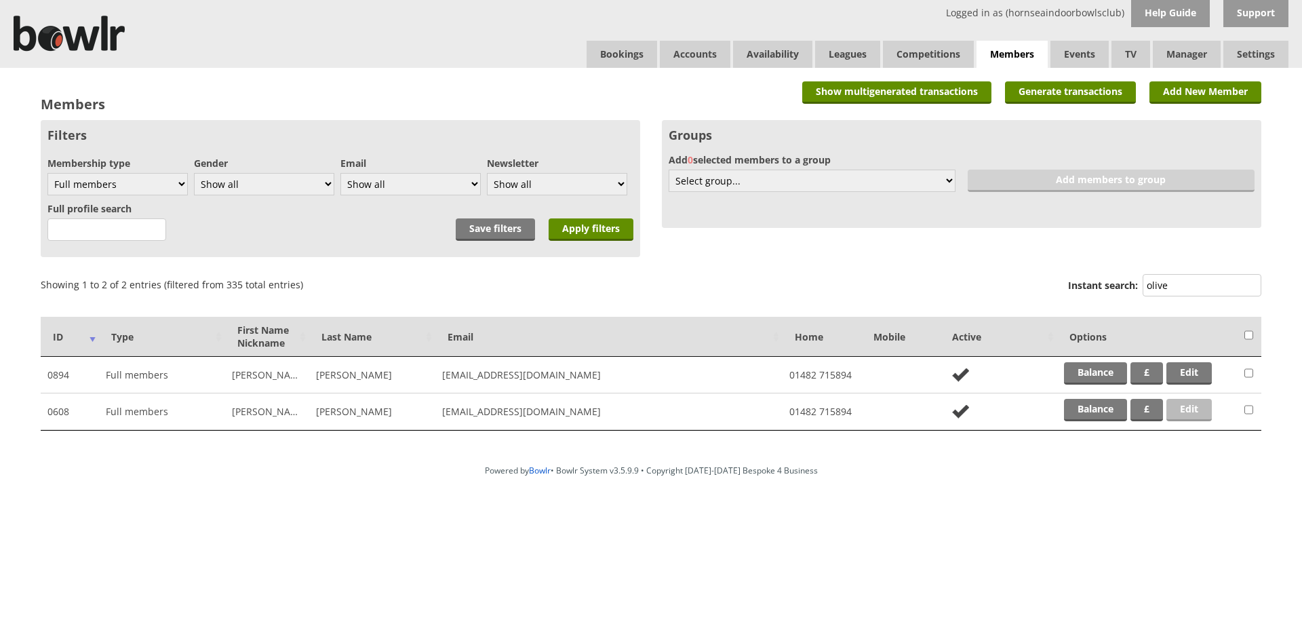
type input "olive"
click at [1192, 409] on link "Edit" at bounding box center [1189, 410] width 45 height 22
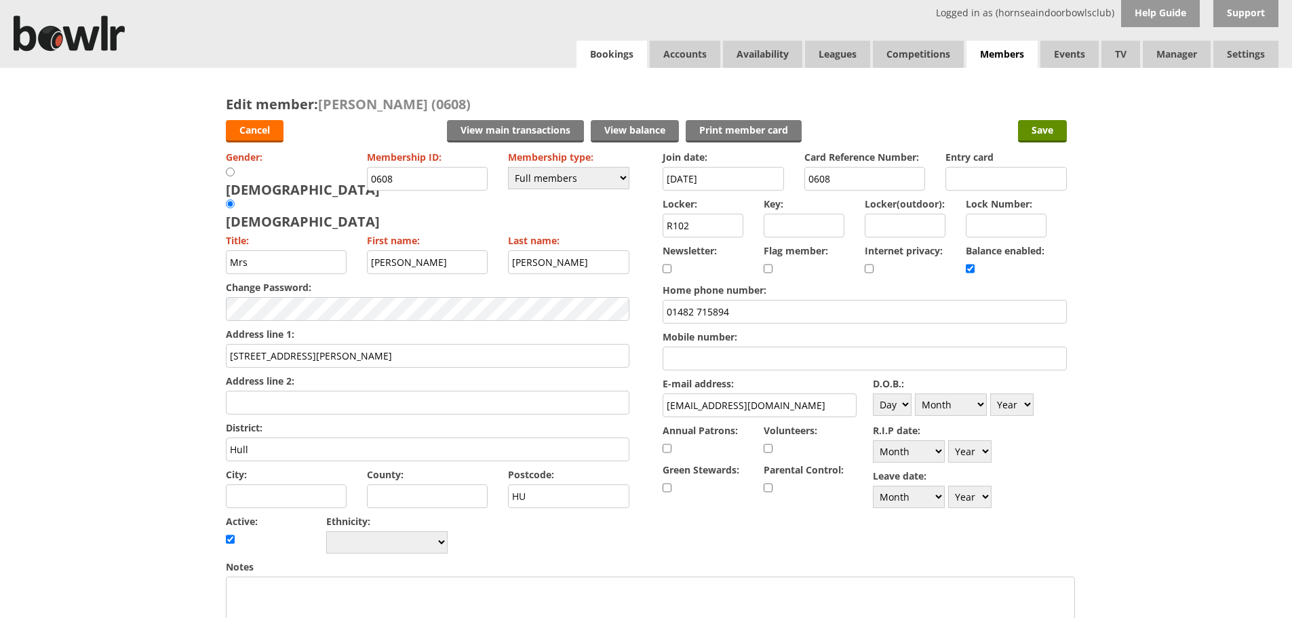
click at [621, 58] on link "Bookings" at bounding box center [612, 54] width 71 height 27
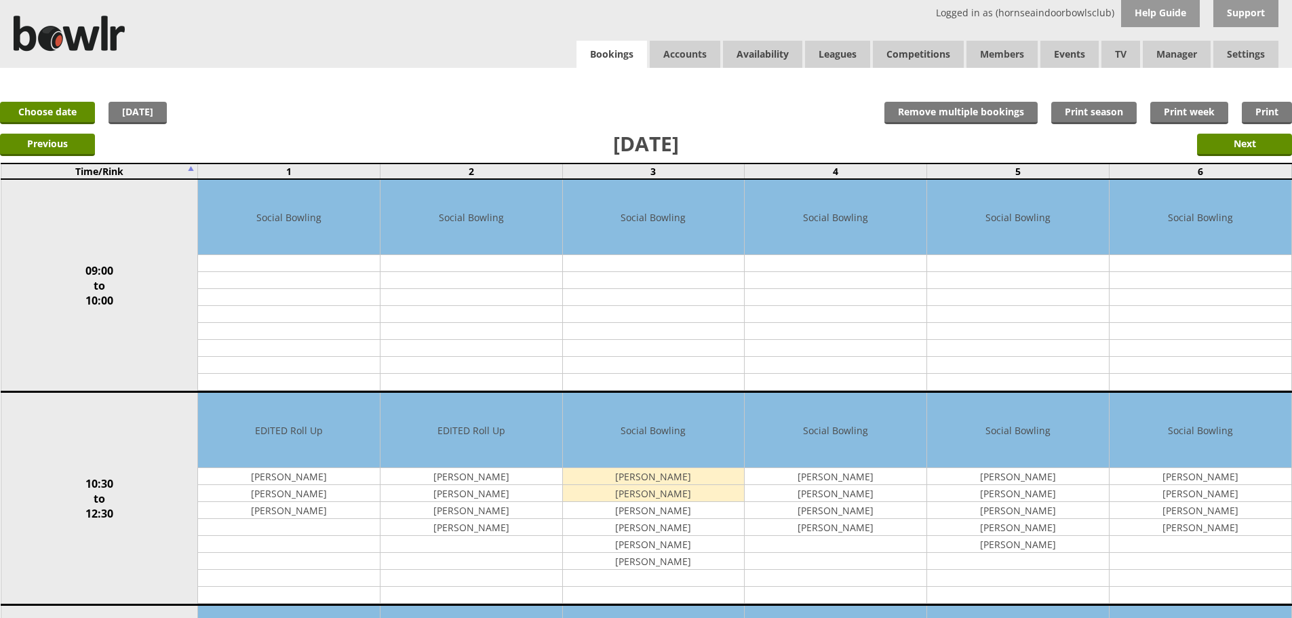
click at [620, 60] on link "Bookings" at bounding box center [612, 55] width 71 height 28
click at [620, 43] on link "Bookings" at bounding box center [612, 55] width 71 height 28
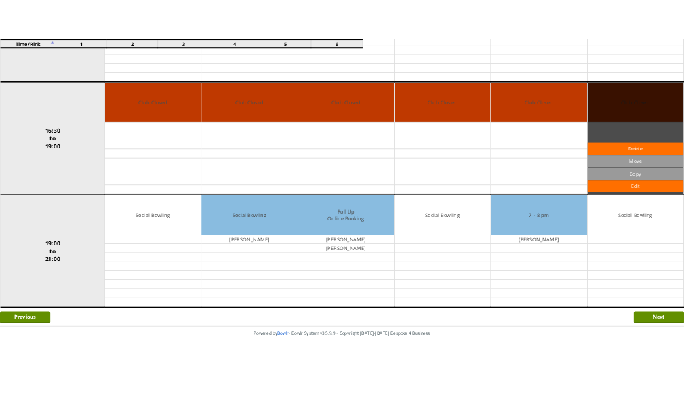
scroll to position [1182, 0]
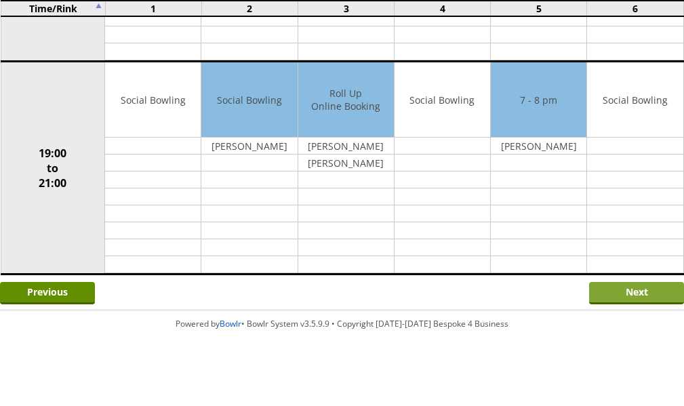
click at [651, 284] on input "Next" at bounding box center [636, 293] width 95 height 22
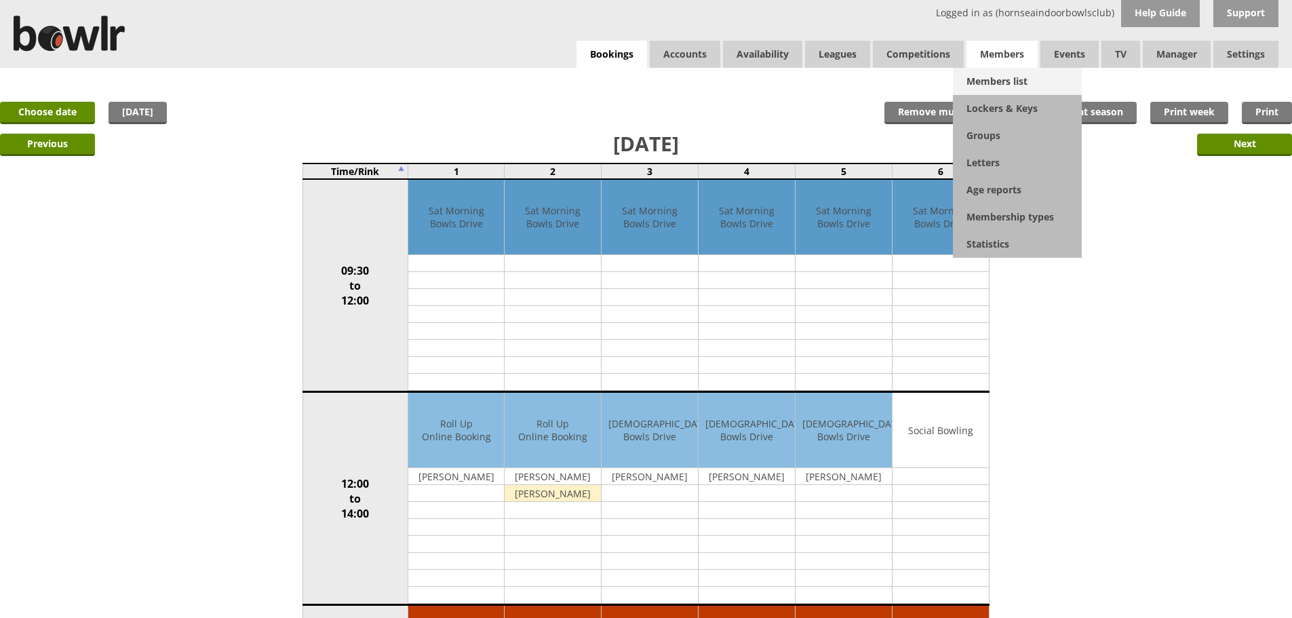
click at [684, 71] on link "Members list" at bounding box center [1017, 81] width 129 height 27
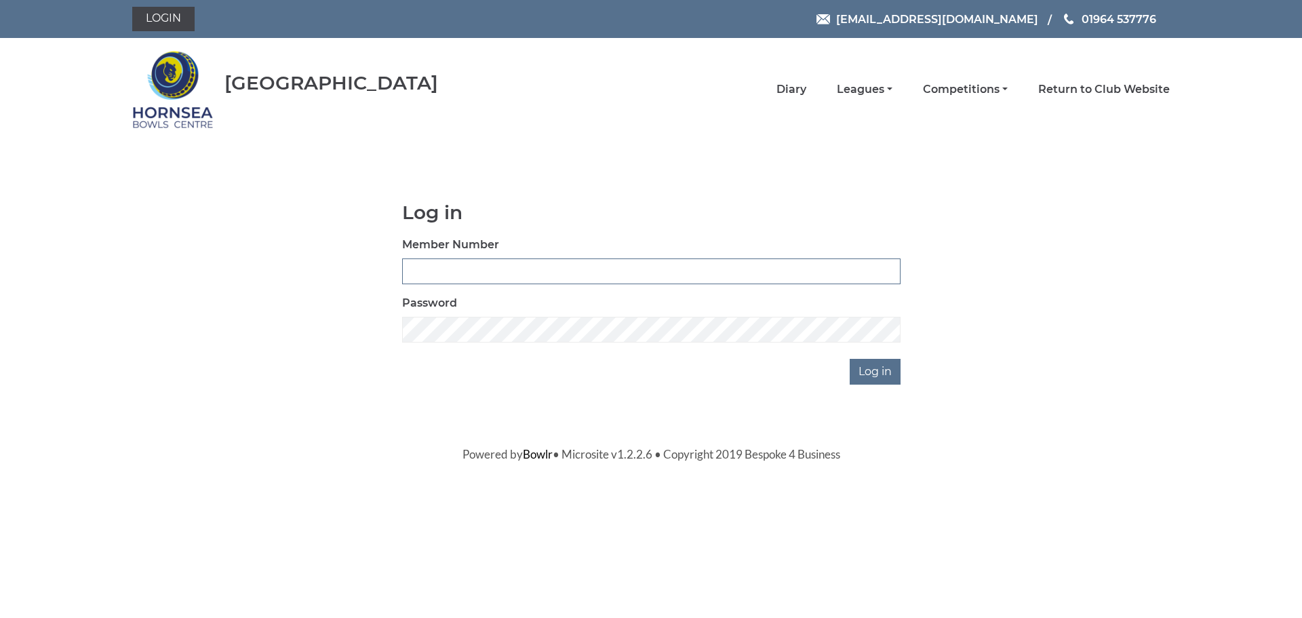
click at [546, 274] on input "Member Number" at bounding box center [651, 271] width 499 height 26
type input "0251"
drag, startPoint x: 330, startPoint y: 410, endPoint x: 326, endPoint y: 393, distance: 18.3
click at [330, 410] on body "Login hornseaindoorbowls@gmail.com 01964 537776 Hornsea Bowls Centre" at bounding box center [651, 231] width 1302 height 463
click at [877, 387] on body "Login hornseaindoorbowls@gmail.com 01964 537776 Hornsea Bowls Centre" at bounding box center [651, 231] width 1302 height 463
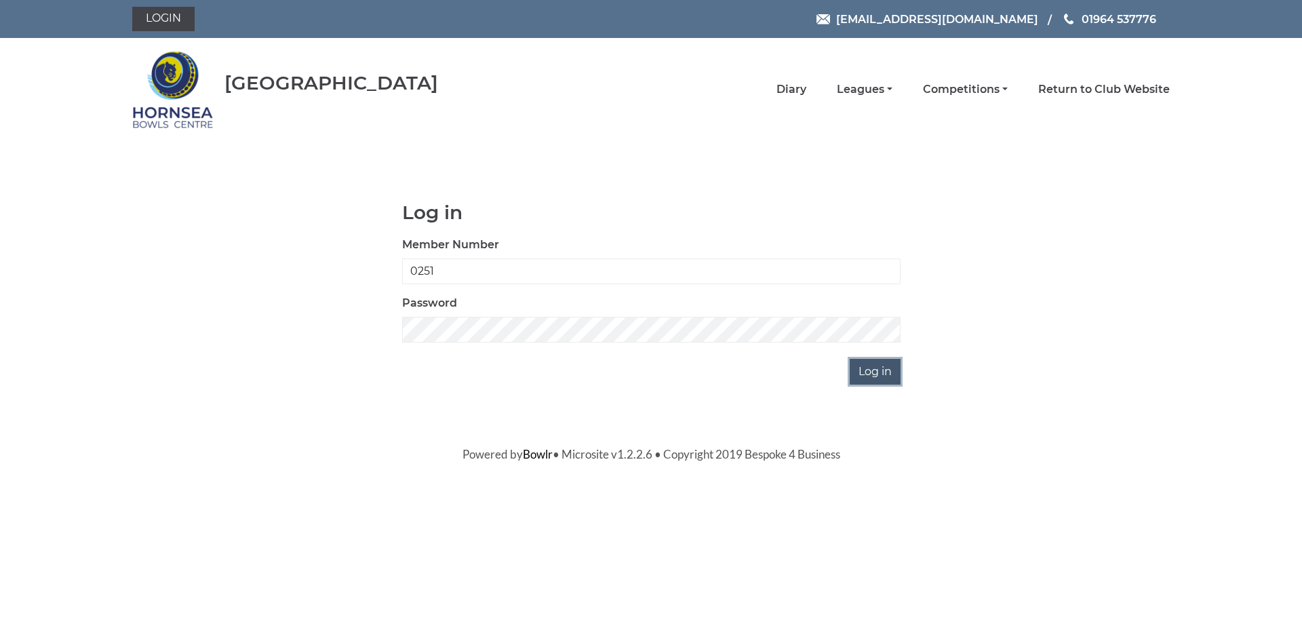
click at [874, 379] on input "Log in" at bounding box center [875, 372] width 51 height 26
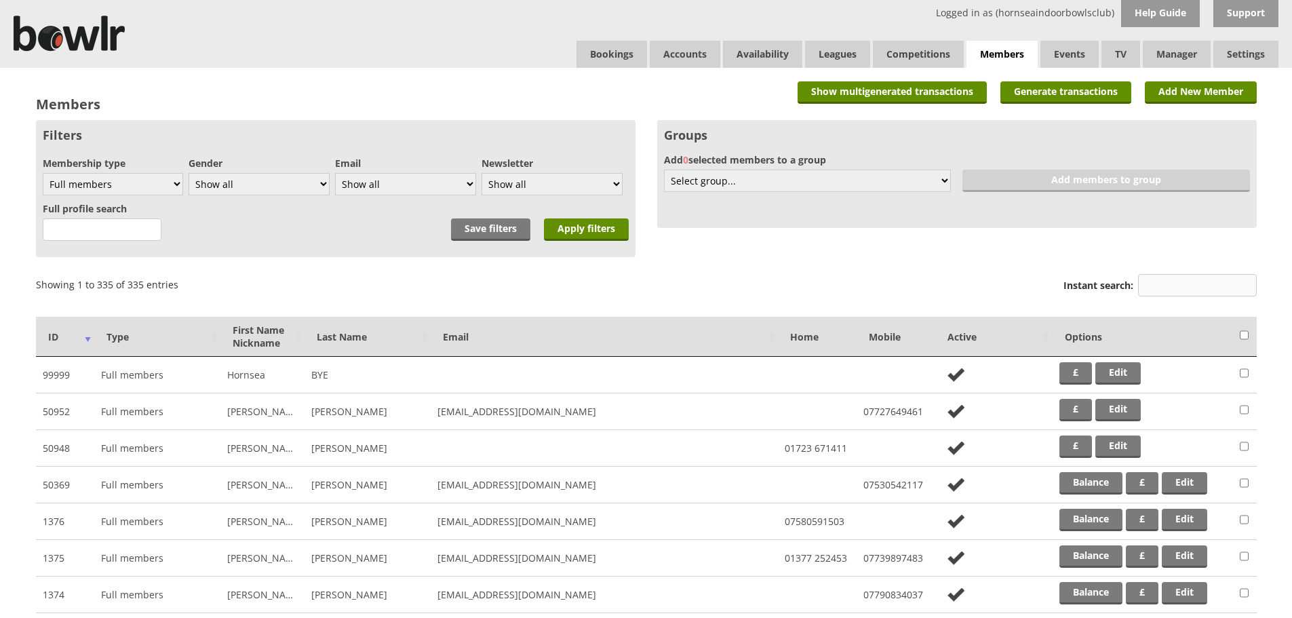
click at [1150, 279] on input "Instant search:" at bounding box center [1197, 285] width 119 height 22
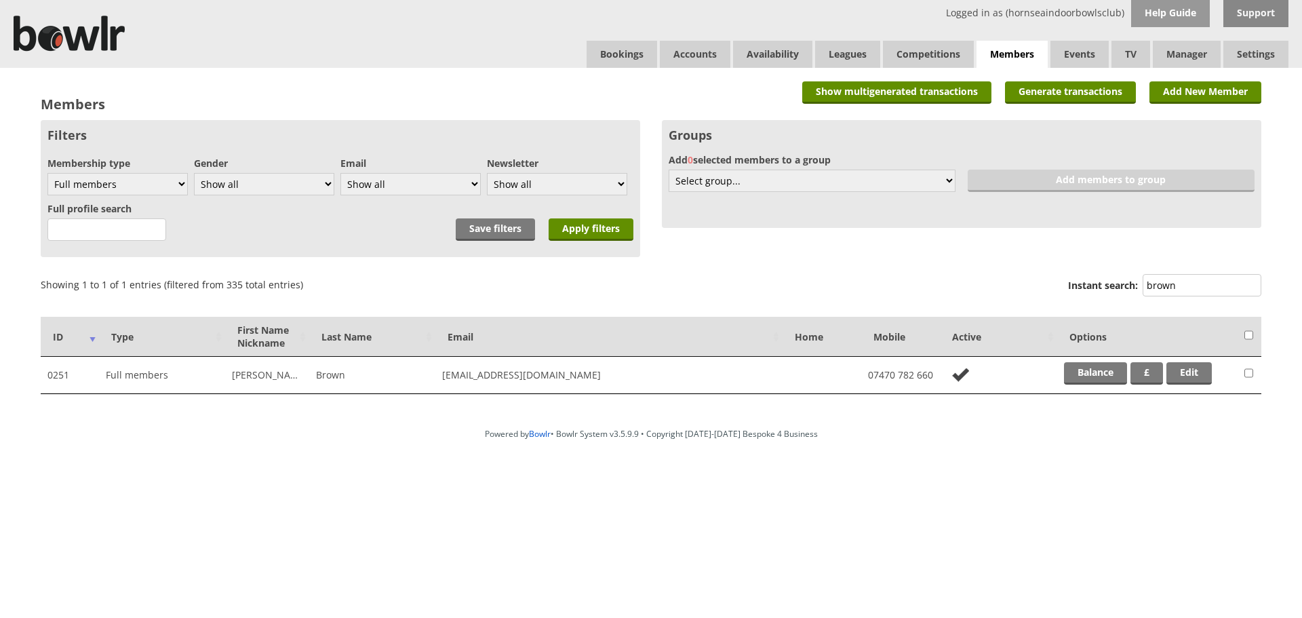
type input "brown"
click at [612, 52] on link "Bookings" at bounding box center [622, 54] width 71 height 27
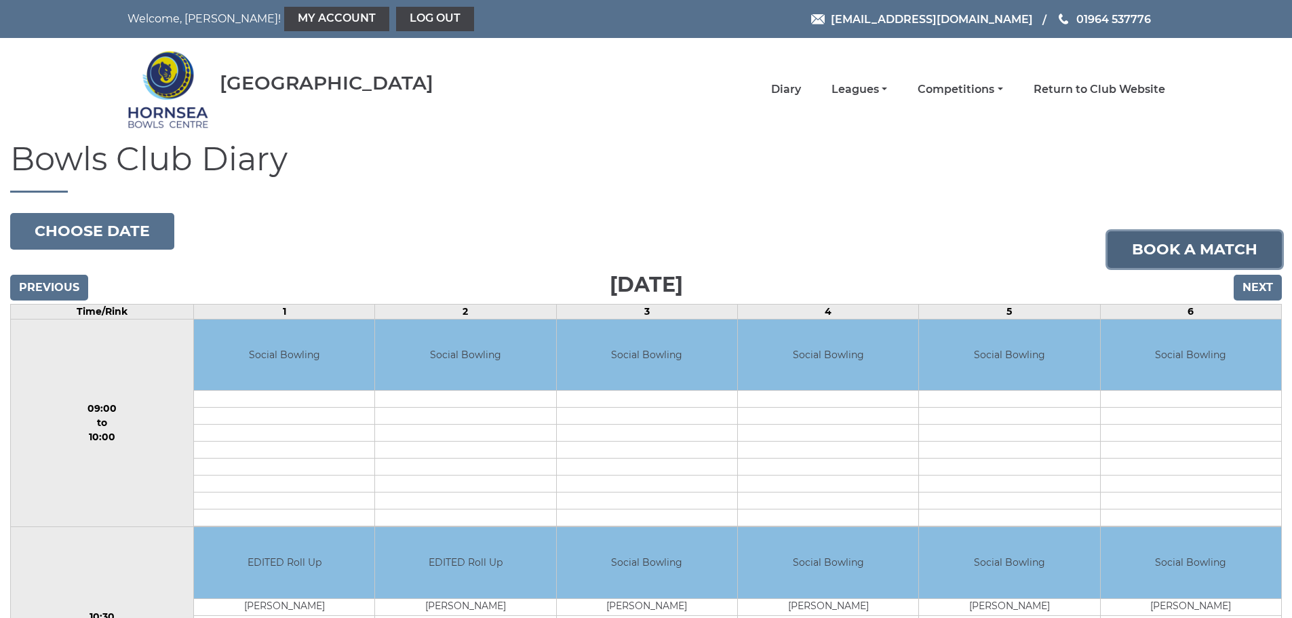
click at [1173, 248] on link "Book a match" at bounding box center [1195, 249] width 174 height 37
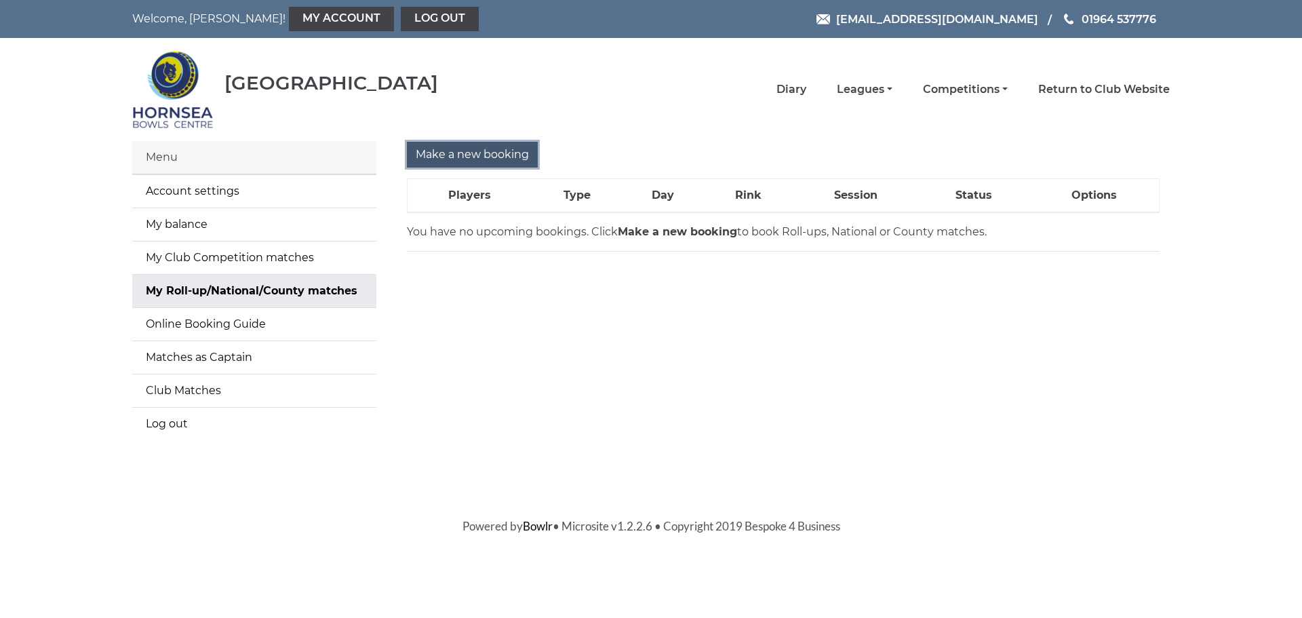
click at [505, 165] on input "Make a new booking" at bounding box center [472, 155] width 131 height 26
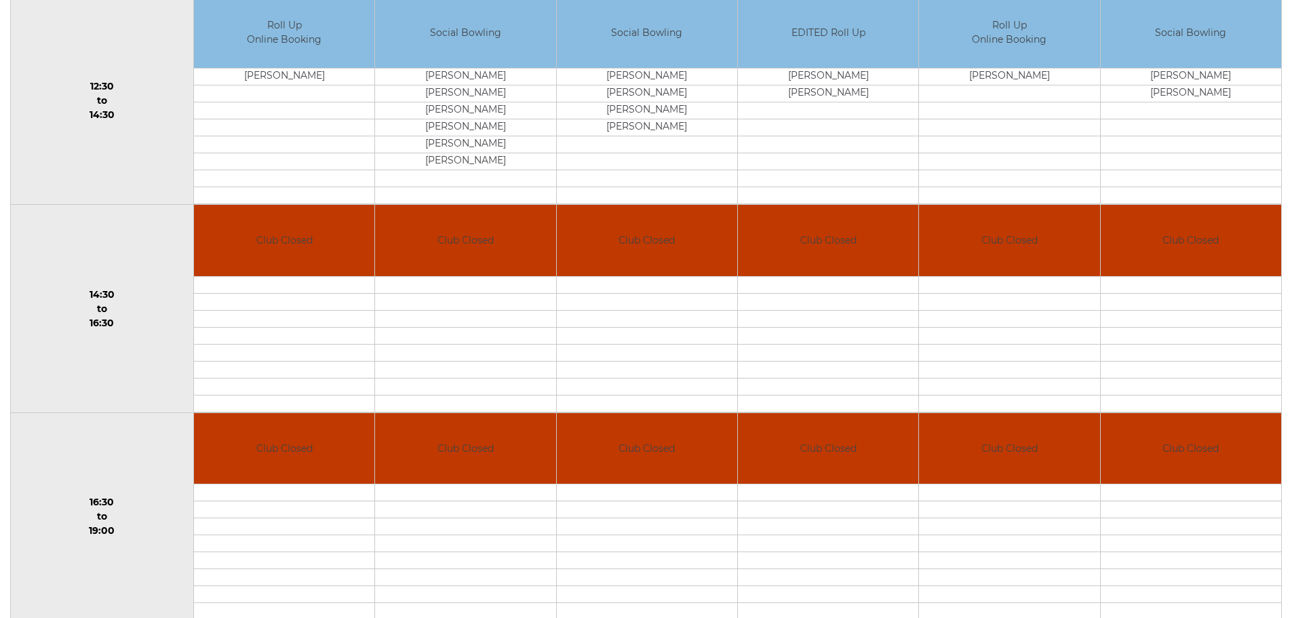
scroll to position [950, 0]
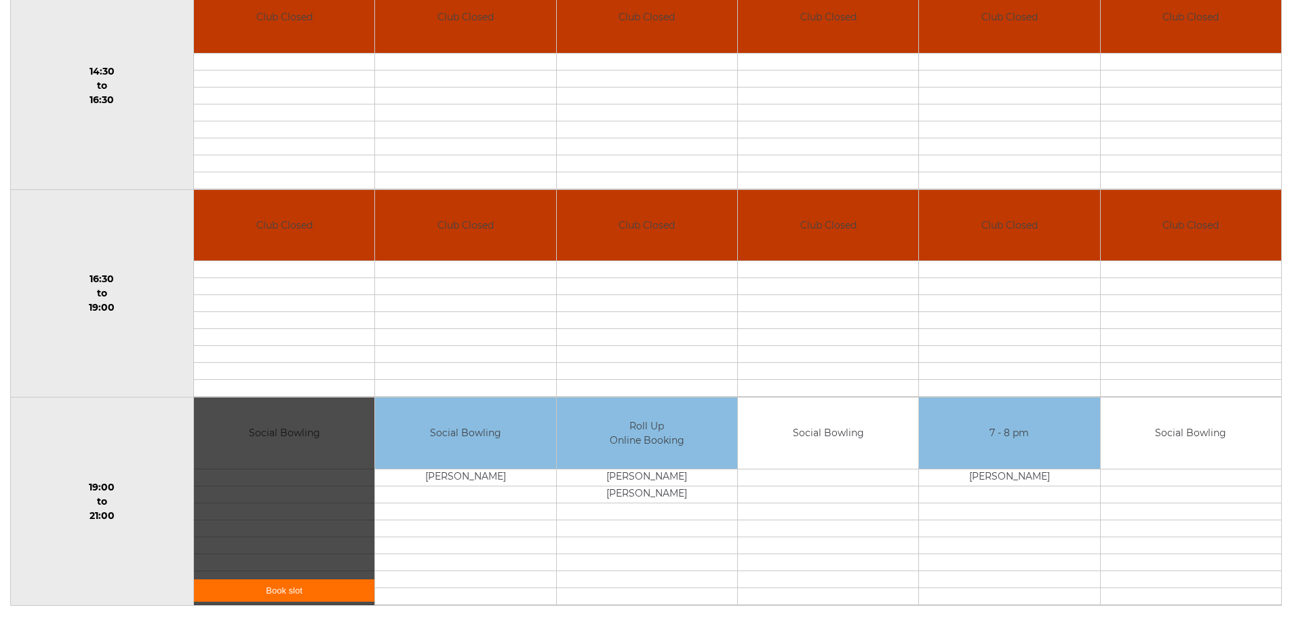
click at [320, 593] on link "Book slot" at bounding box center [284, 590] width 180 height 22
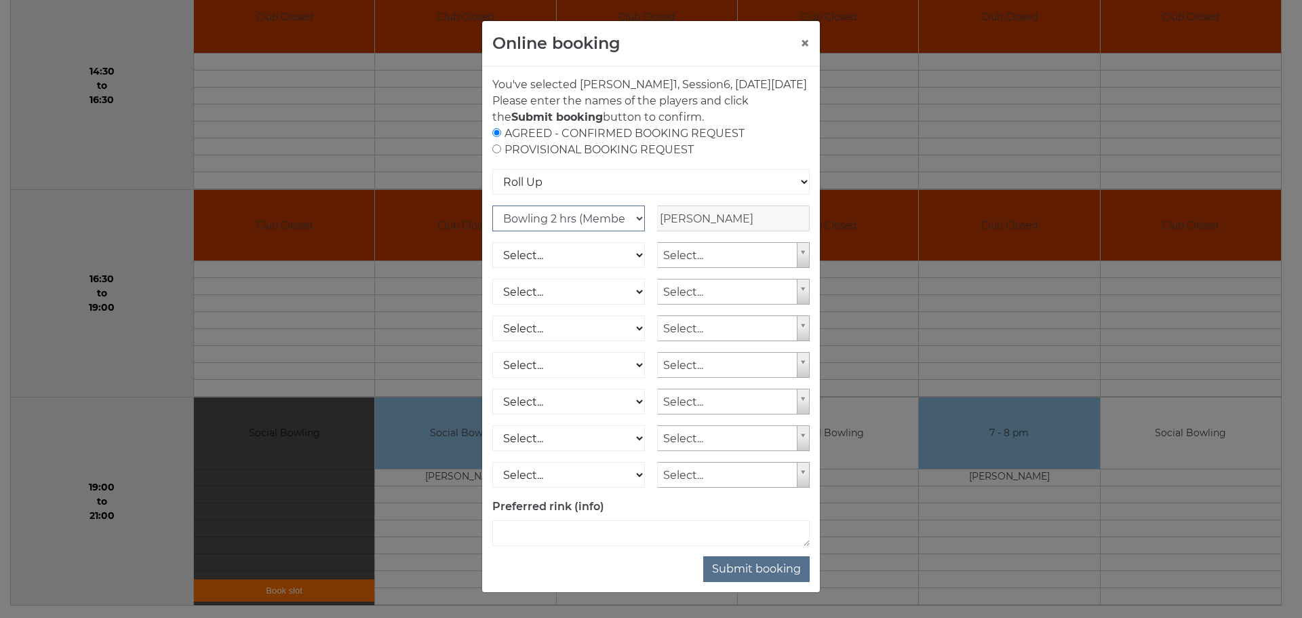
click at [586, 231] on select "Club Competition (Member) National (Member) Bowling 1.5 hrs (Member) Junior (Up…" at bounding box center [568, 219] width 153 height 26
select select "1_54"
click at [492, 222] on select "Club Competition (Member) National (Member) Bowling 1.5 hrs (Member) Junior (Up…" at bounding box center [568, 219] width 153 height 26
click at [802, 43] on button "×" at bounding box center [804, 43] width 9 height 16
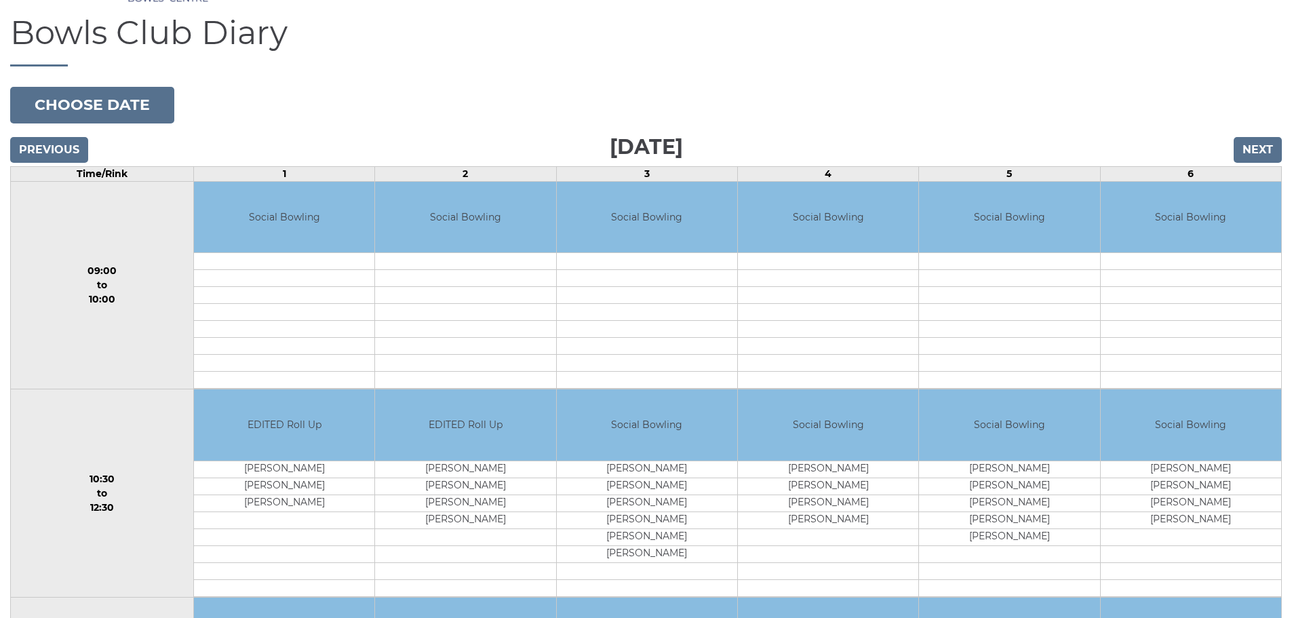
scroll to position [0, 0]
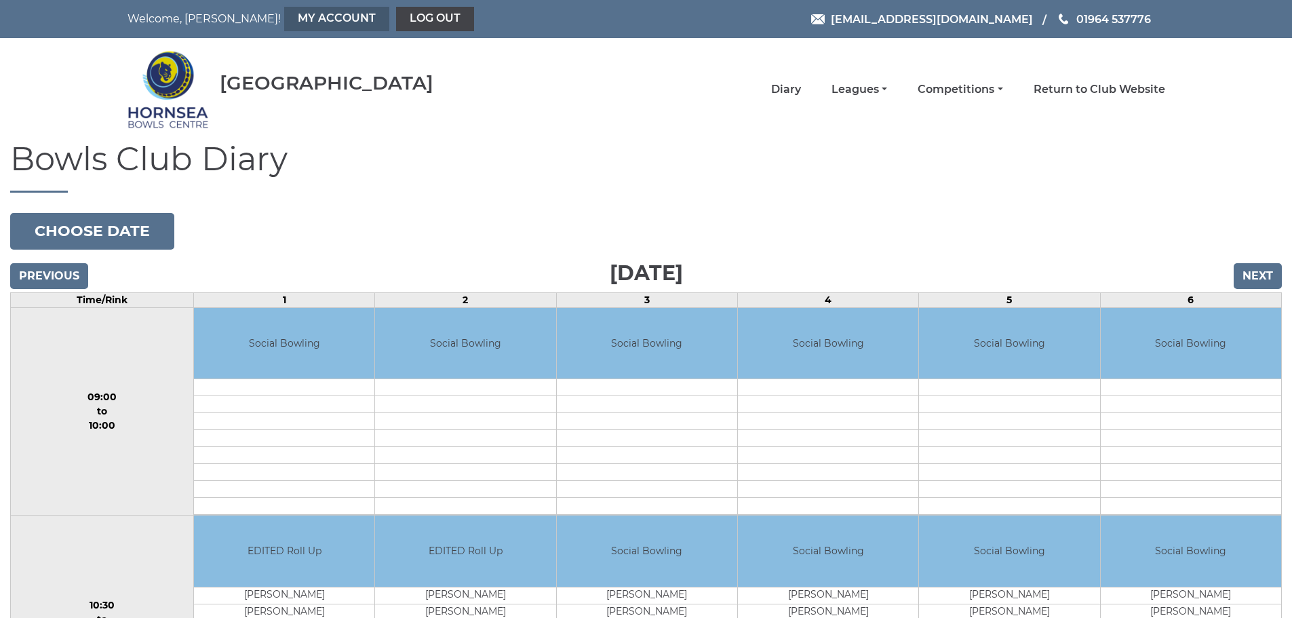
click at [284, 14] on link "My Account" at bounding box center [336, 19] width 105 height 24
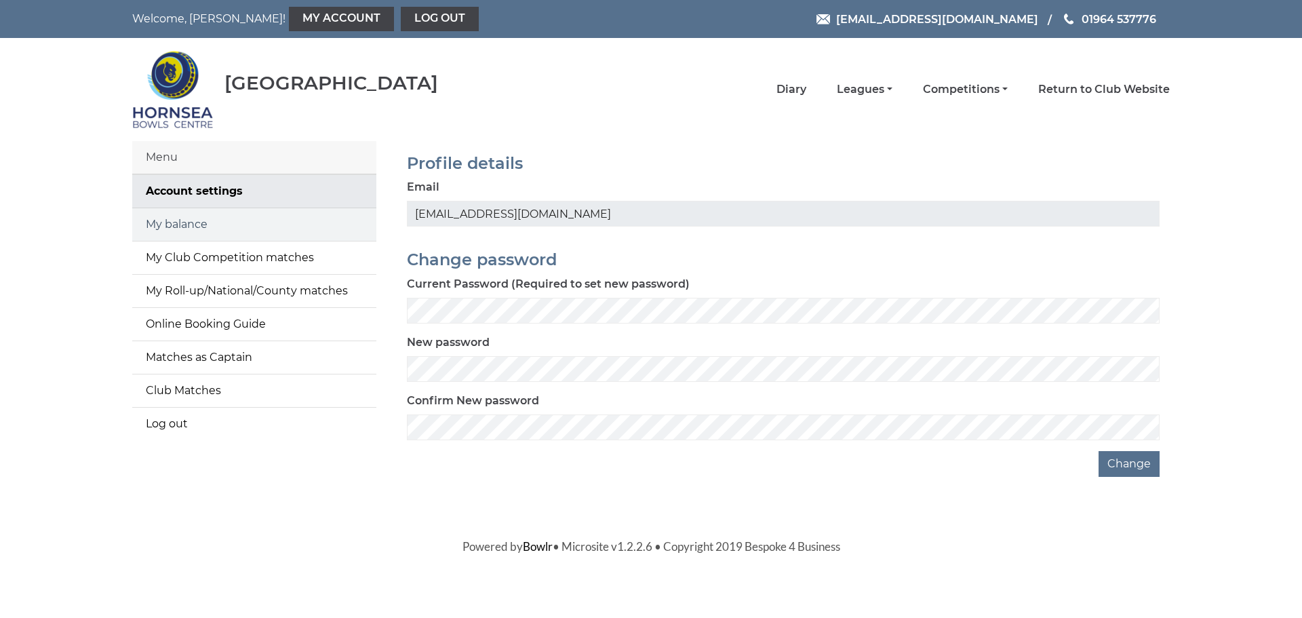
click at [208, 228] on link "My balance" at bounding box center [254, 224] width 244 height 33
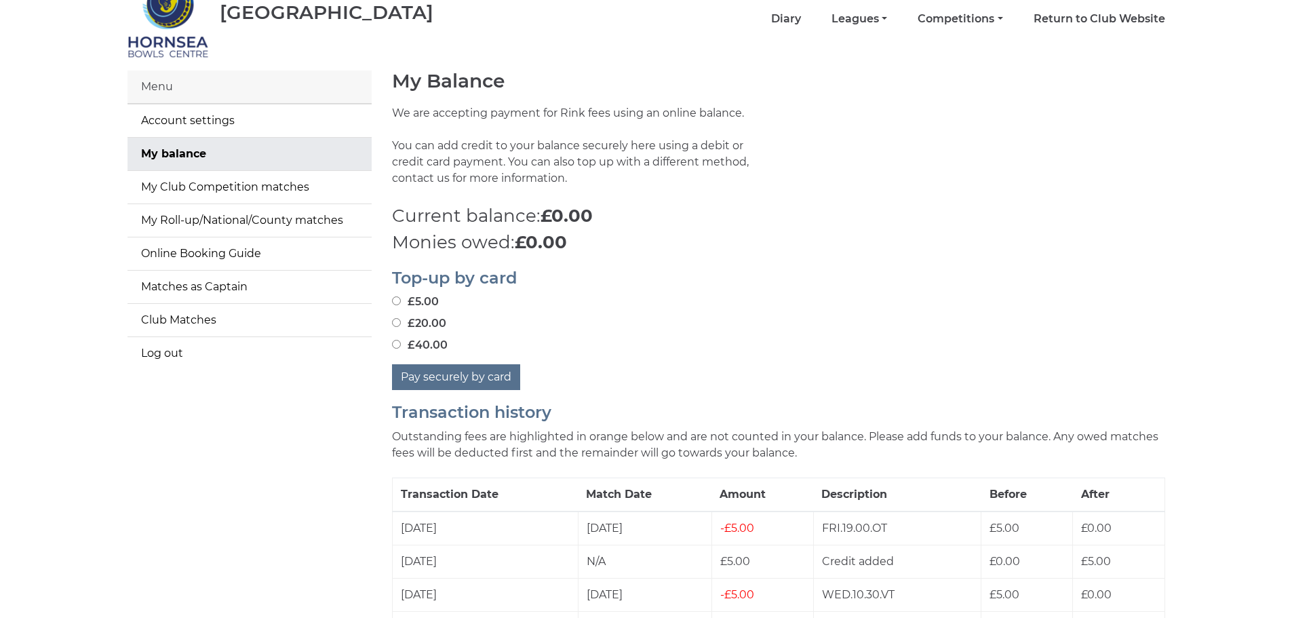
scroll to position [68, 0]
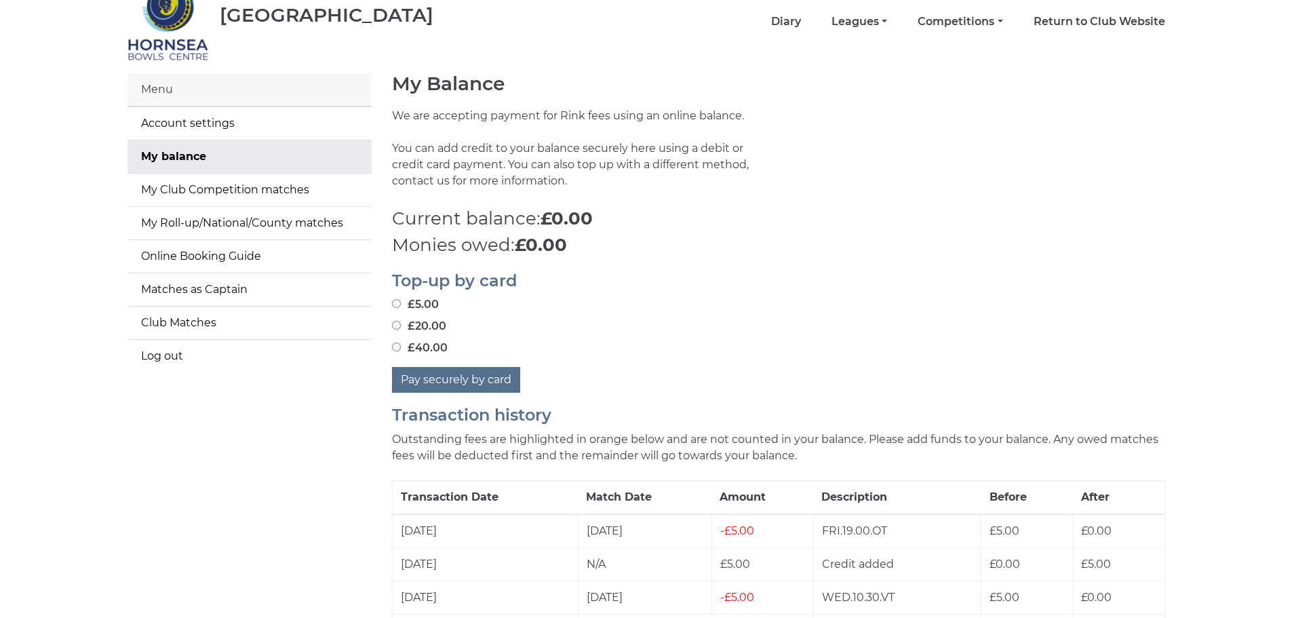
click at [413, 324] on label "£20.00" at bounding box center [419, 326] width 54 height 16
click at [401, 324] on input "£20.00" at bounding box center [396, 325] width 9 height 9
radio input "true"
click at [467, 380] on button "Pay securely by card" at bounding box center [456, 380] width 128 height 26
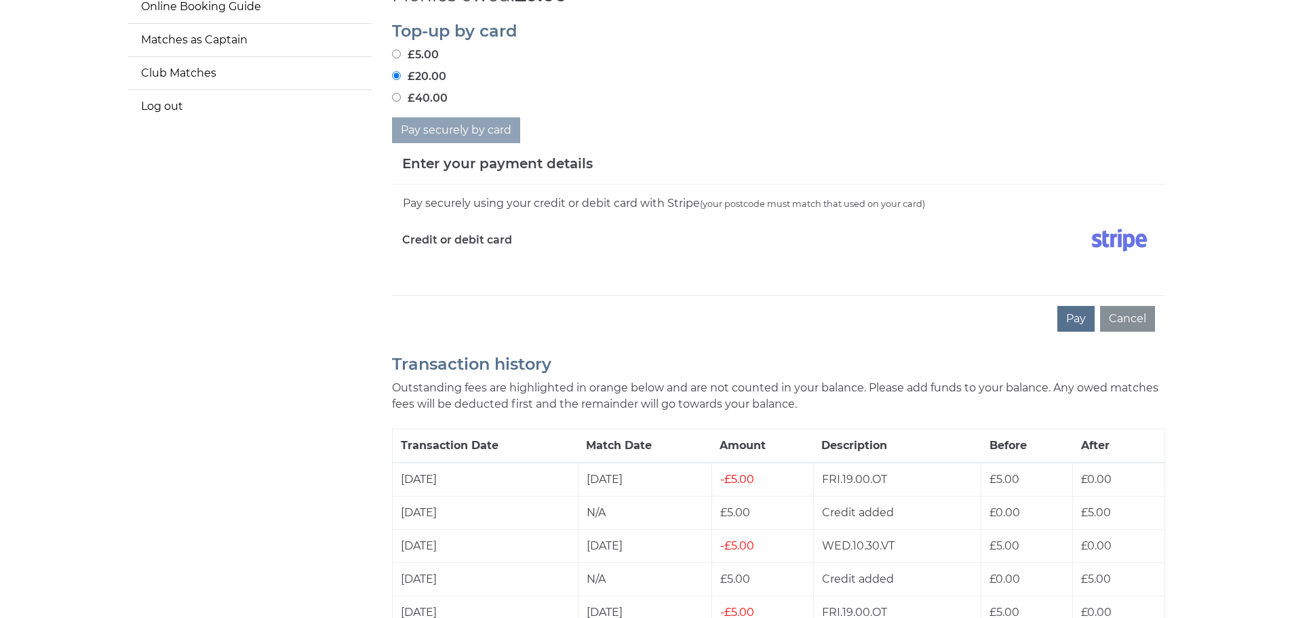
scroll to position [339, 0]
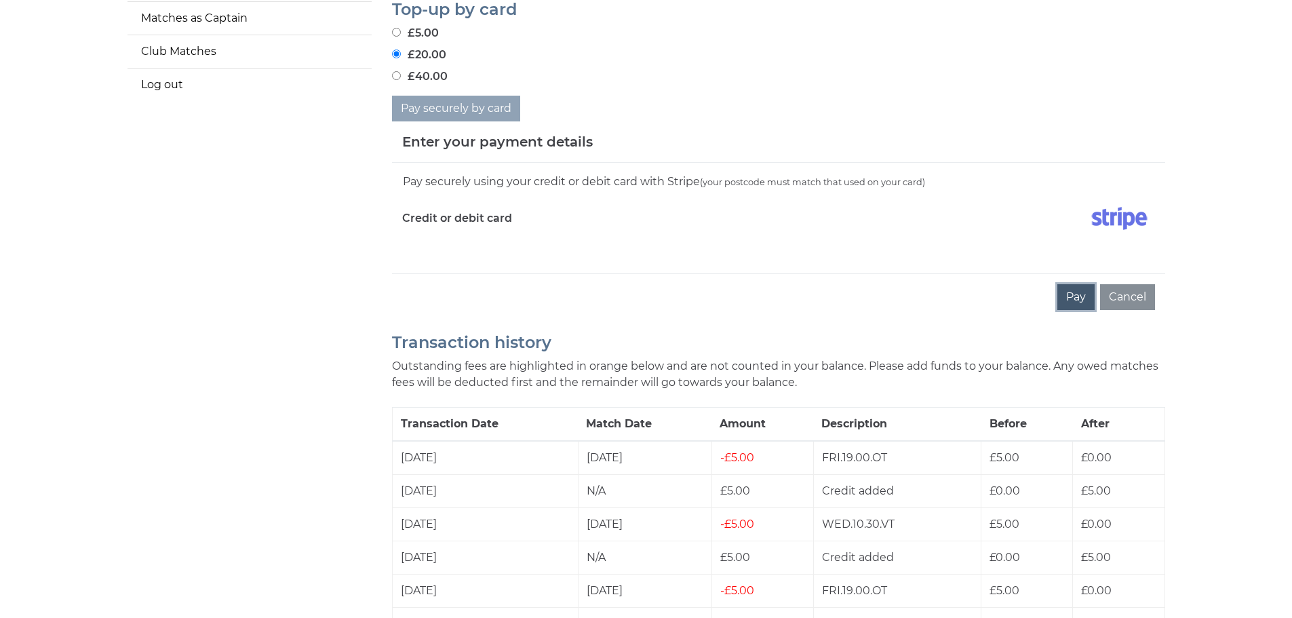
click at [1075, 294] on button "Pay" at bounding box center [1076, 297] width 37 height 26
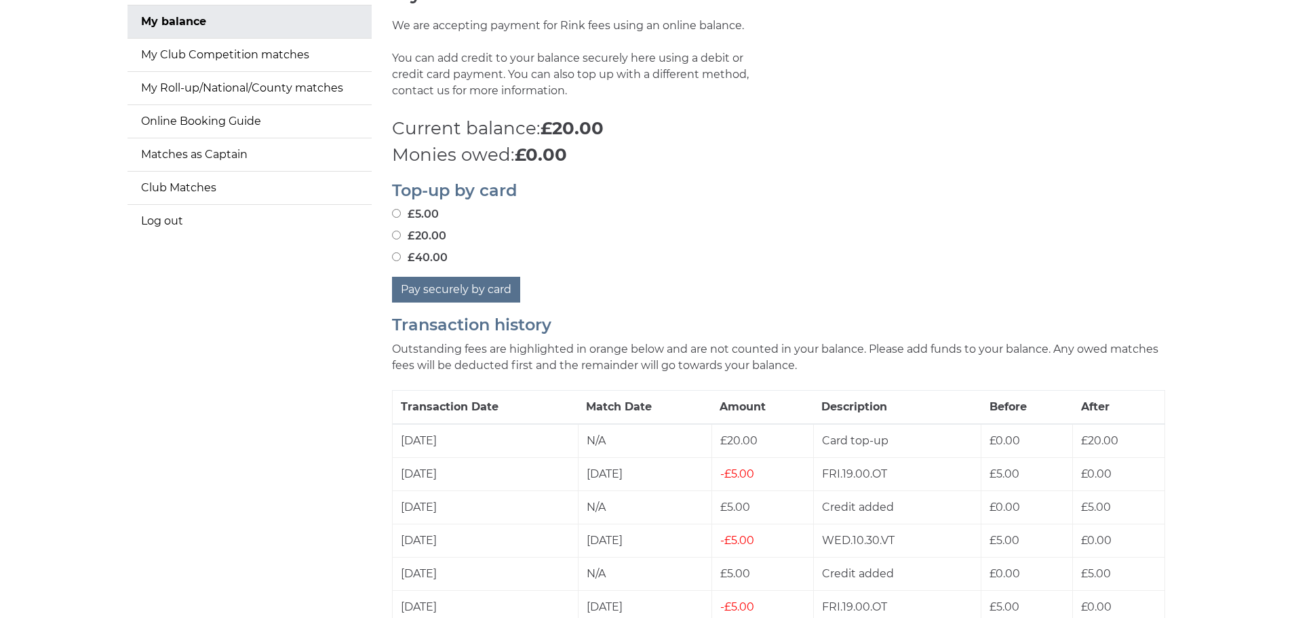
scroll to position [204, 0]
click at [491, 282] on button "Pay securely by card" at bounding box center [456, 289] width 128 height 26
click at [528, 196] on h2 "Top-up by card" at bounding box center [778, 190] width 773 height 18
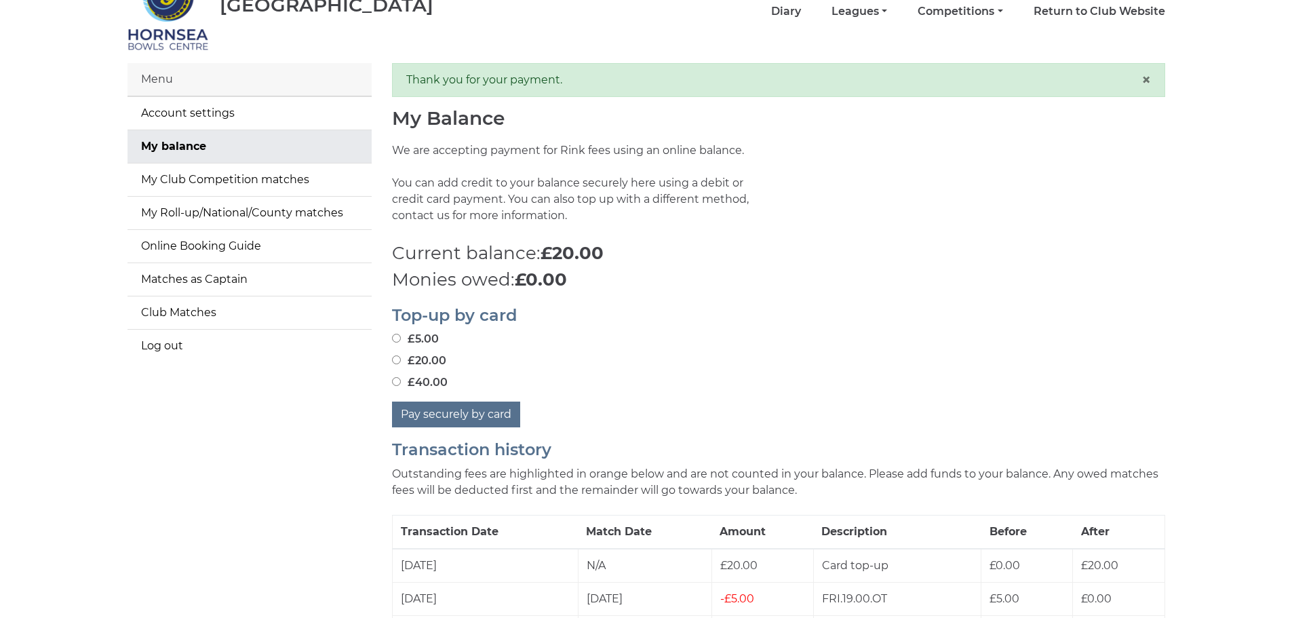
scroll to position [0, 0]
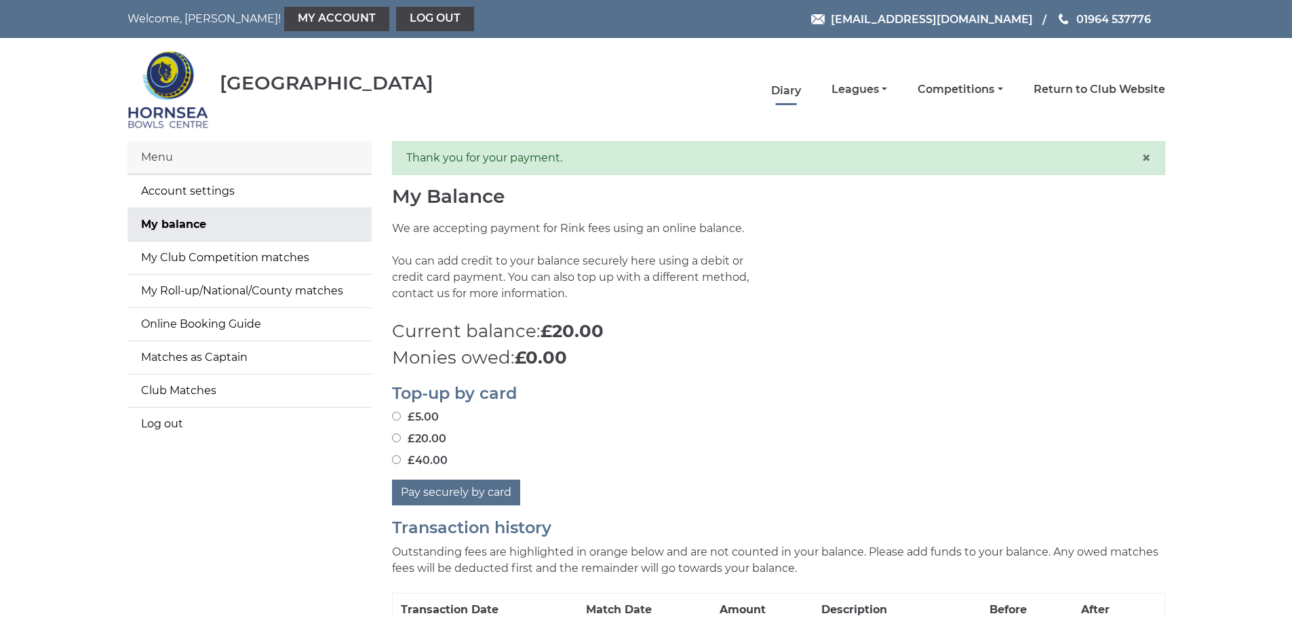
click at [781, 94] on link "Diary" at bounding box center [786, 90] width 30 height 15
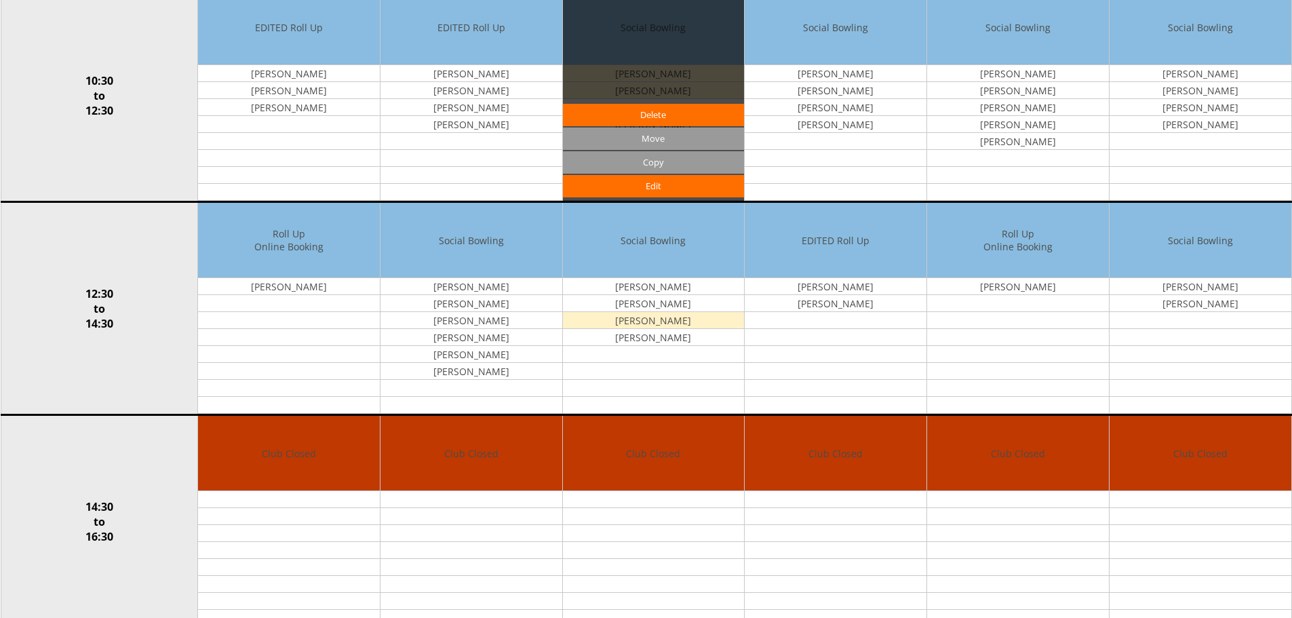
scroll to position [407, 0]
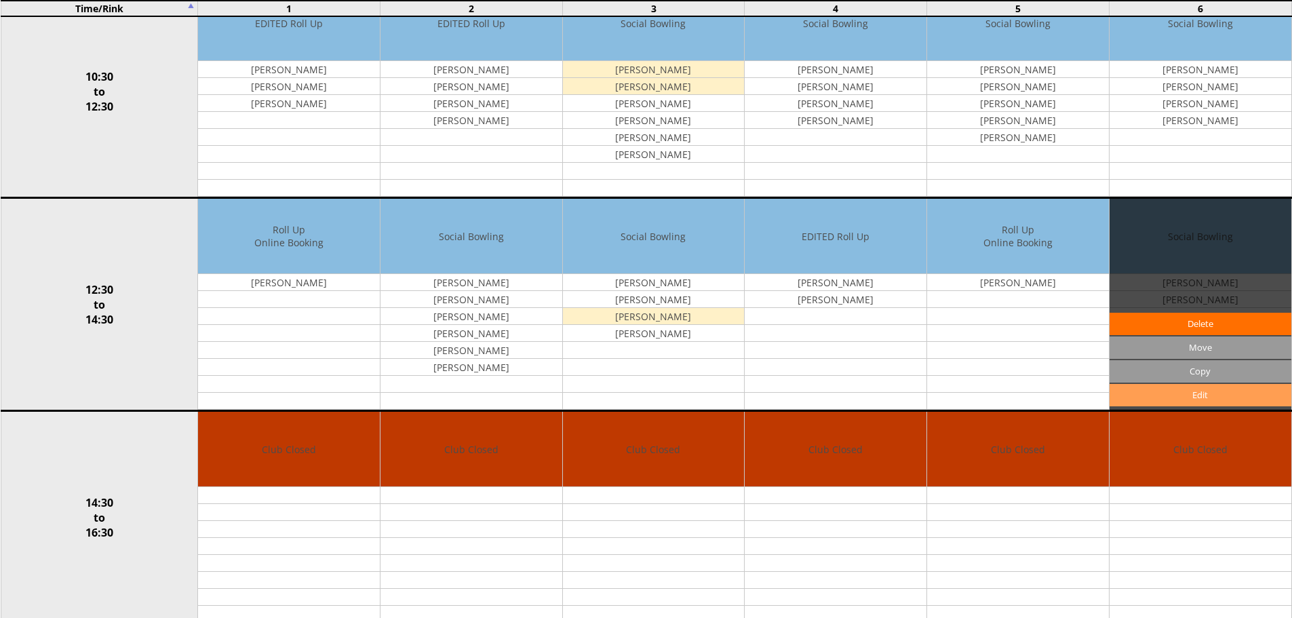
click at [1176, 390] on link "Edit" at bounding box center [1201, 395] width 182 height 22
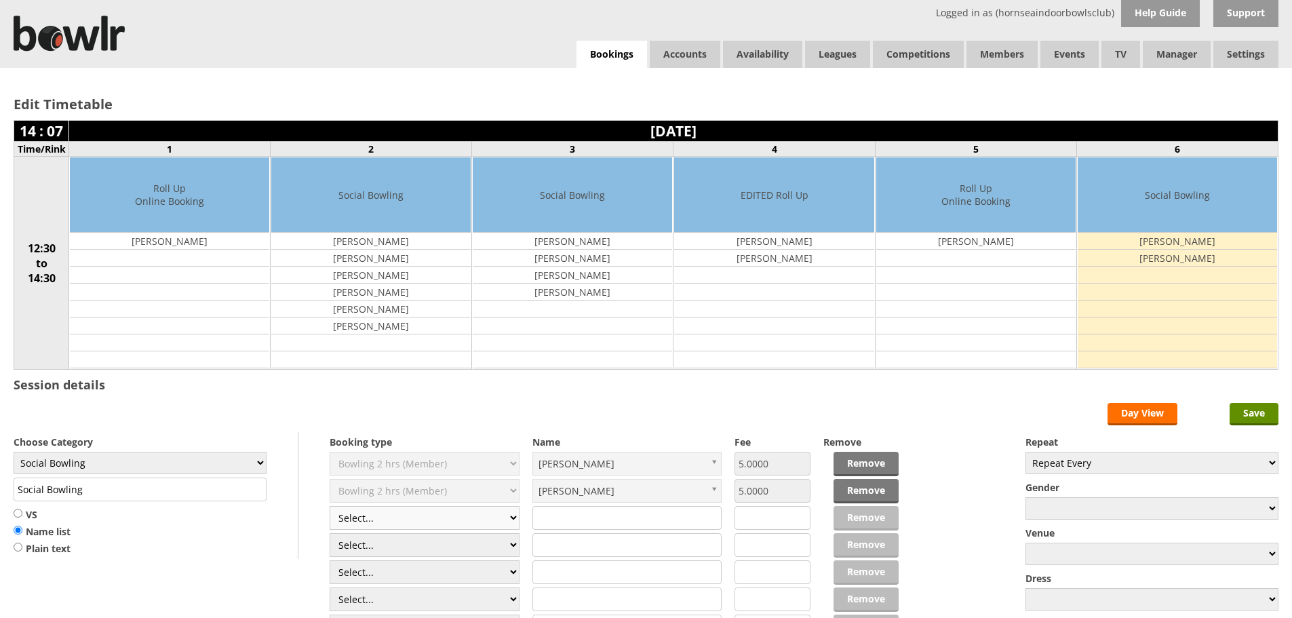
click at [433, 517] on select "Select... Club Competition (Member) Club Competition (Visitor) National (Member…" at bounding box center [425, 518] width 190 height 24
select select "1_54"
click at [330, 506] on select "Select... Club Competition (Member) Club Competition (Visitor) National (Member…" at bounding box center [425, 518] width 190 height 24
type input "3.0000"
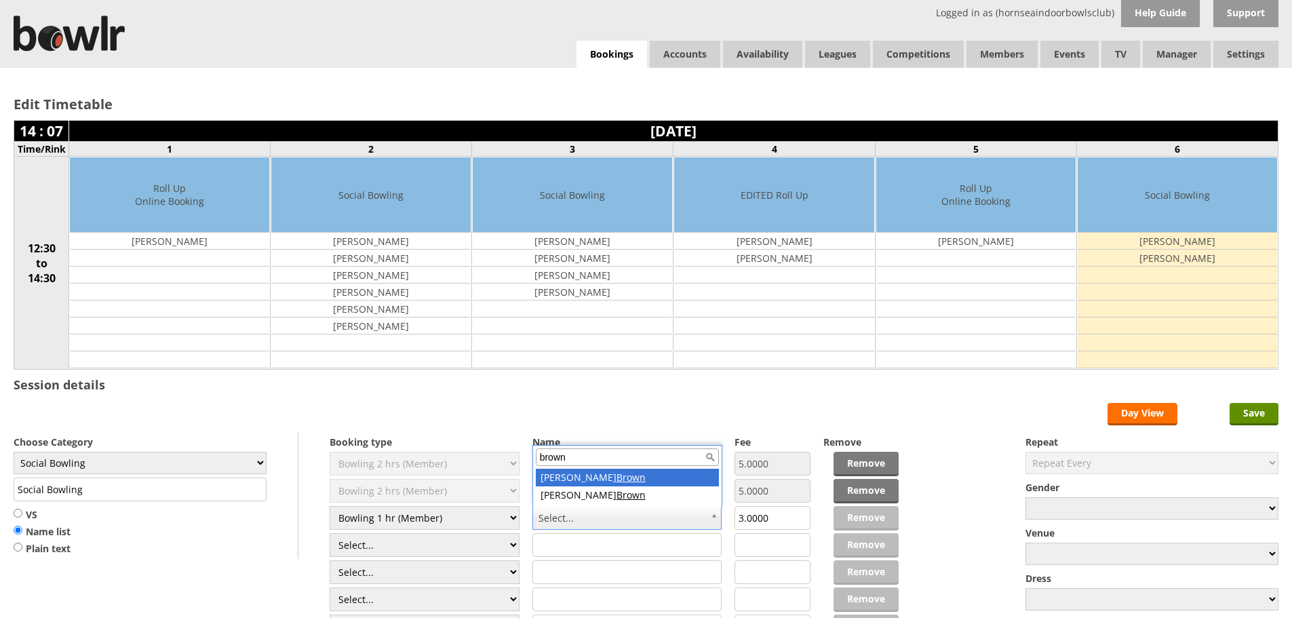
type input "brown"
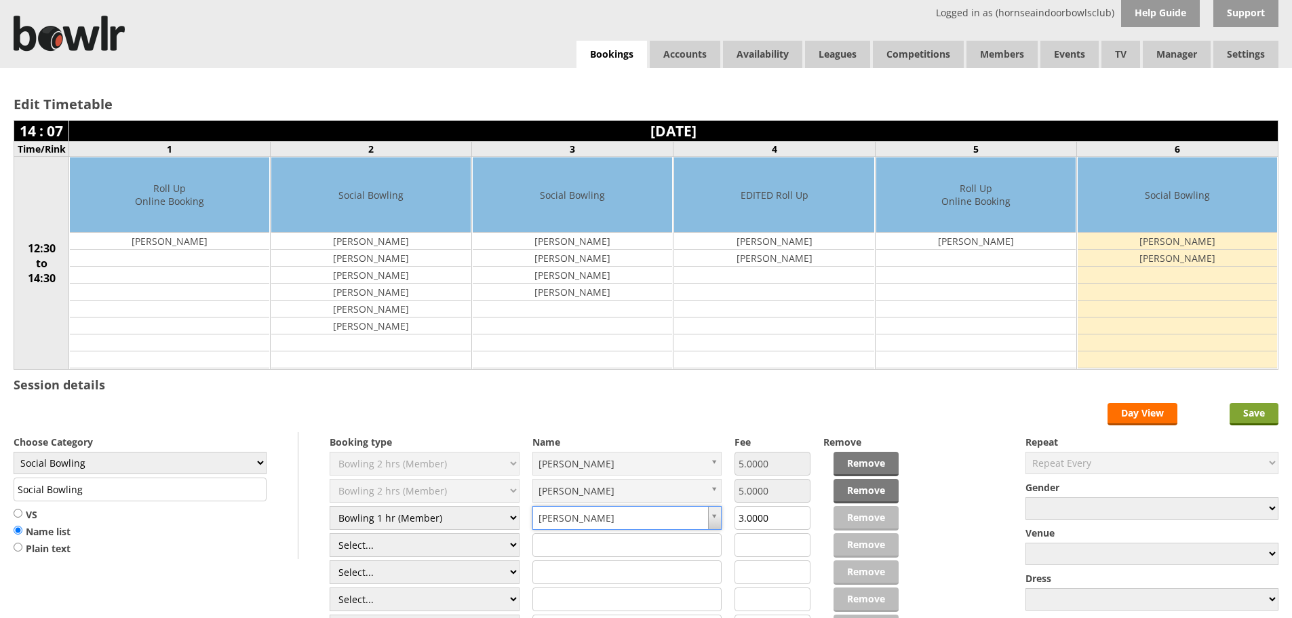
click at [1262, 419] on input "Save" at bounding box center [1254, 414] width 49 height 22
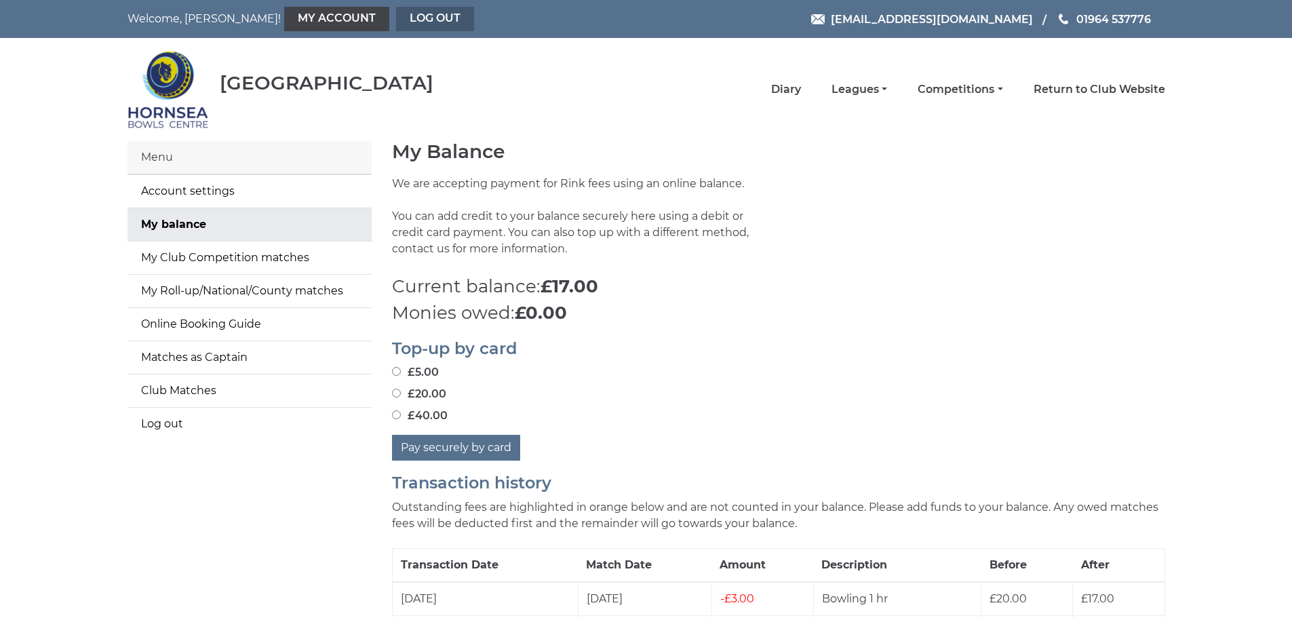
click at [396, 13] on link "Log out" at bounding box center [435, 19] width 78 height 24
